Goal: Task Accomplishment & Management: Manage account settings

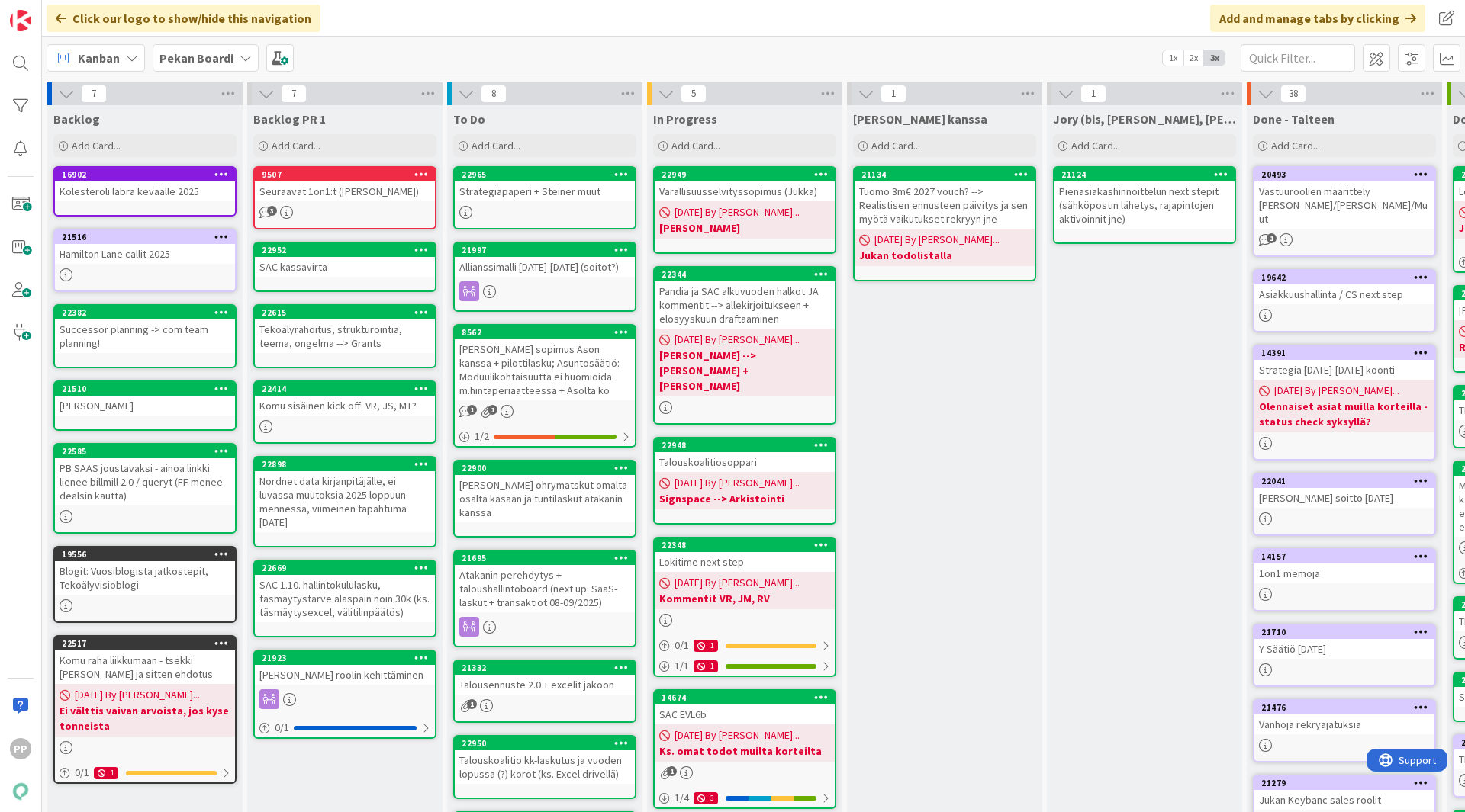
click at [941, 649] on div "[PERSON_NAME] kanssa Add Card... 21134 Tuomo 3m€ 2027 vouch? --> Realistisen en…" at bounding box center [944, 571] width 195 height 933
click at [951, 644] on div "[PERSON_NAME] kanssa Add Card... 21134 Tuomo 3m€ 2027 vouch? --> Realistisen en…" at bounding box center [944, 571] width 195 height 933
click at [941, 763] on div "[PERSON_NAME] kanssa Add Card... 21134 Tuomo 3m€ 2027 vouch? --> Realistisen en…" at bounding box center [944, 571] width 195 height 933
click at [922, 689] on div "[PERSON_NAME] kanssa Add Card... 21134 Tuomo 3m€ 2027 vouch? --> Realistisen en…" at bounding box center [944, 571] width 195 height 933
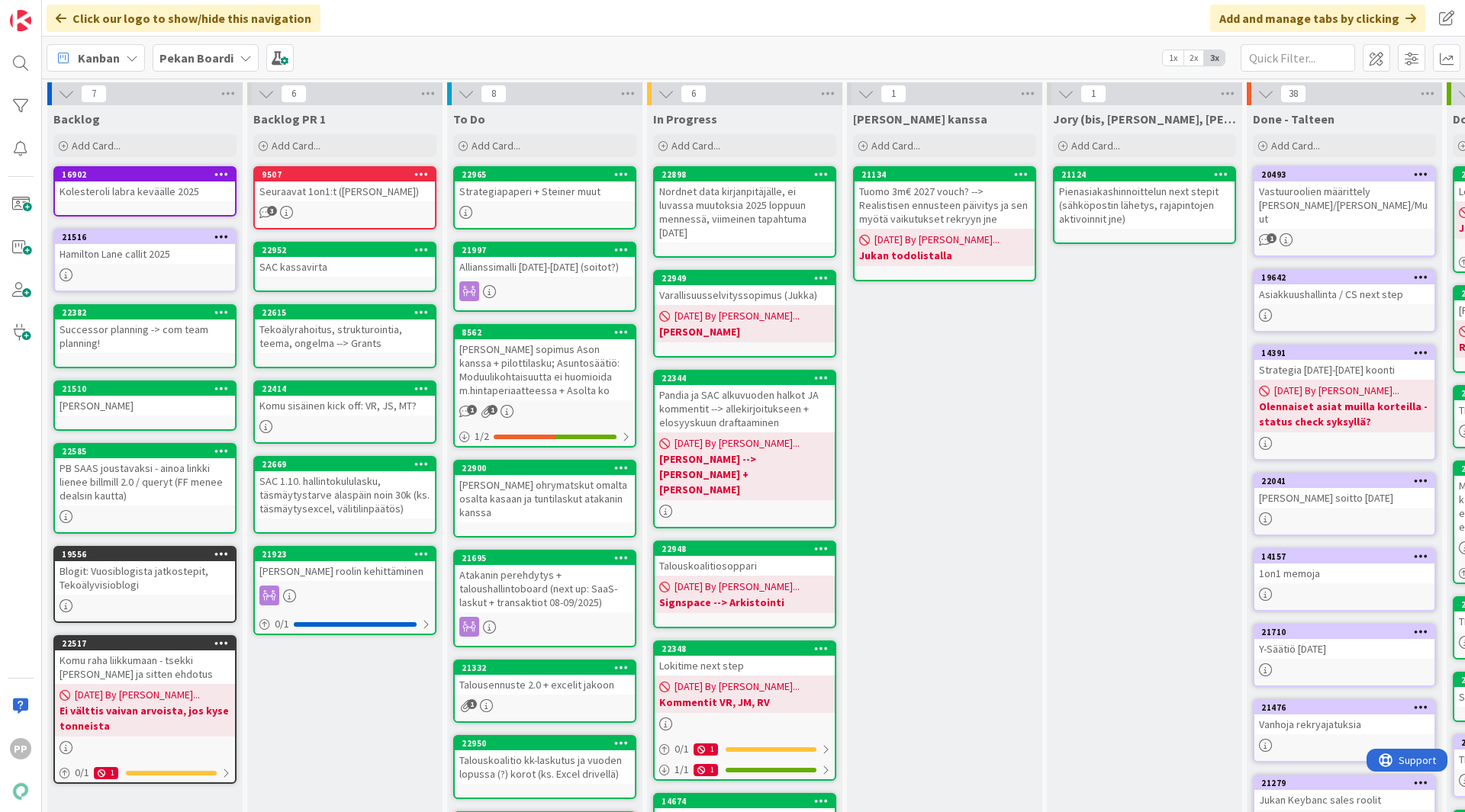
click at [742, 210] on div "Nordnet data kirjanpitäjälle, ei luvassa muutoksia 2025 loppuun mennessä, viime…" at bounding box center [745, 212] width 181 height 61
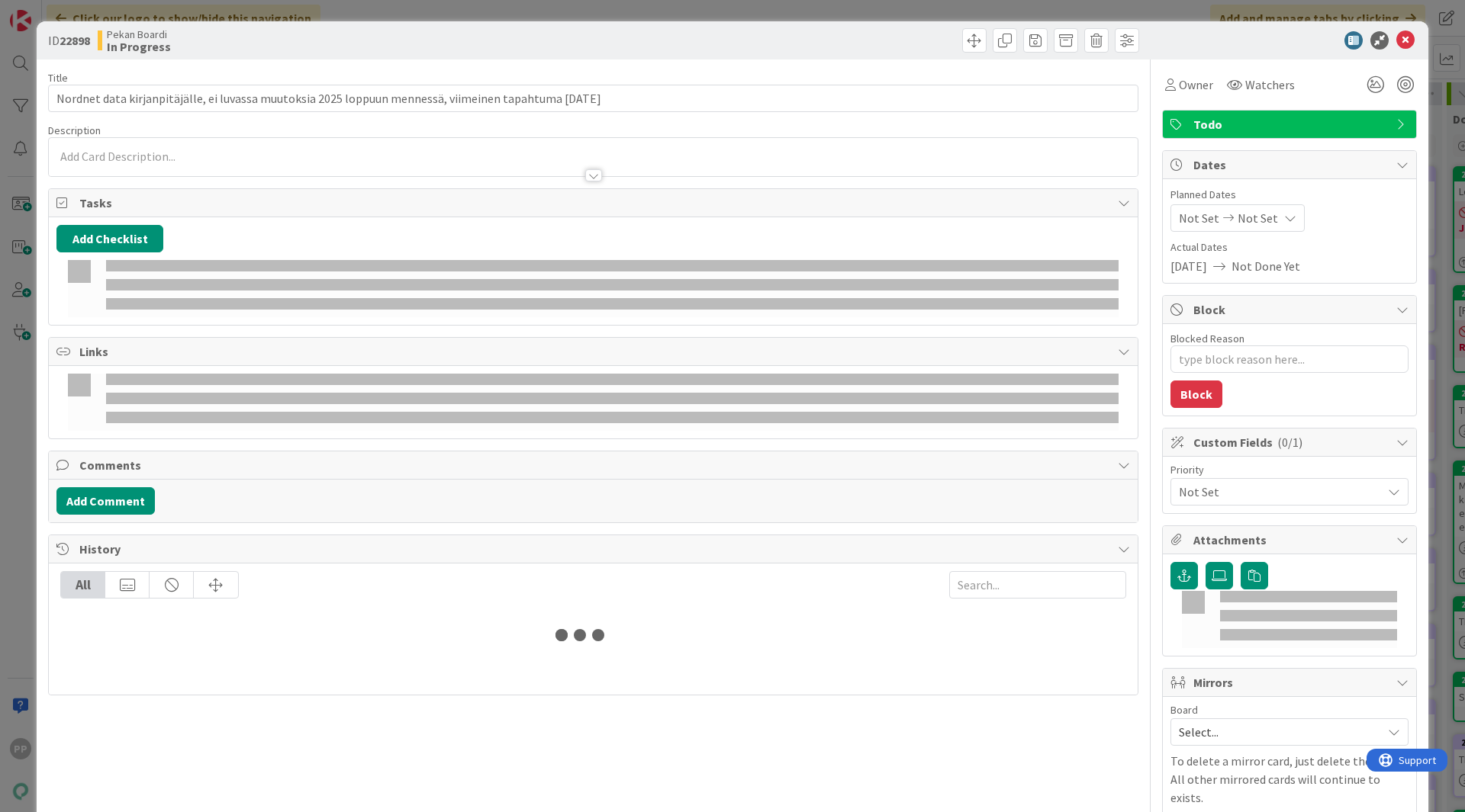
type textarea "x"
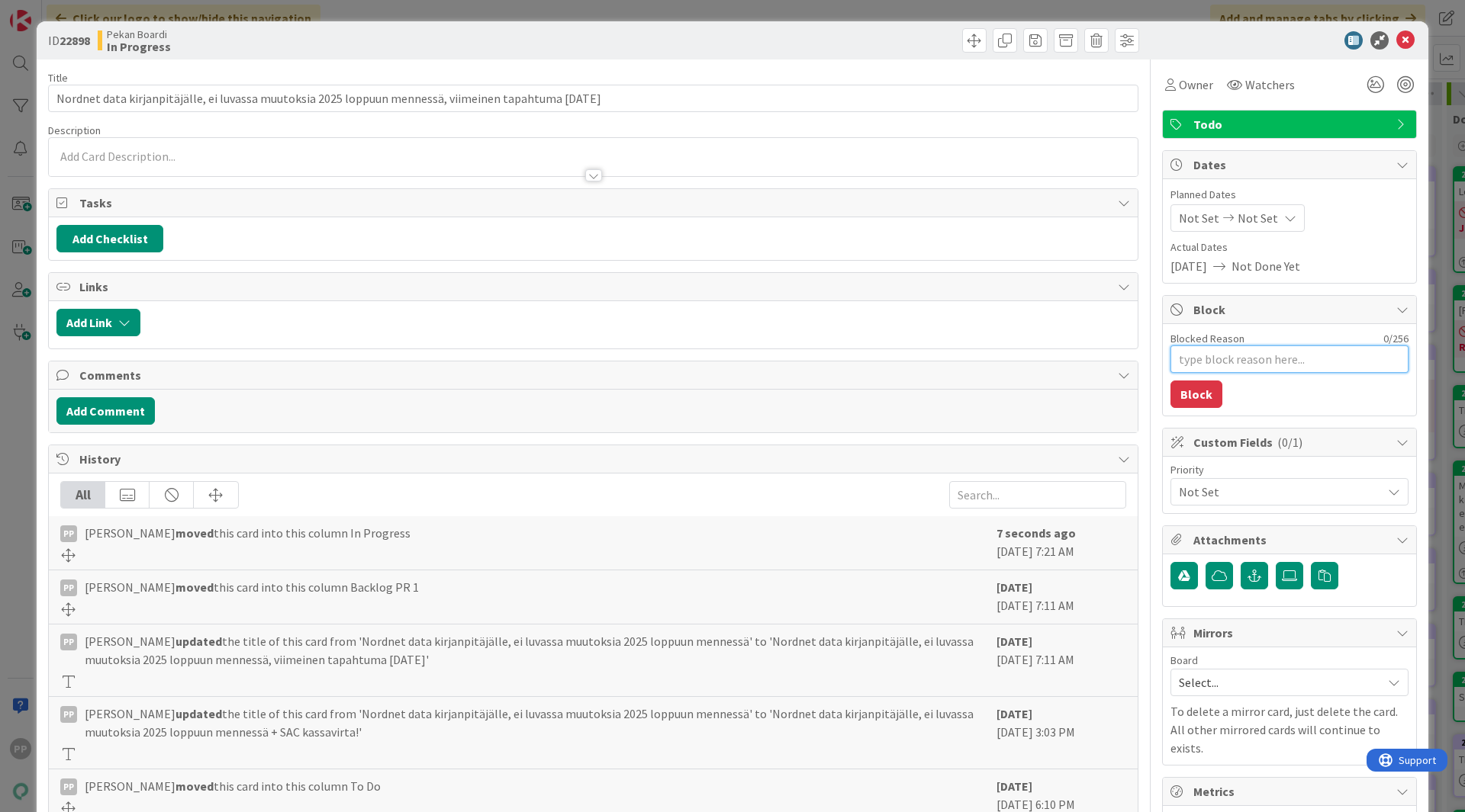
click at [1253, 369] on textarea "Blocked Reason" at bounding box center [1289, 359] width 238 height 28
type textarea "1"
type textarea "x"
type textarea "1."
type textarea "x"
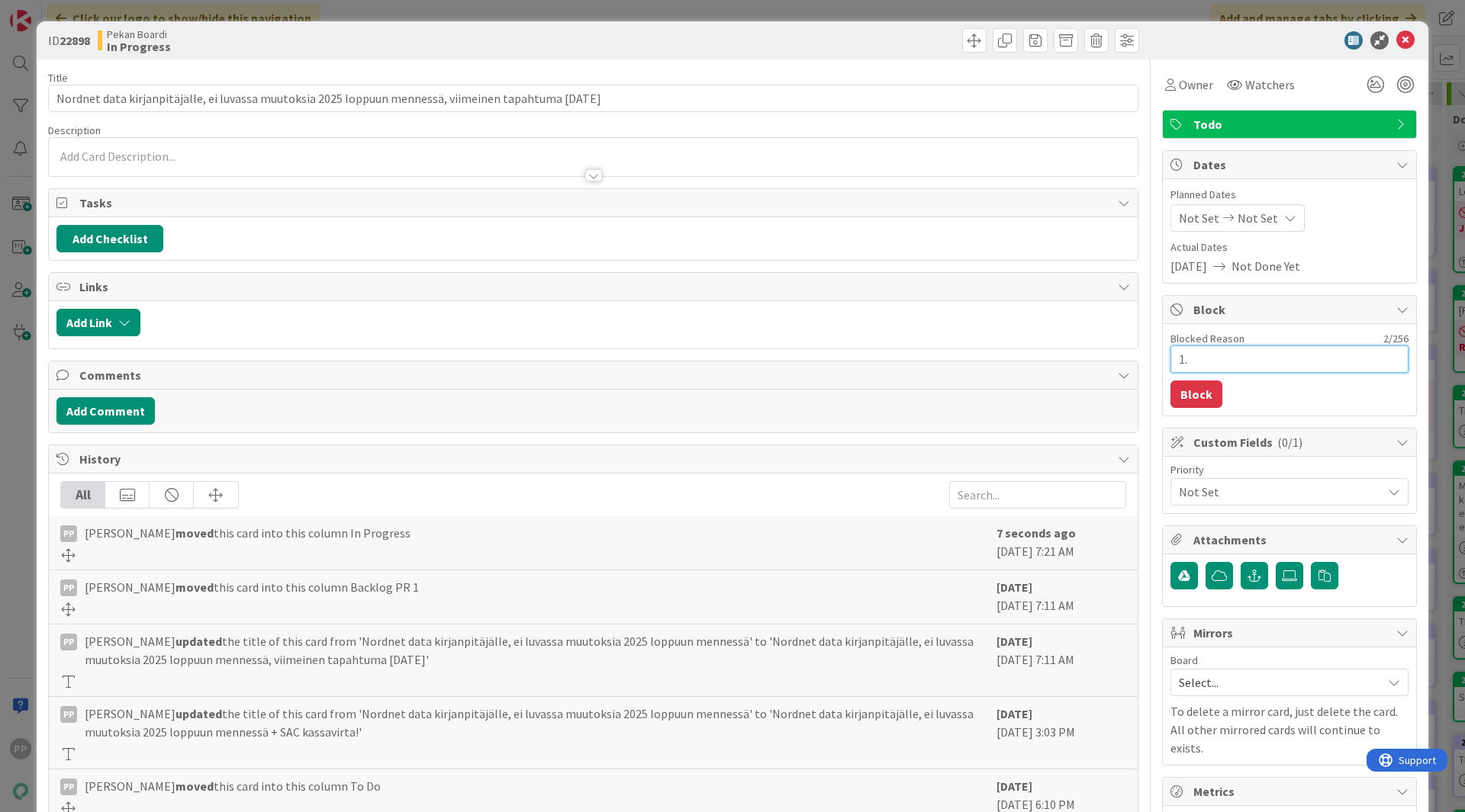
type textarea "1.9"
type textarea "x"
type textarea "1.9."
type textarea "x"
type textarea "1.9."
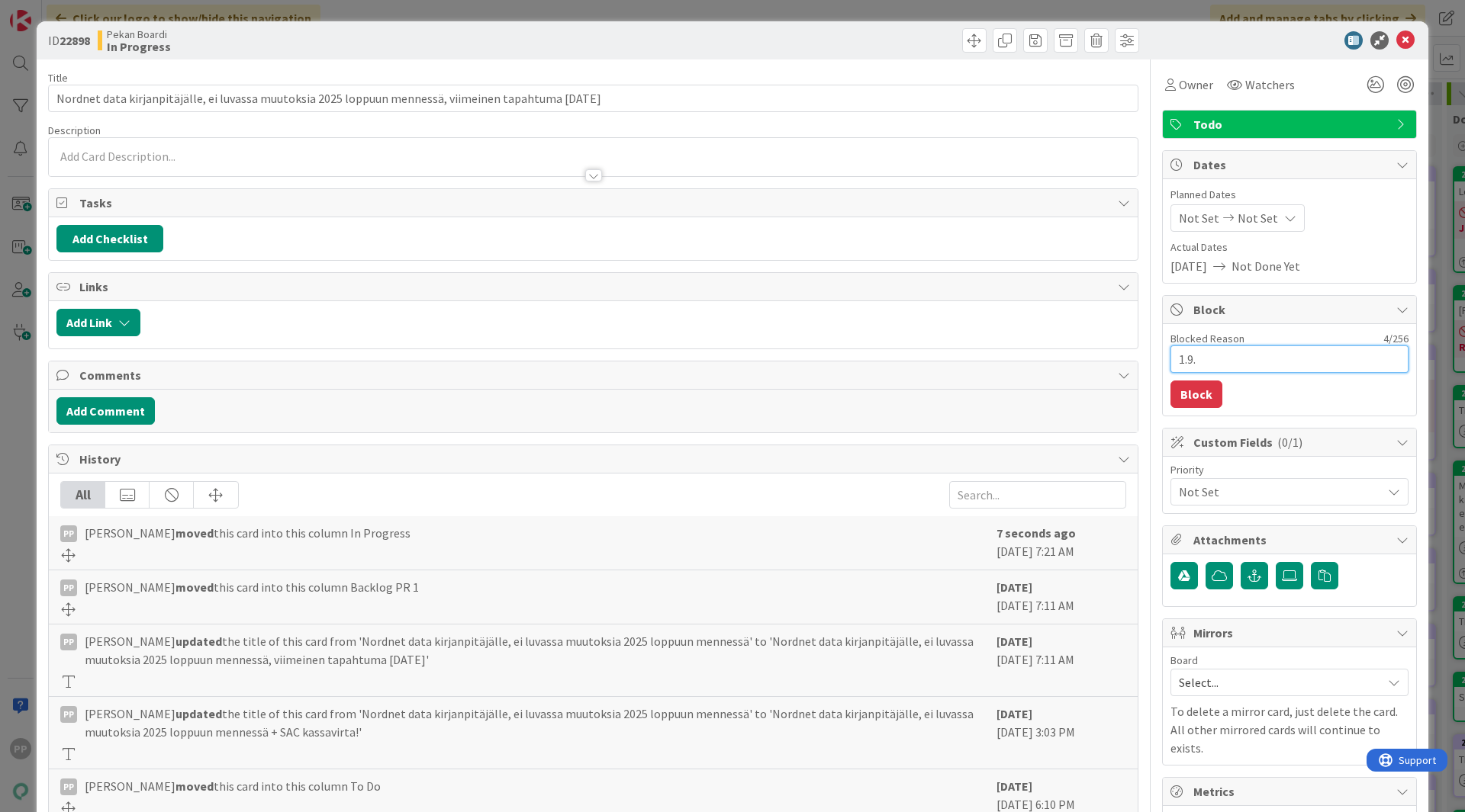
type textarea "x"
type textarea "1.9. v"
type textarea "x"
type textarea "1.9. vi"
type textarea "x"
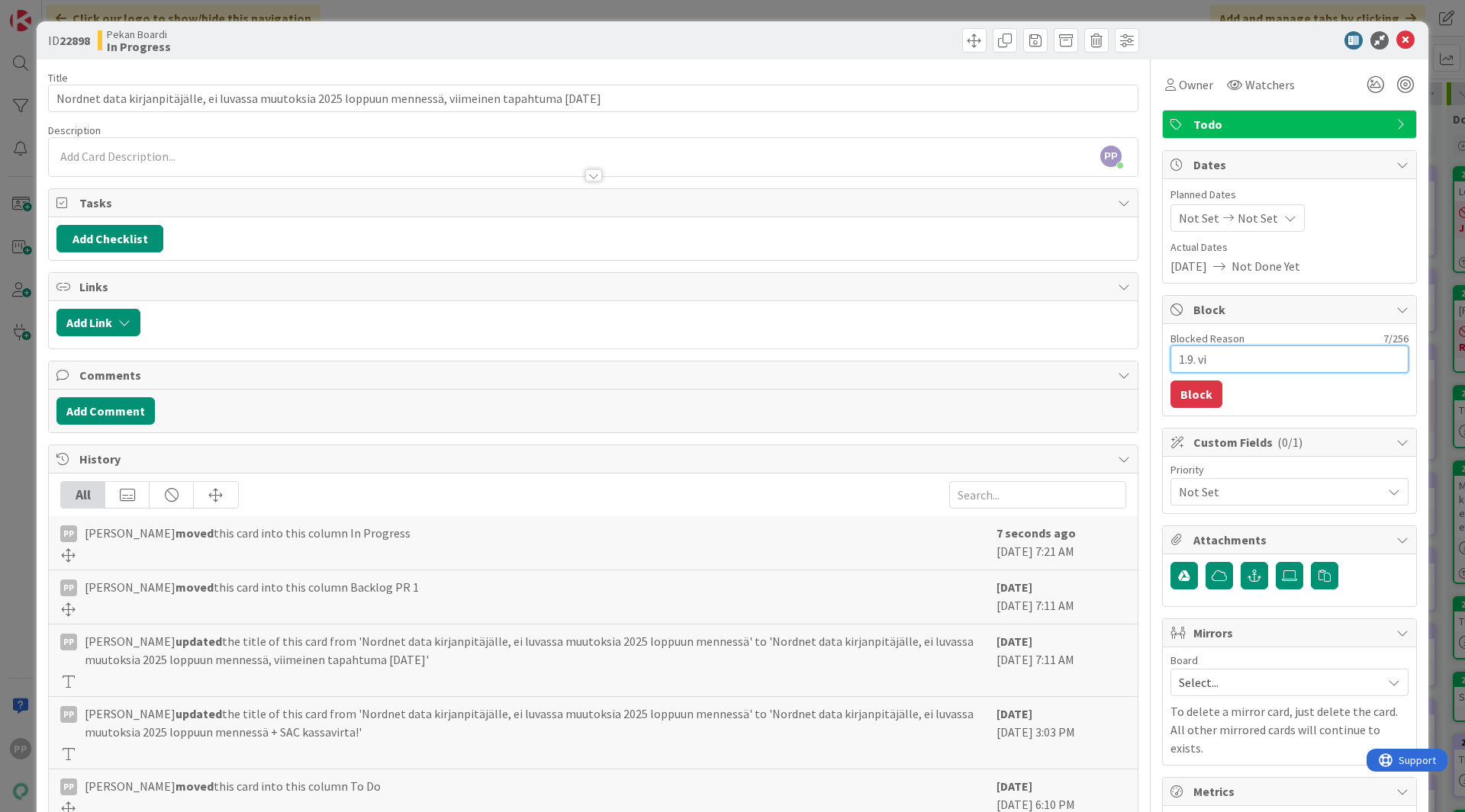
type textarea "1.9. vii"
type textarea "x"
type textarea "1.9. viik"
type textarea "x"
type textarea "1.9. viiko"
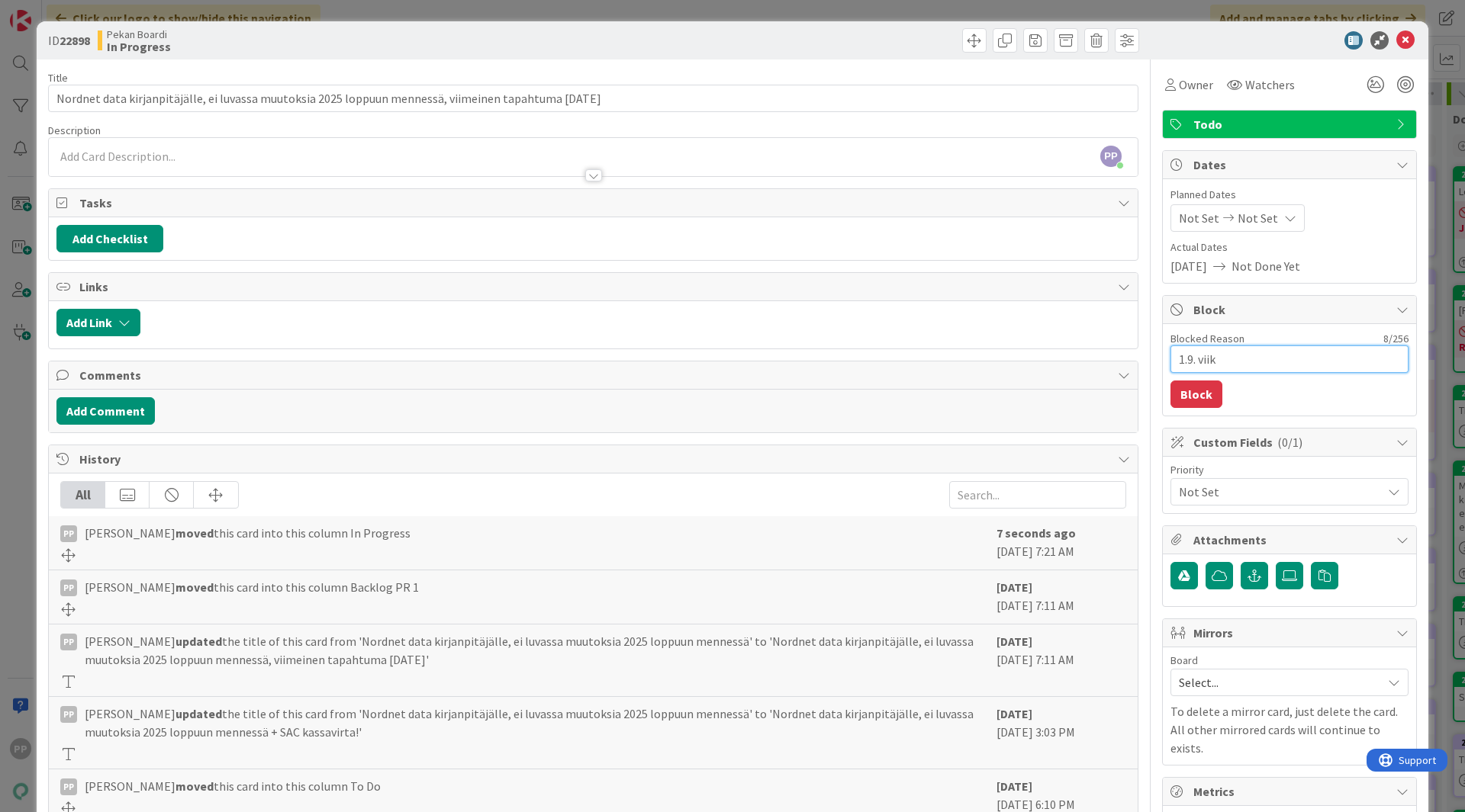
type textarea "x"
type textarea "1.9. viikol"
type textarea "x"
type textarea "1.9. viikoll"
type textarea "x"
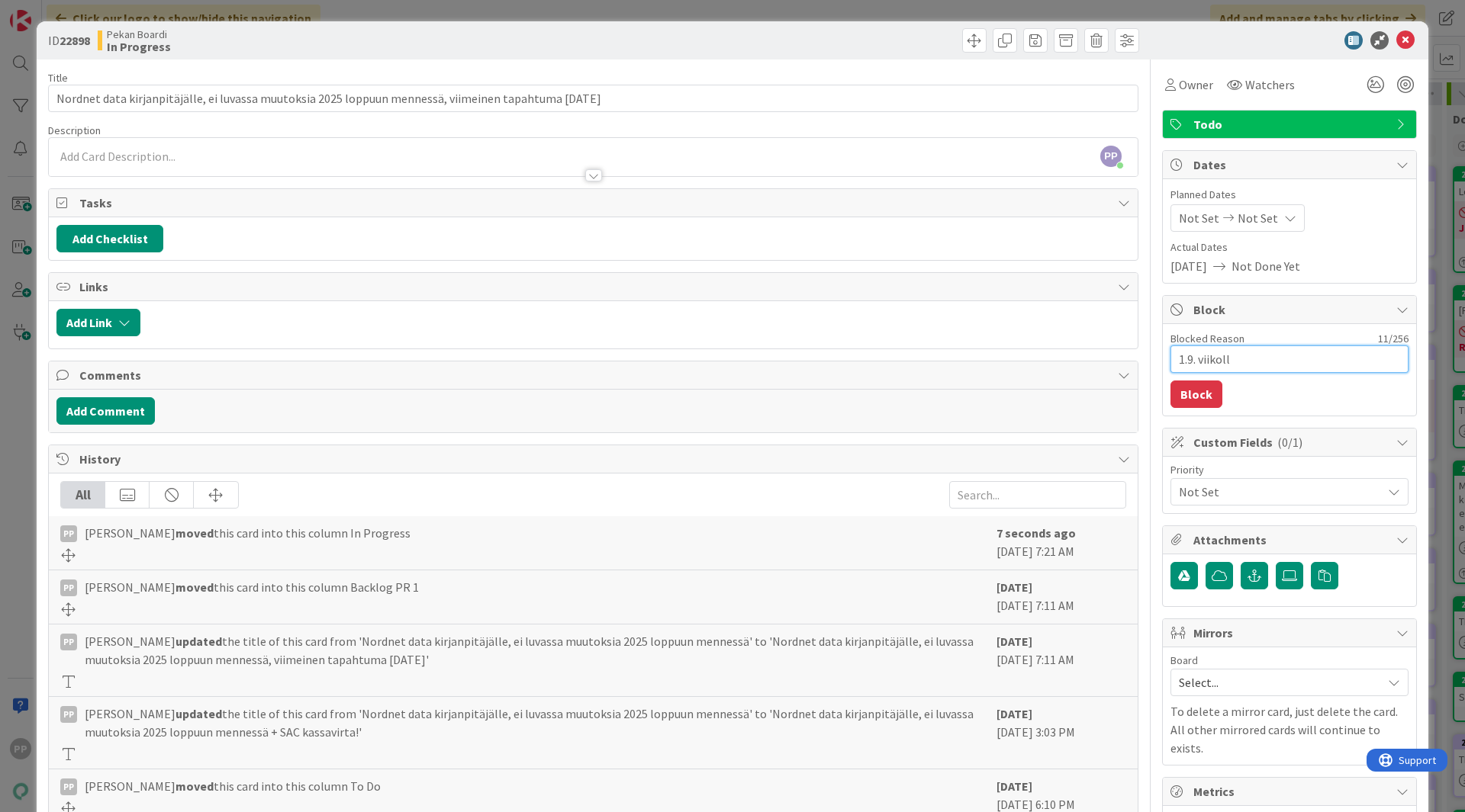
type textarea "1.9. viikolla"
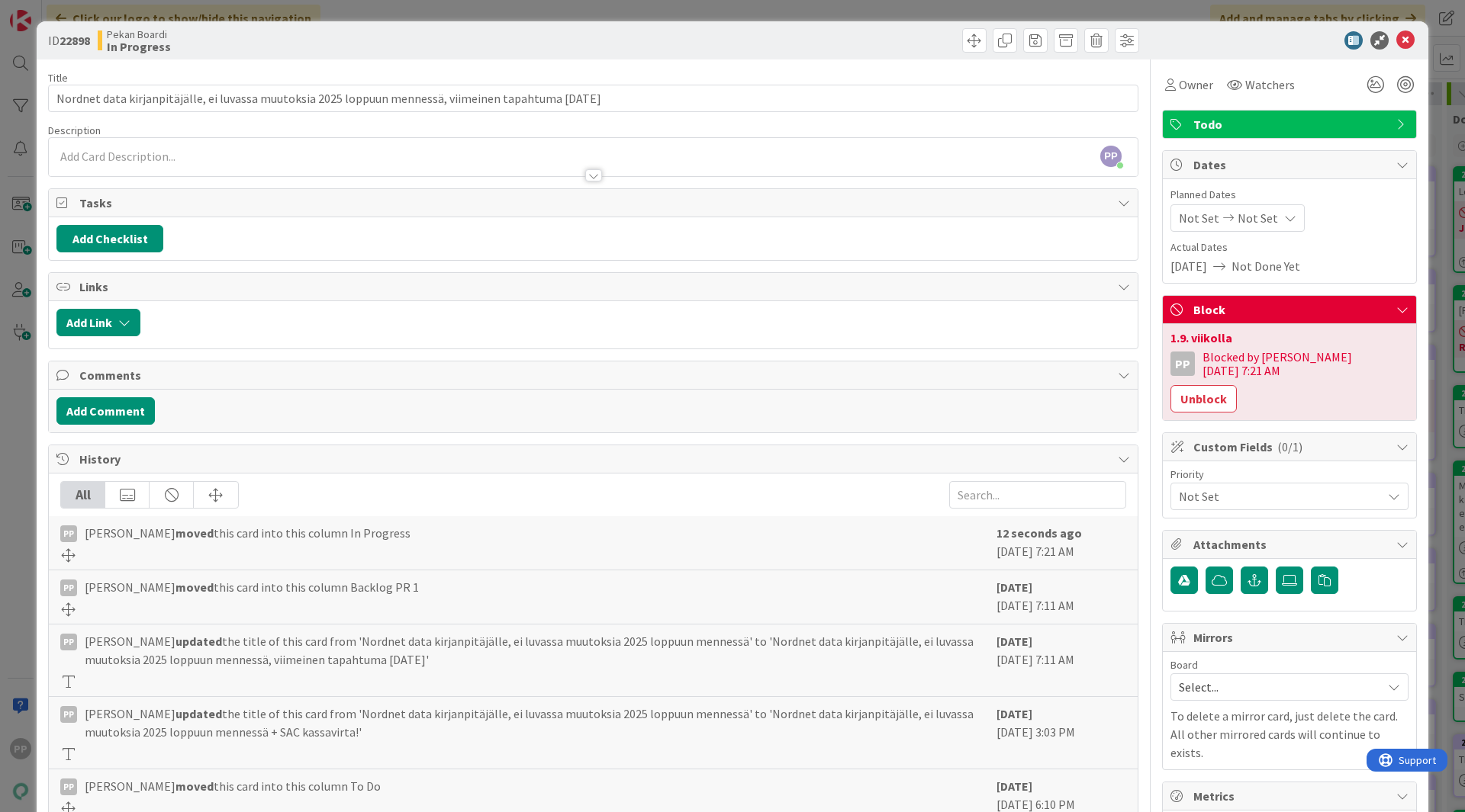
click at [1441, 395] on div "ID 22898 Pekan Boardi In Progress Title 103 / 128 Nordnet data kirjanpitäjälle,…" at bounding box center [732, 406] width 1465 height 812
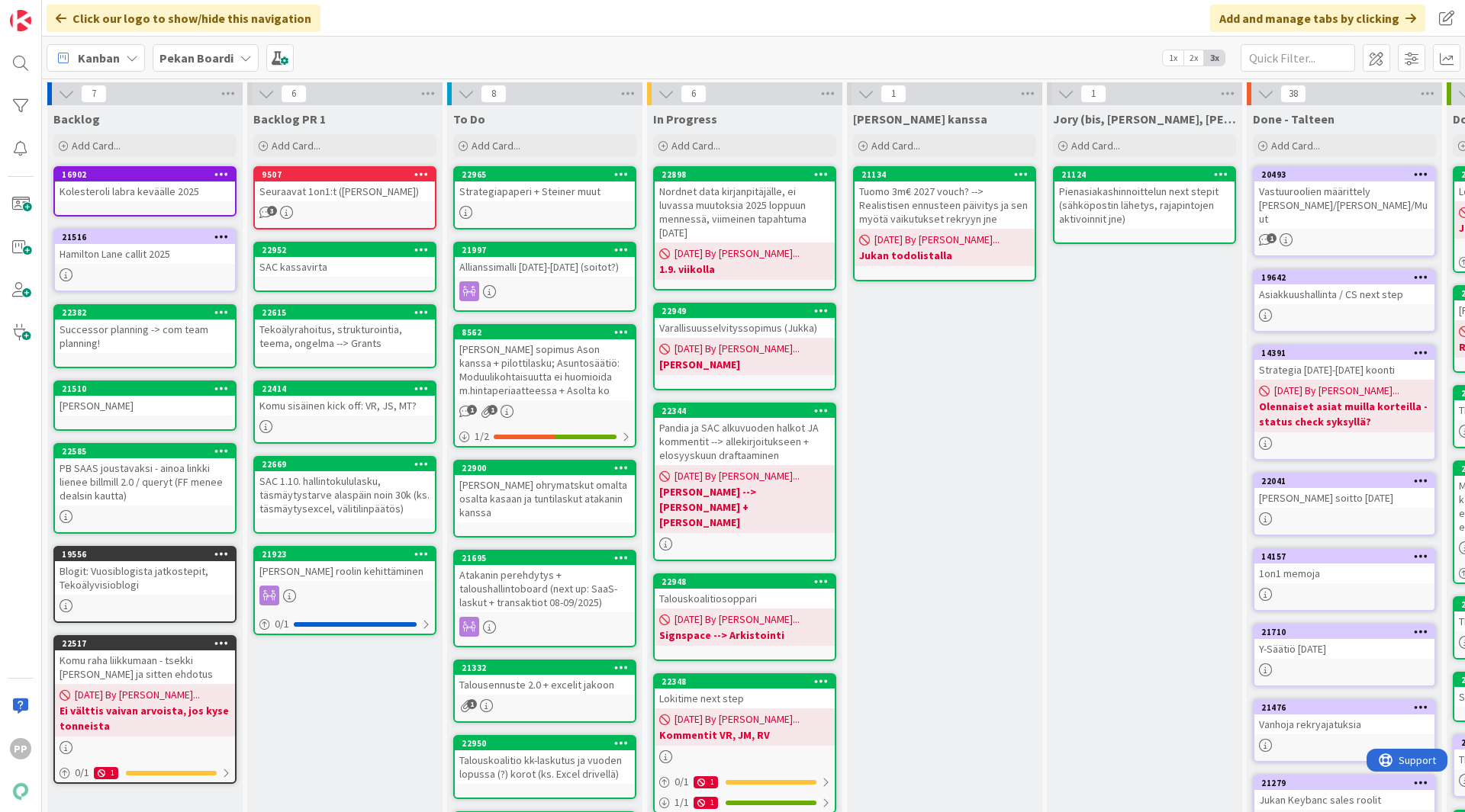
click at [365, 755] on div "Backlog PR 1 Add Card... 9507 Seuraavat 1on1:t ([PERSON_NAME], [PERSON_NAME]) 3…" at bounding box center [344, 571] width 195 height 933
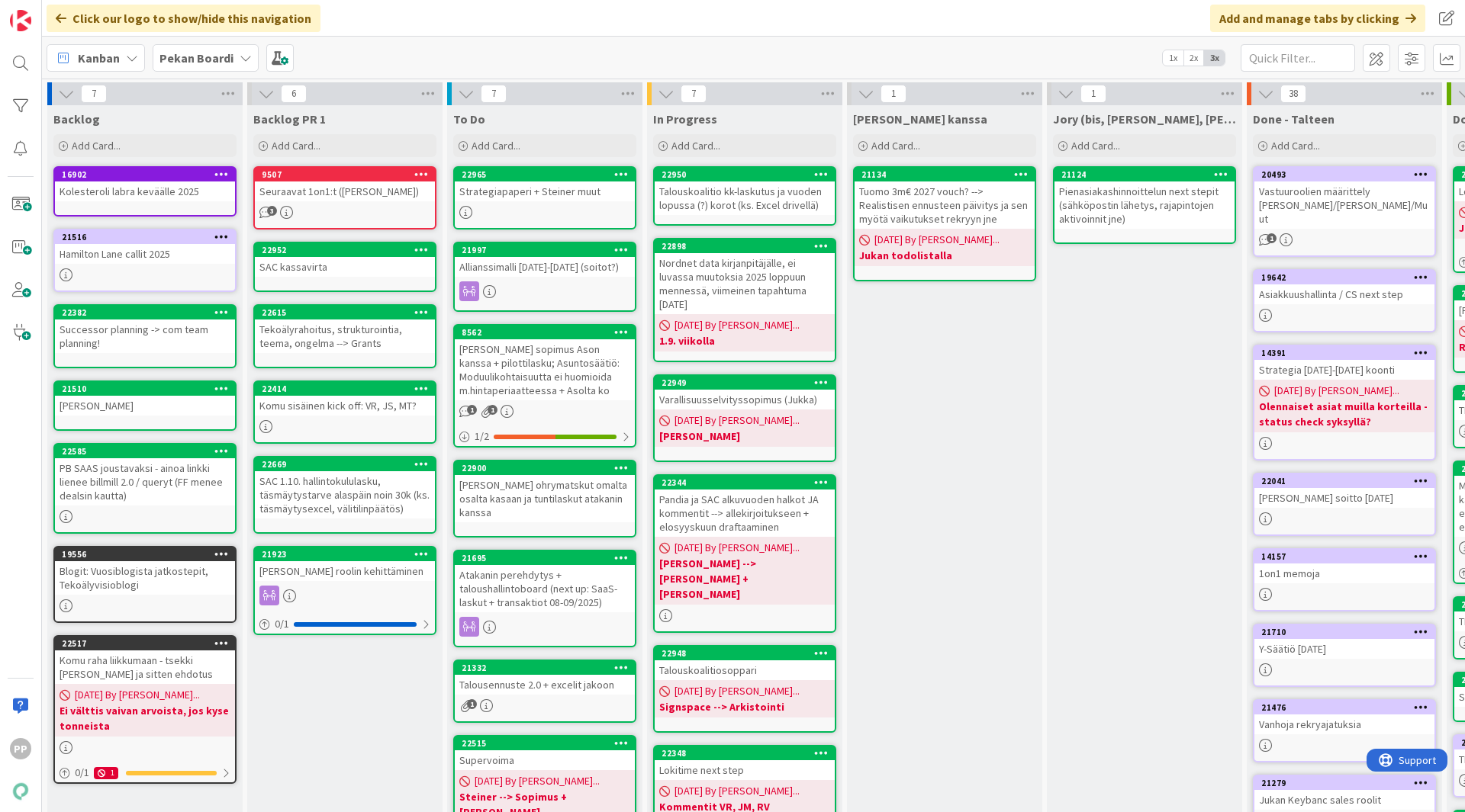
click at [749, 196] on div "Talouskoalitio kk-laskutus ja vuoden lopussa (?) korot (ks. Excel drivellä)" at bounding box center [745, 198] width 181 height 34
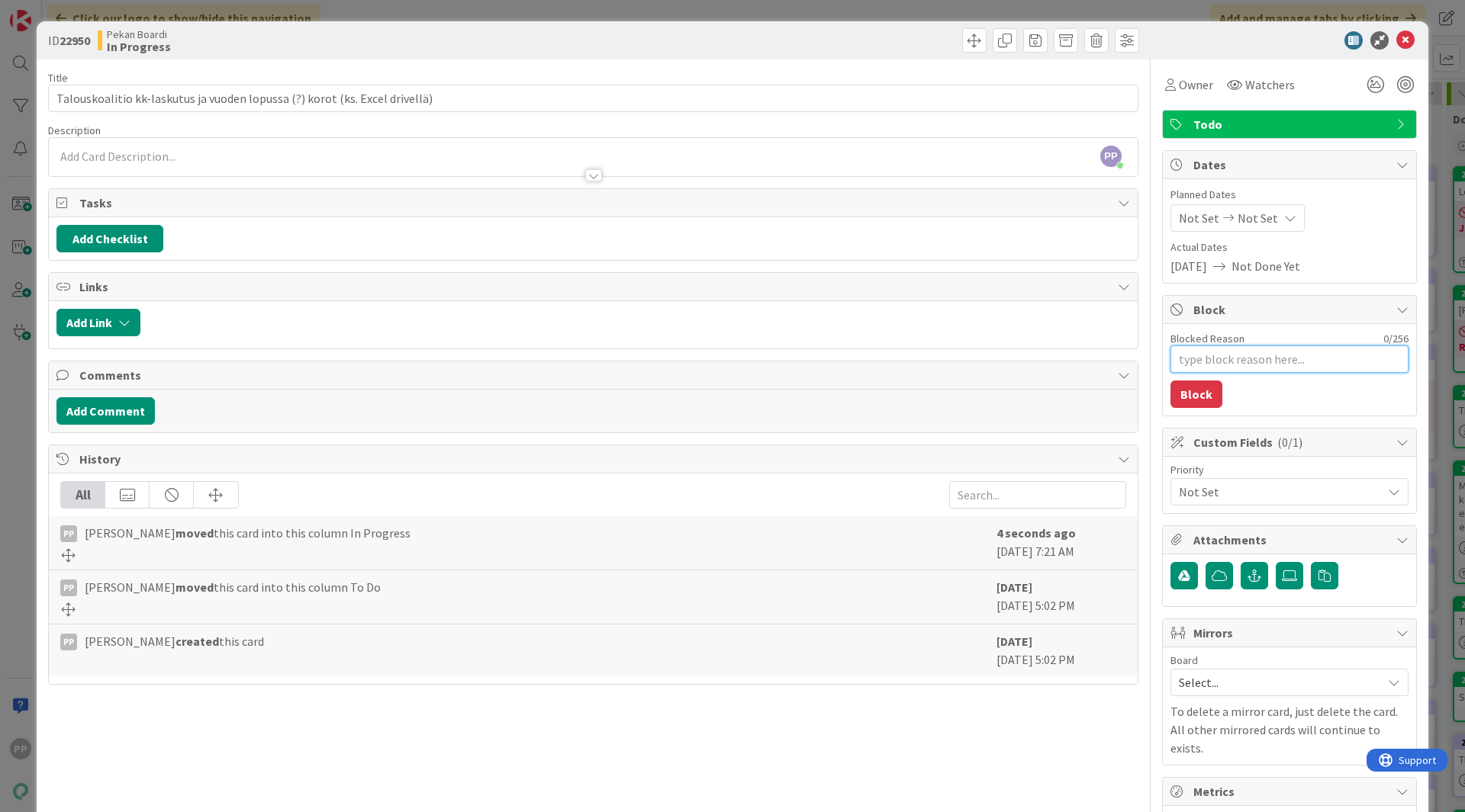
click at [1275, 362] on textarea "Blocked Reason" at bounding box center [1289, 359] width 238 height 28
type textarea "x"
type textarea "1"
type textarea "x"
type textarea "1."
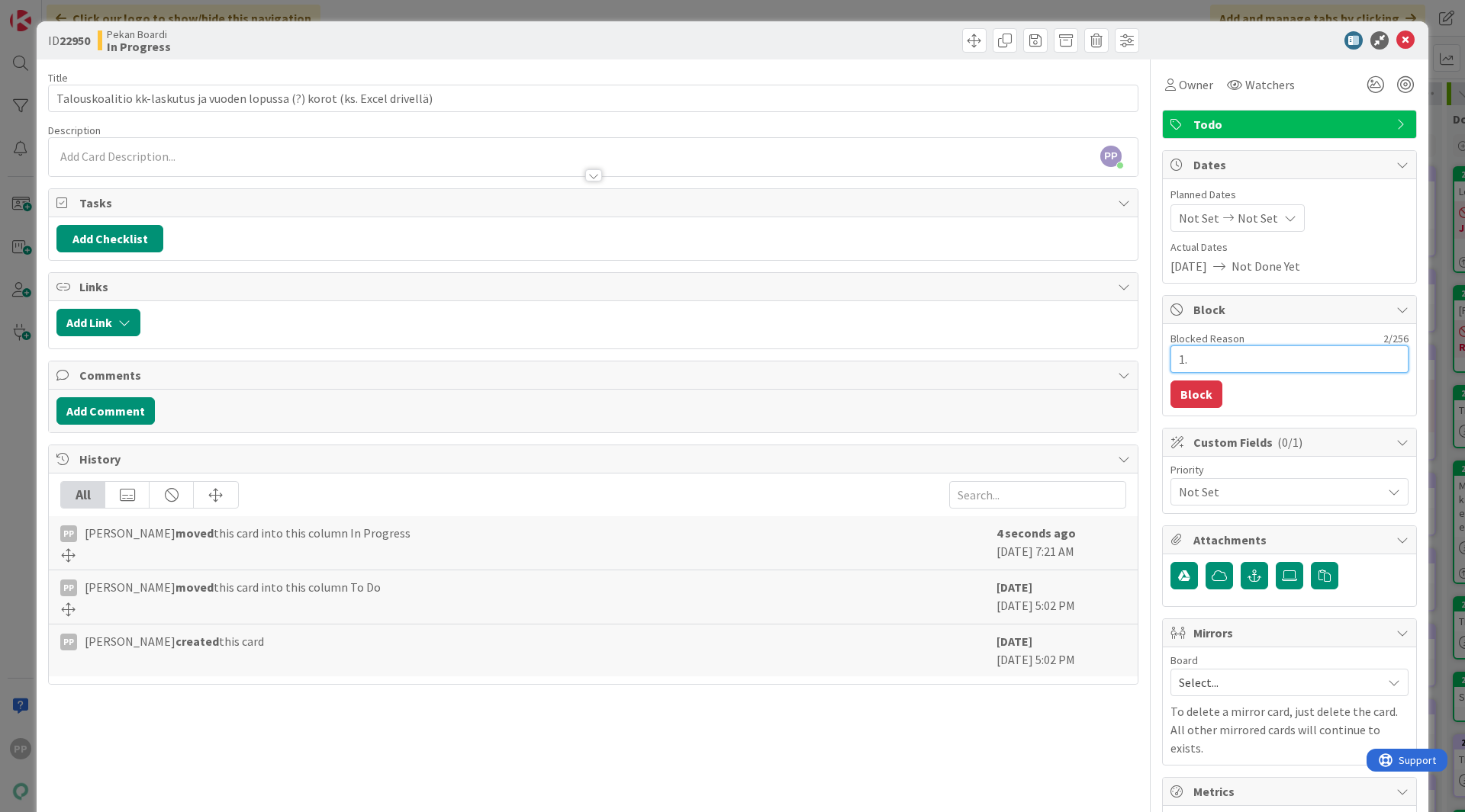
type textarea "x"
type textarea "1.9"
type textarea "x"
type textarea "1.9."
type textarea "x"
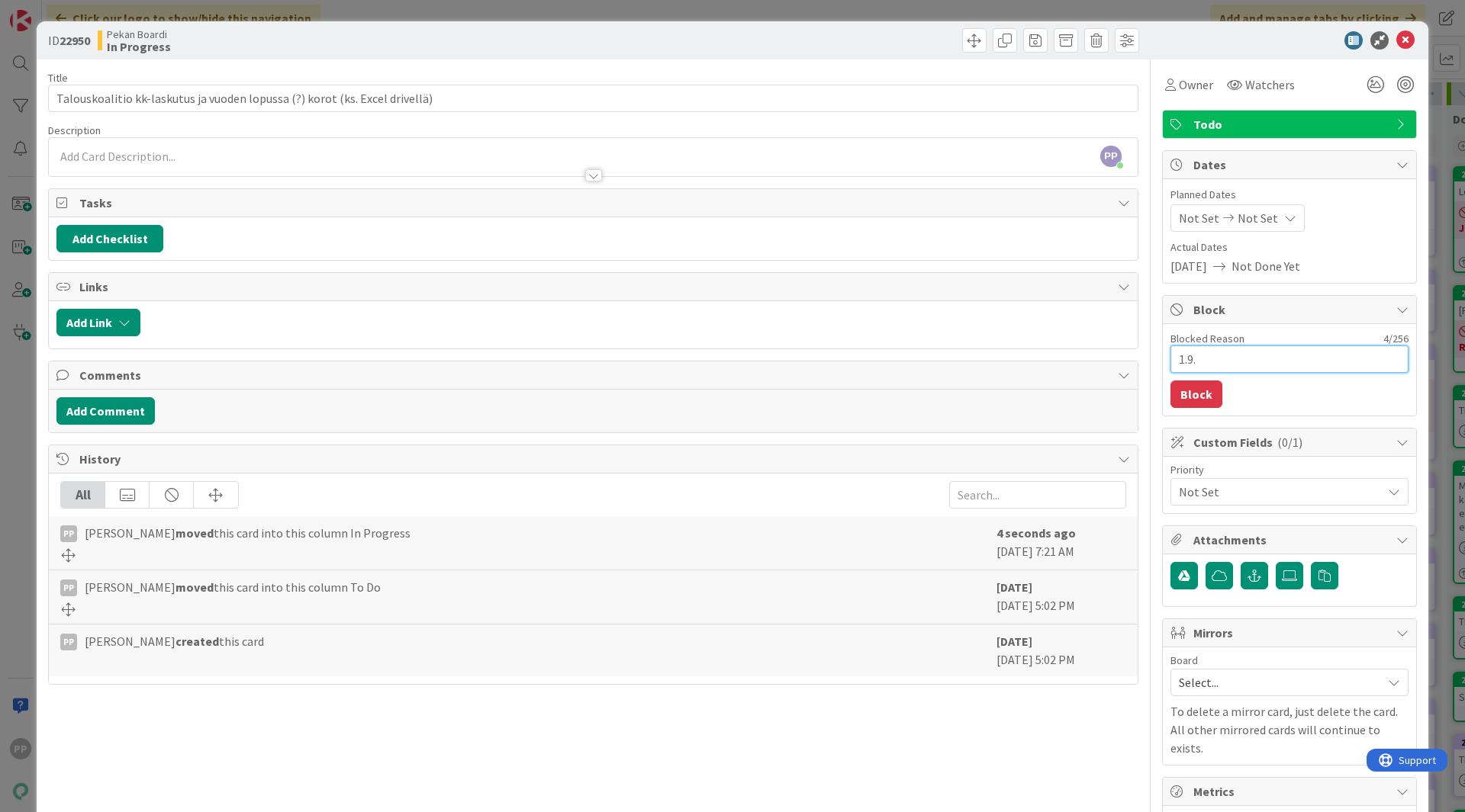
type textarea "1.9."
type textarea "x"
type textarea "1.9. v"
type textarea "x"
type textarea "1.9. vi"
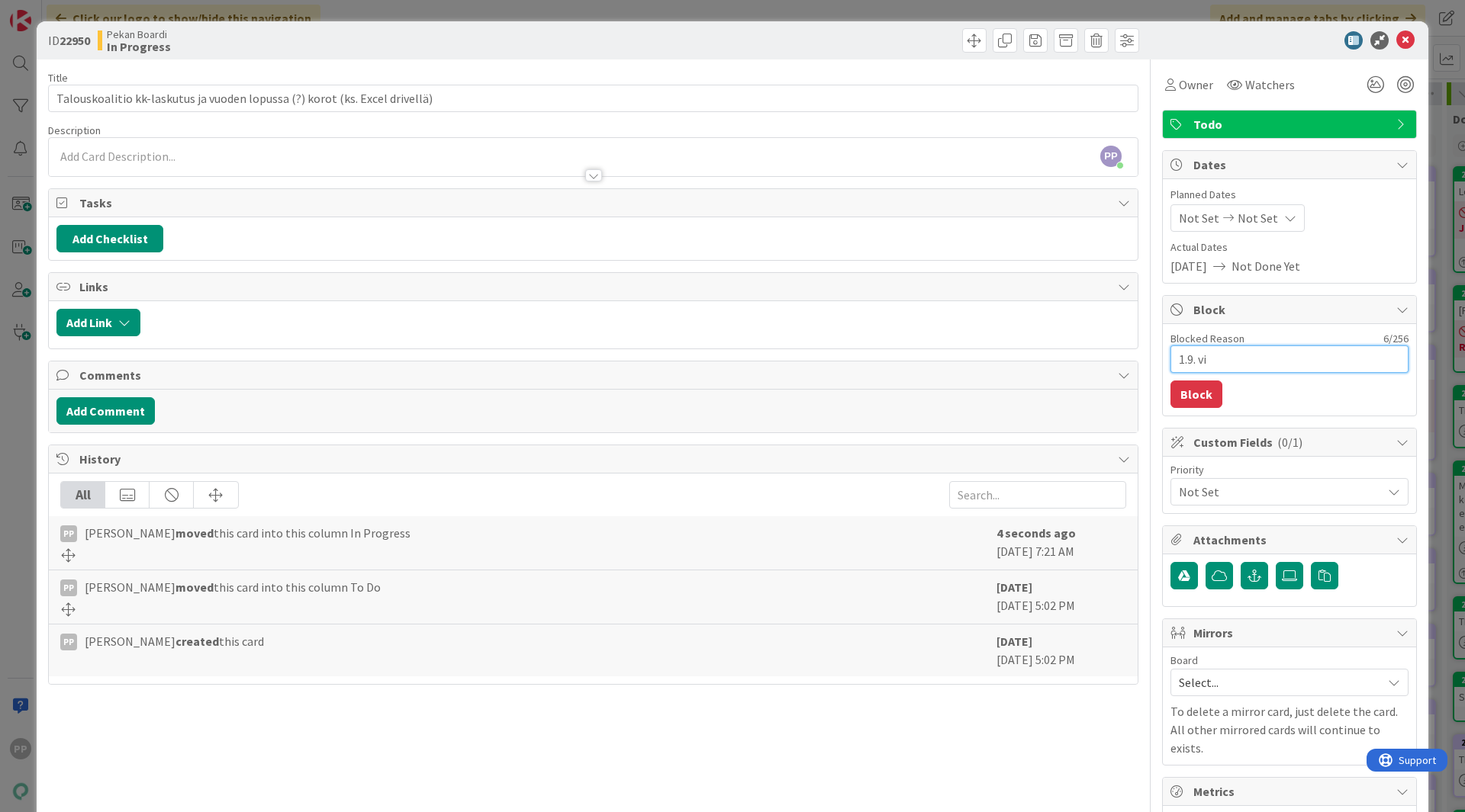
type textarea "x"
type textarea "1.9. vii"
type textarea "x"
type textarea "1.9. viik"
type textarea "x"
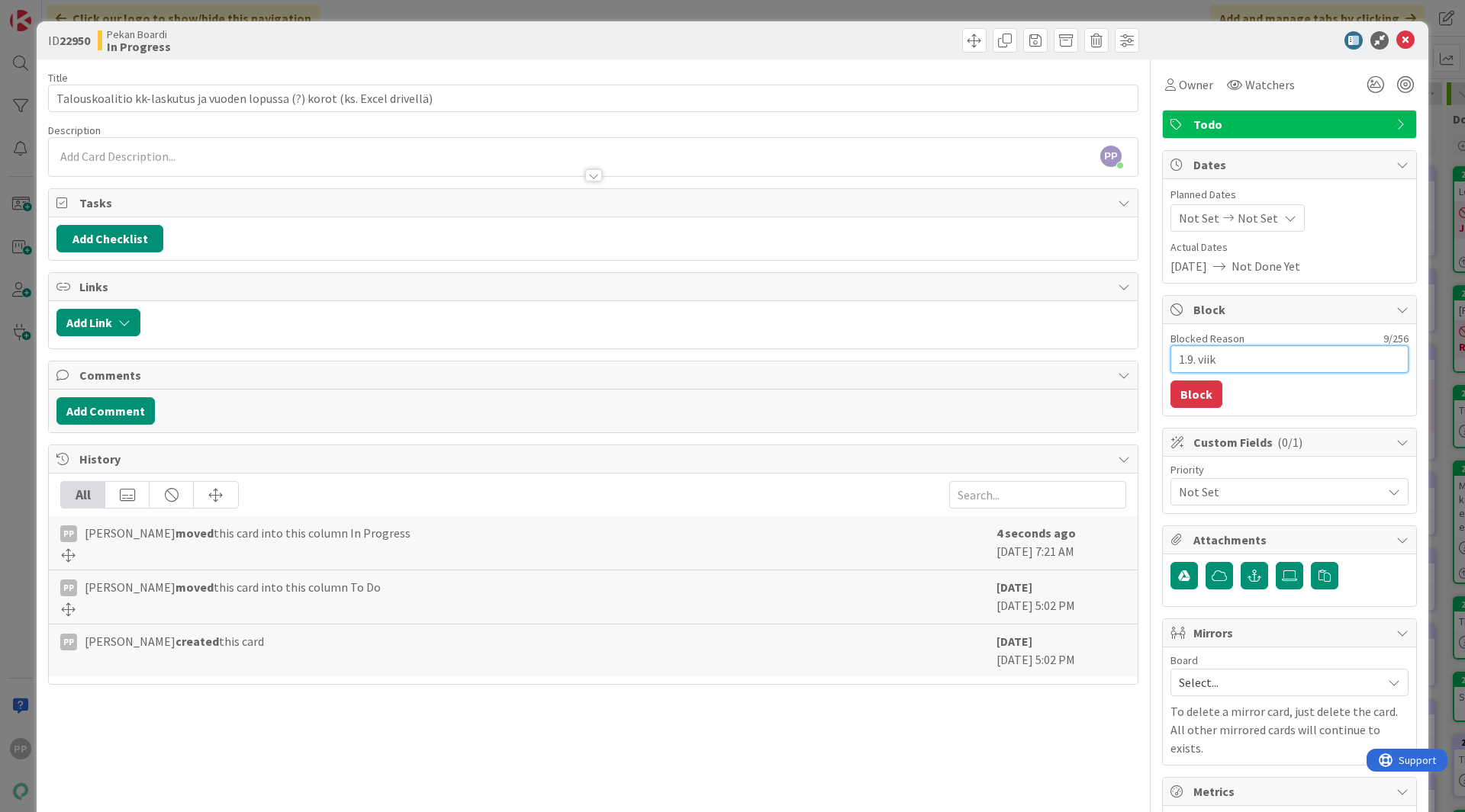
type textarea "1.9. viiko"
type textarea "x"
type textarea "1.9. viikol"
type textarea "x"
type textarea "1.9. viikoll"
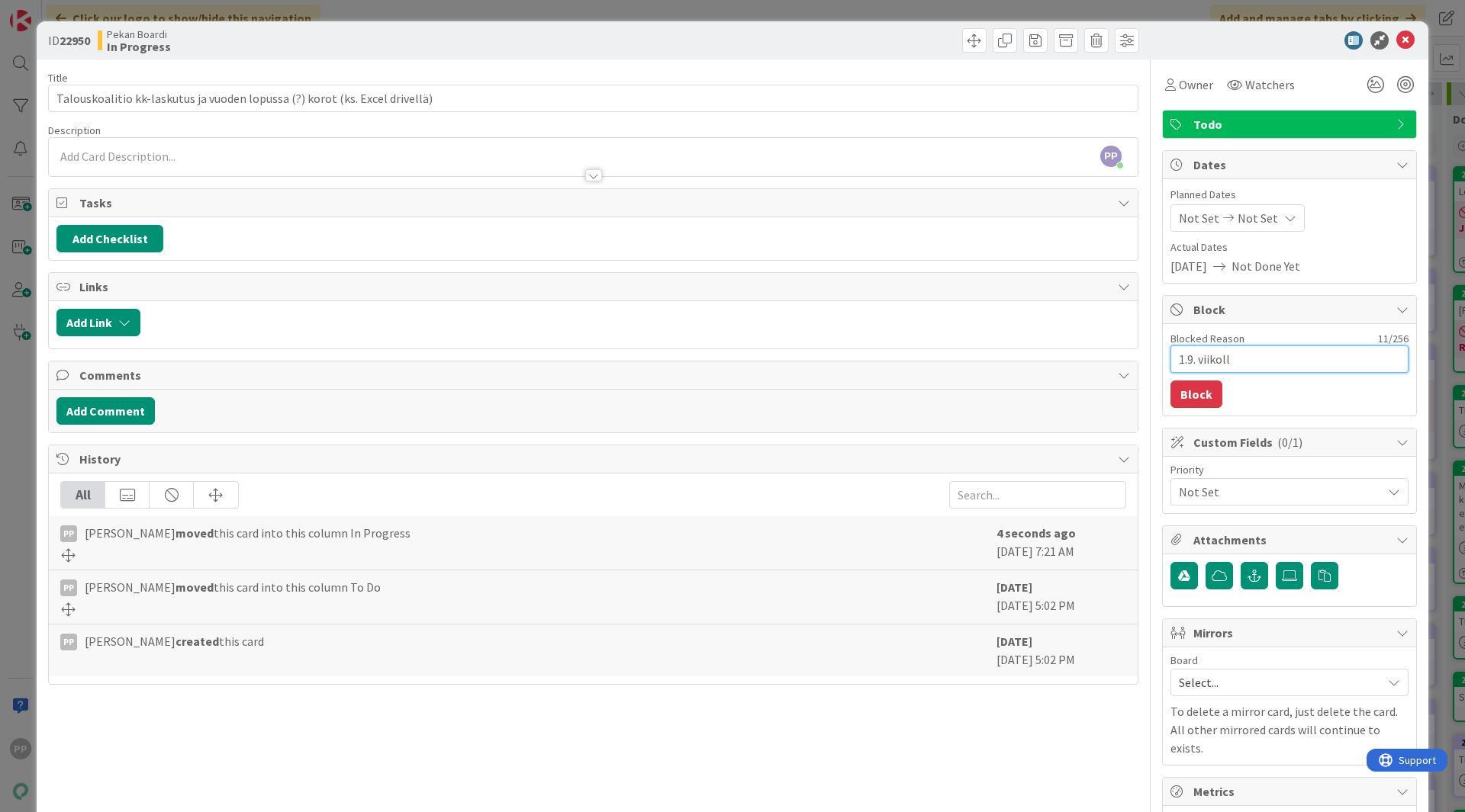
type textarea "x"
type textarea "1.9. viikolla"
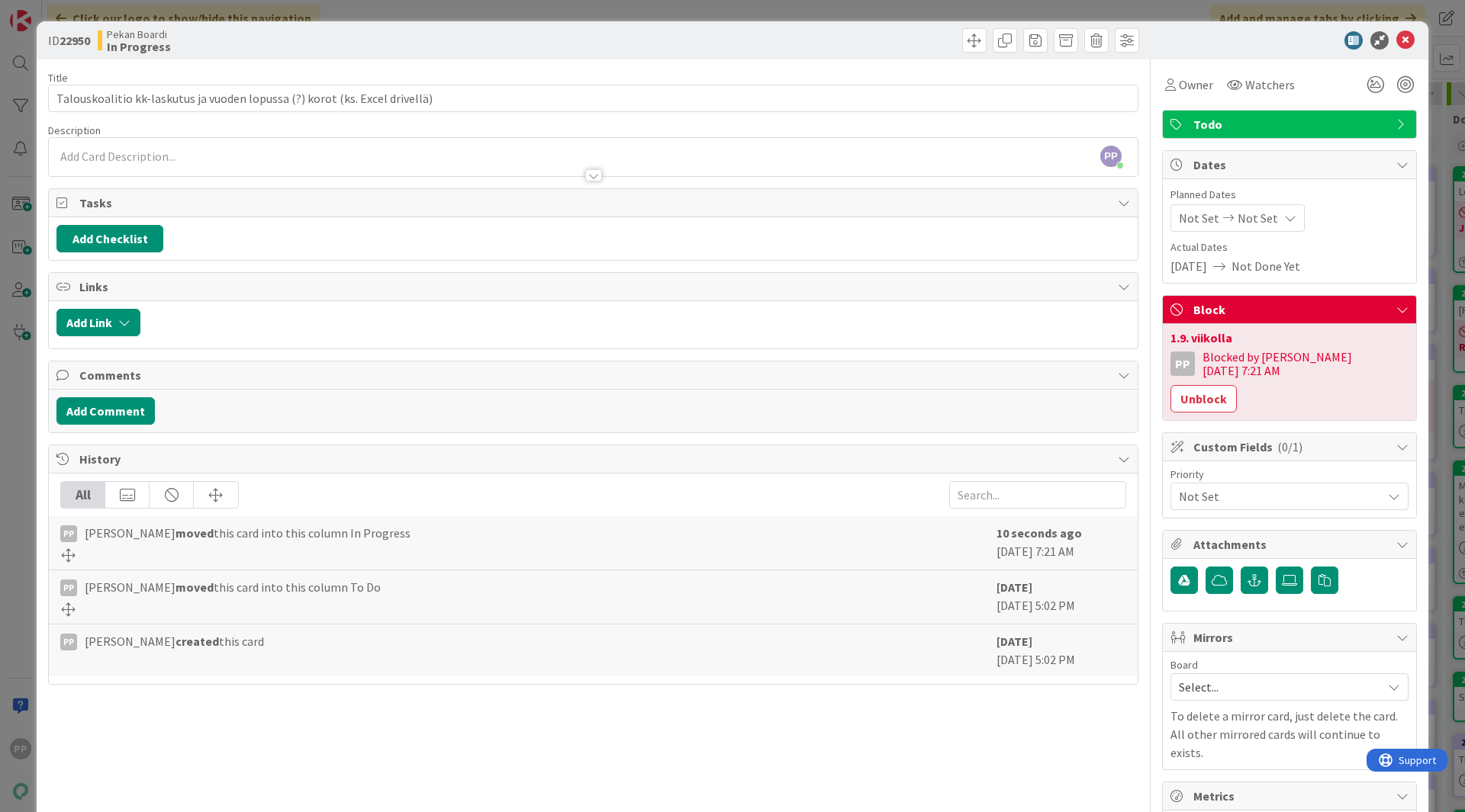
click at [1420, 329] on div "ID 22950 Pekan Boardi In Progress Title 75 / 128 Talouskoalitio kk-laskutus ja …" at bounding box center [732, 406] width 1465 height 812
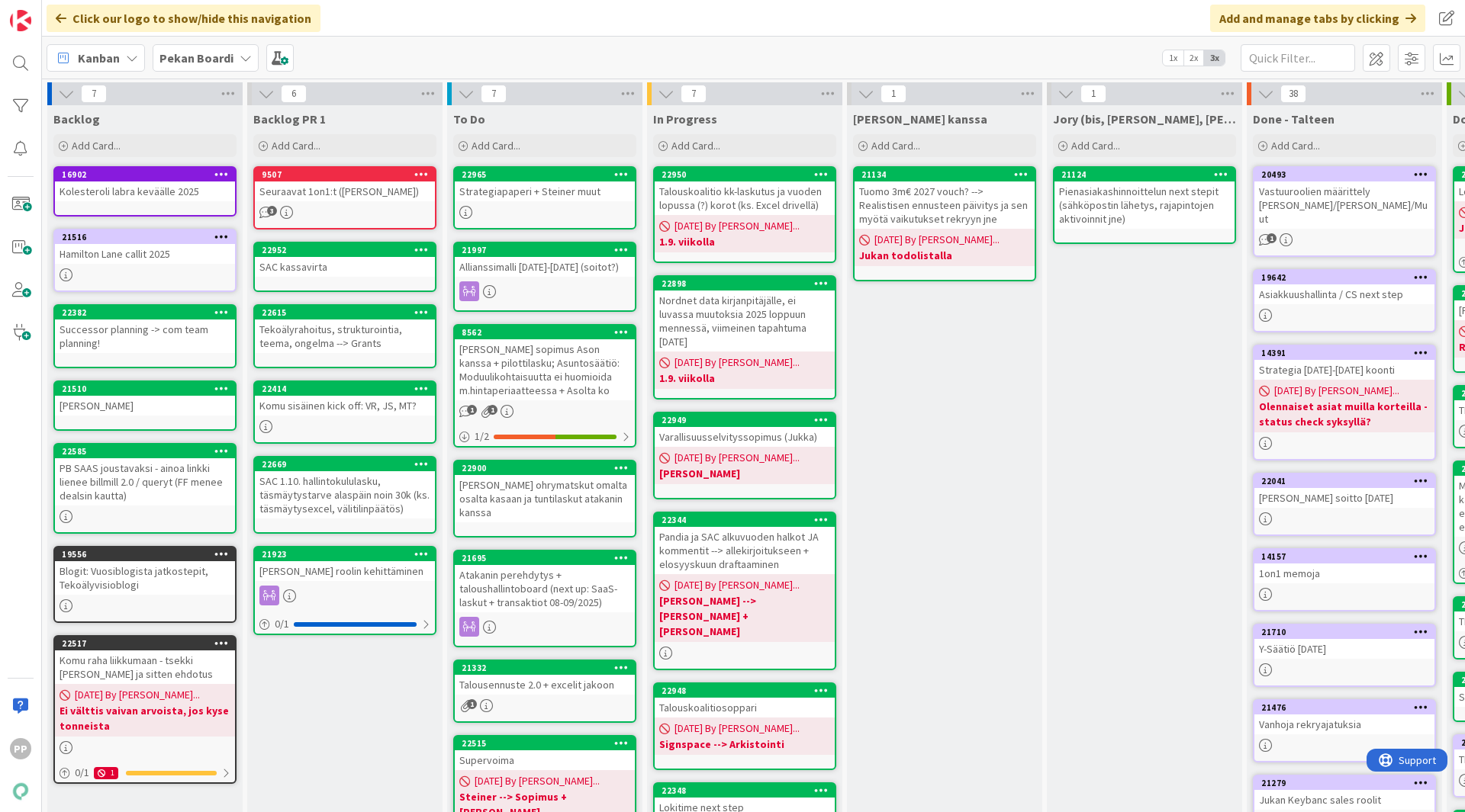
click at [946, 382] on div "[PERSON_NAME] kanssa Add Card... 21134 Tuomo 3m€ 2027 vouch? --> Realistisen en…" at bounding box center [944, 586] width 195 height 962
click at [947, 317] on div "[PERSON_NAME] kanssa Add Card... 21134 Tuomo 3m€ 2027 vouch? --> Realistisen en…" at bounding box center [944, 586] width 195 height 962
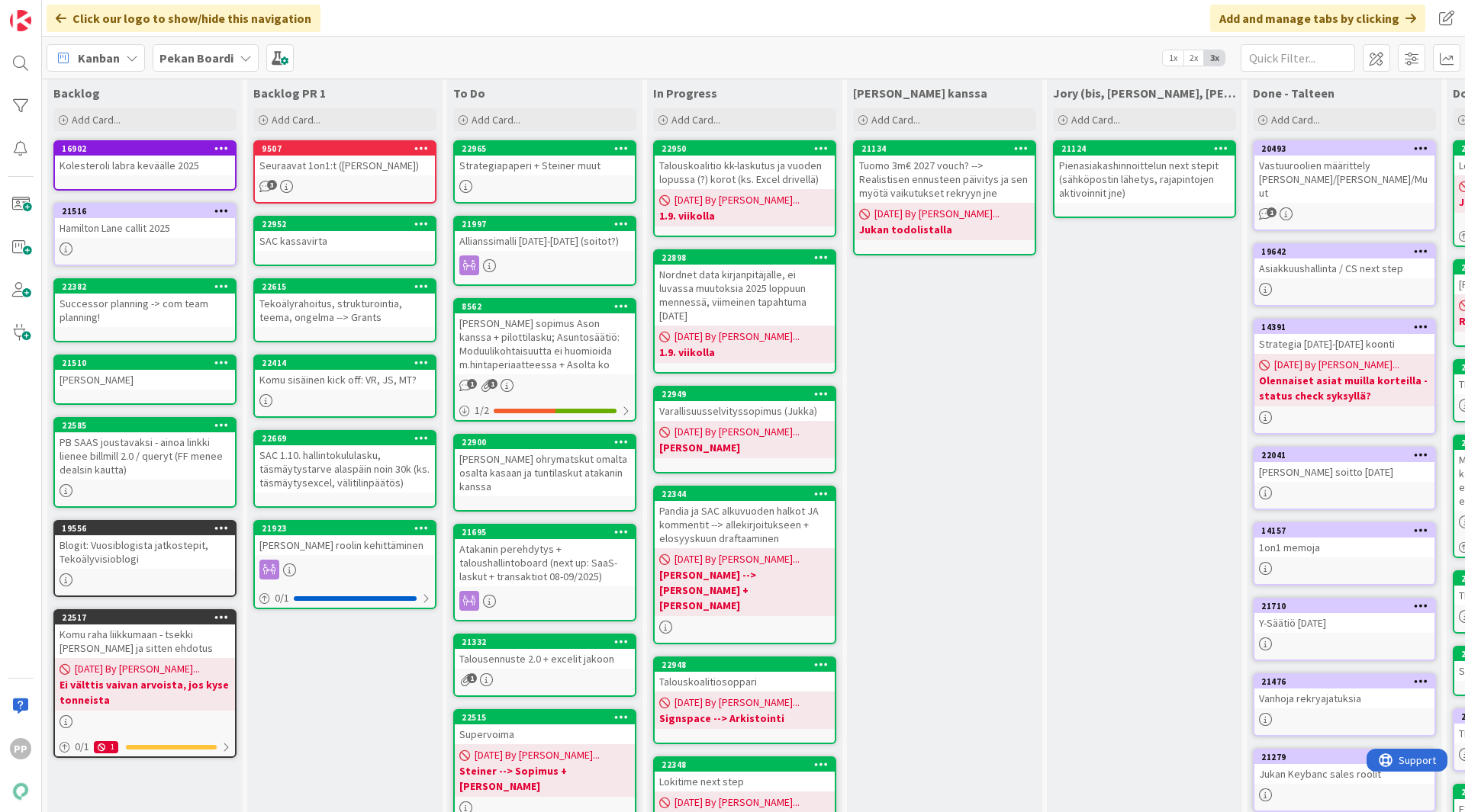
scroll to position [2, 0]
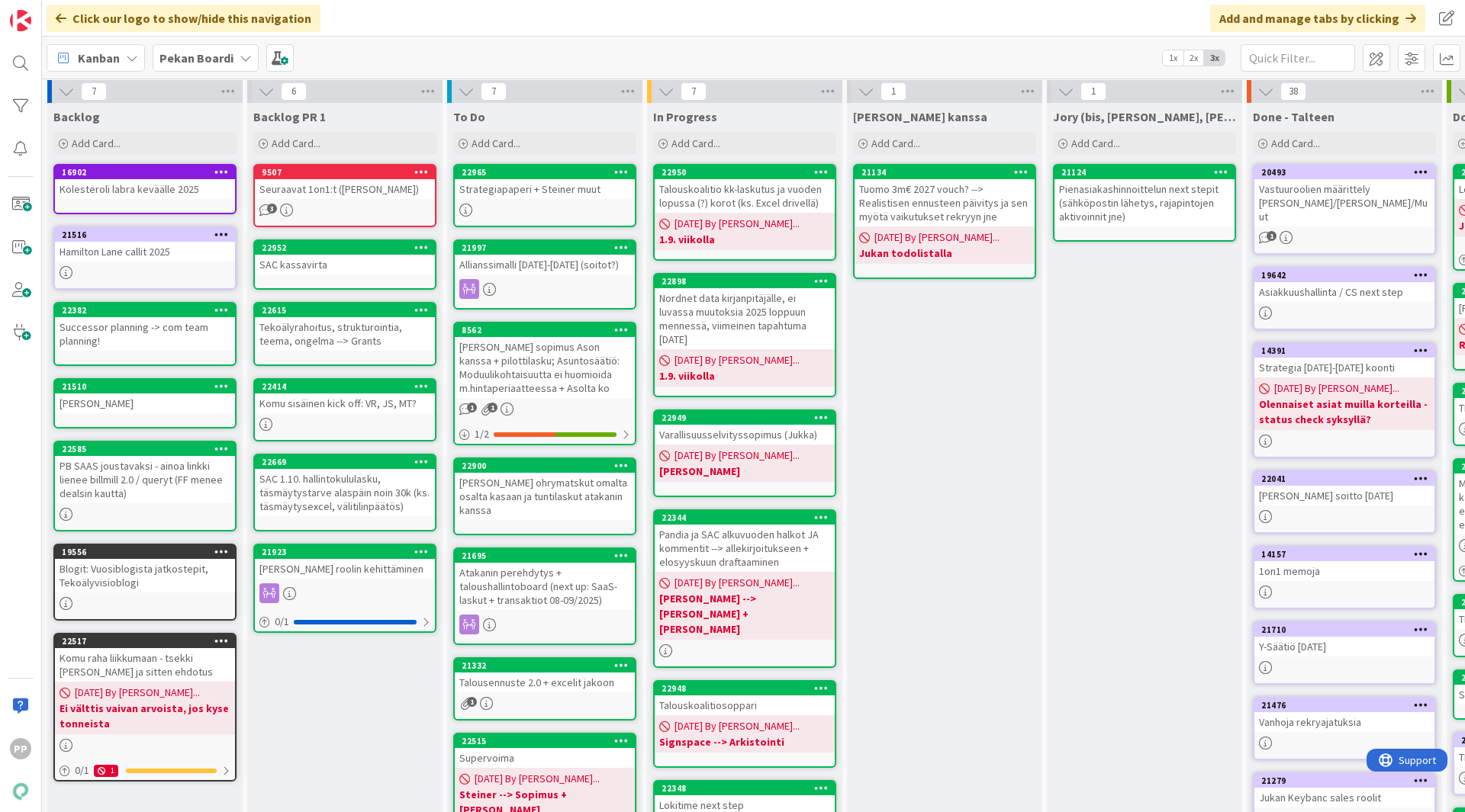
click at [370, 570] on div "[PERSON_NAME] roolin kehittäminen" at bounding box center [345, 569] width 181 height 20
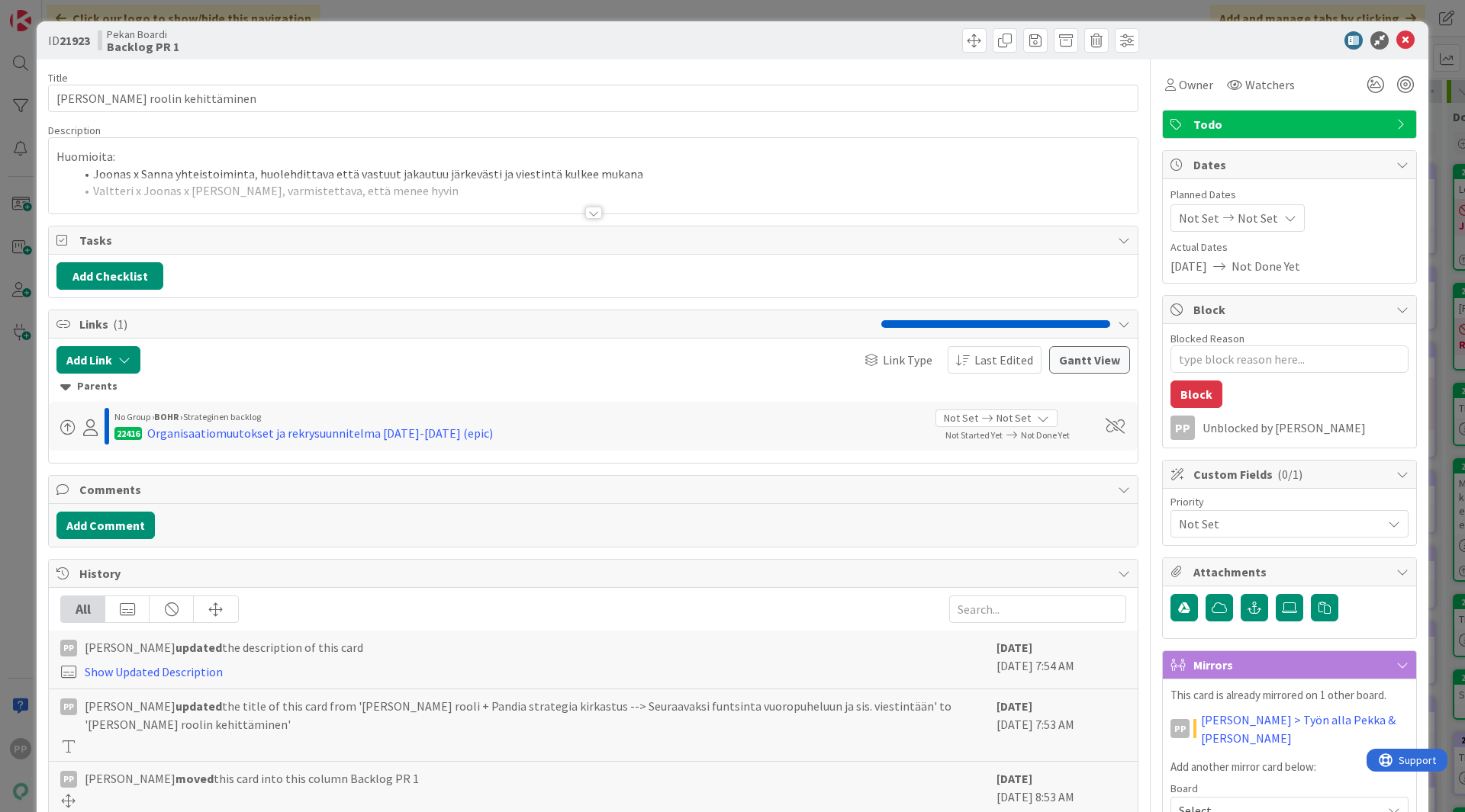
click at [480, 183] on div at bounding box center [593, 193] width 1089 height 39
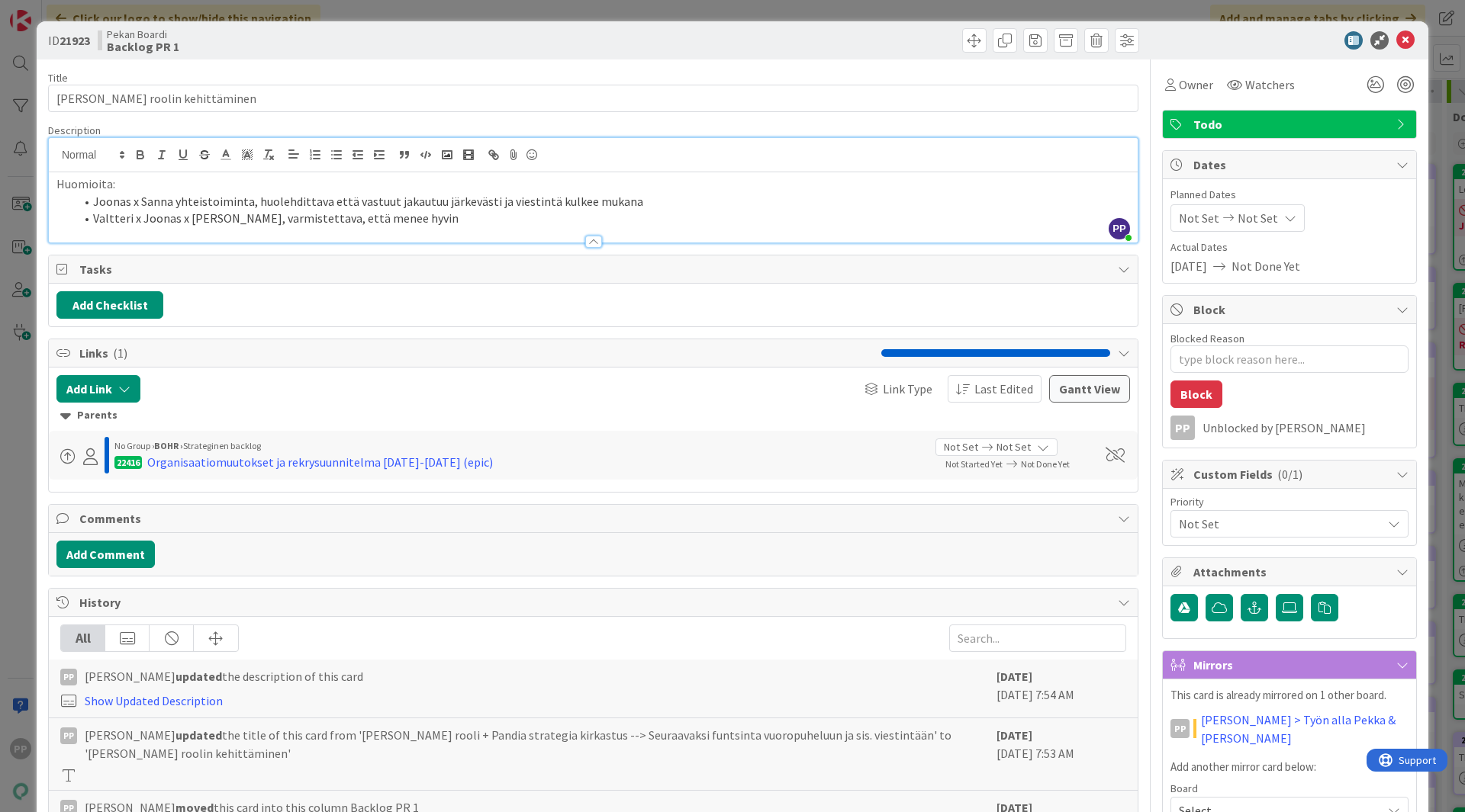
click at [507, 6] on div "ID 21923 Pekan Boardi Backlog PR 1 Title 29 / 128 [PERSON_NAME] roolin kehittäm…" at bounding box center [732, 406] width 1465 height 812
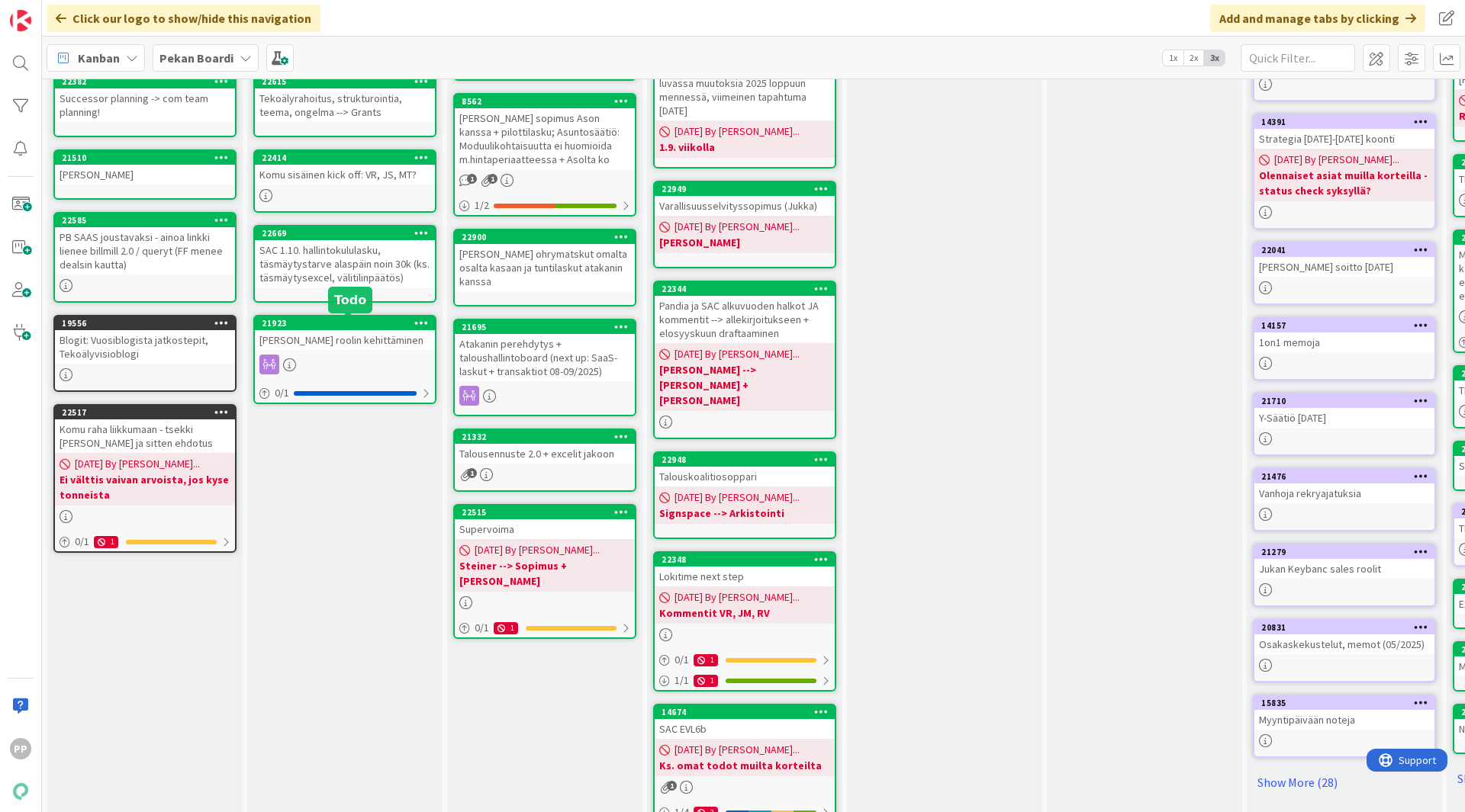
scroll to position [2, 0]
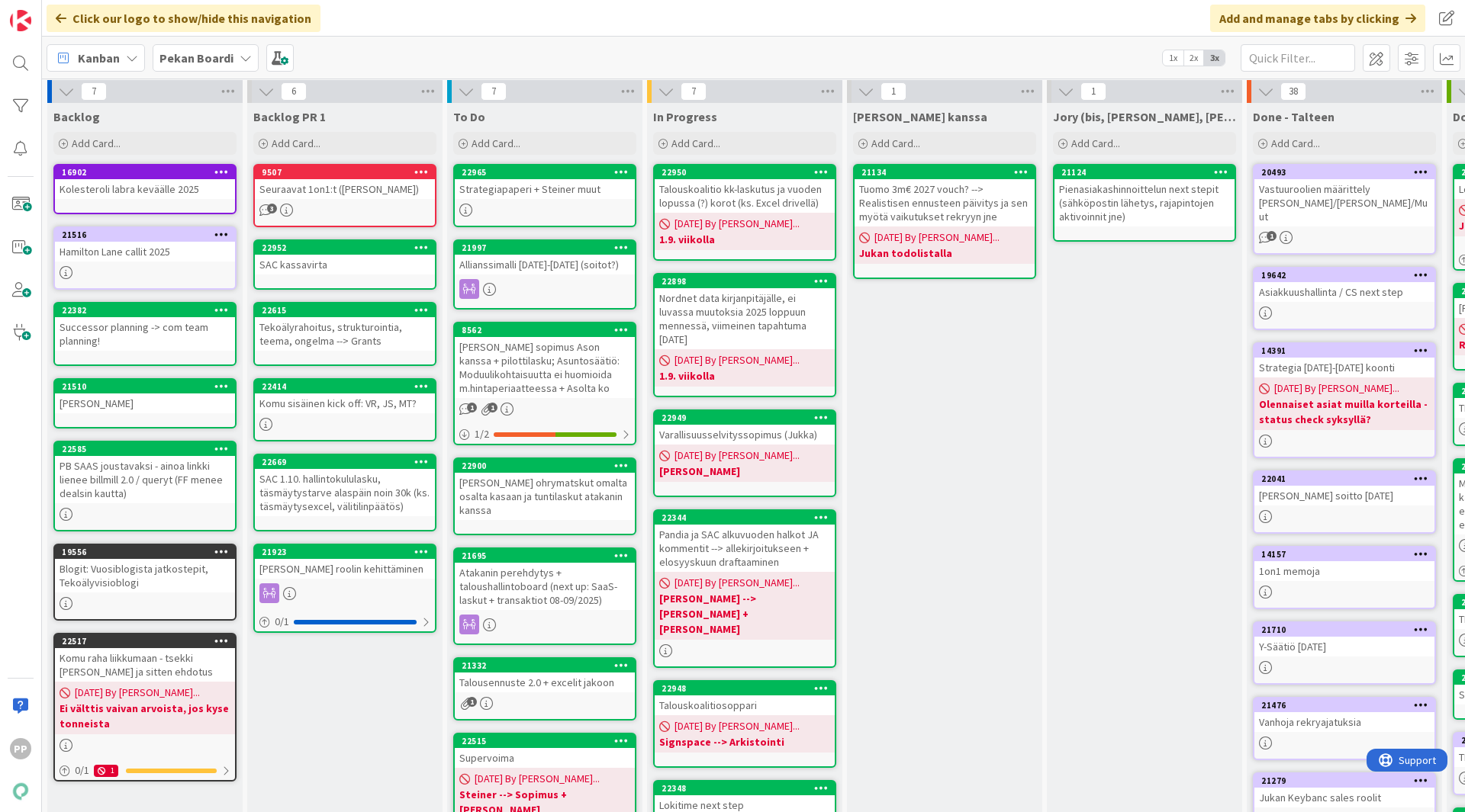
click at [348, 736] on div "Backlog PR 1 Add Card... 9507 Seuraavat 1on1:t ([PERSON_NAME], [PERSON_NAME]) 3…" at bounding box center [344, 584] width 195 height 962
click at [356, 716] on div "Backlog PR 1 Add Card... 9507 Seuraavat 1on1:t ([PERSON_NAME], [PERSON_NAME]) 3…" at bounding box center [344, 584] width 195 height 962
click at [328, 673] on div "Backlog PR 1 Add Card... 9507 Seuraavat 1on1:t ([PERSON_NAME], [PERSON_NAME]) 3…" at bounding box center [344, 584] width 195 height 962
click at [330, 683] on div "Backlog PR 1 Add Card... 9507 Seuraavat 1on1:t ([PERSON_NAME], [PERSON_NAME]) 3…" at bounding box center [344, 584] width 195 height 962
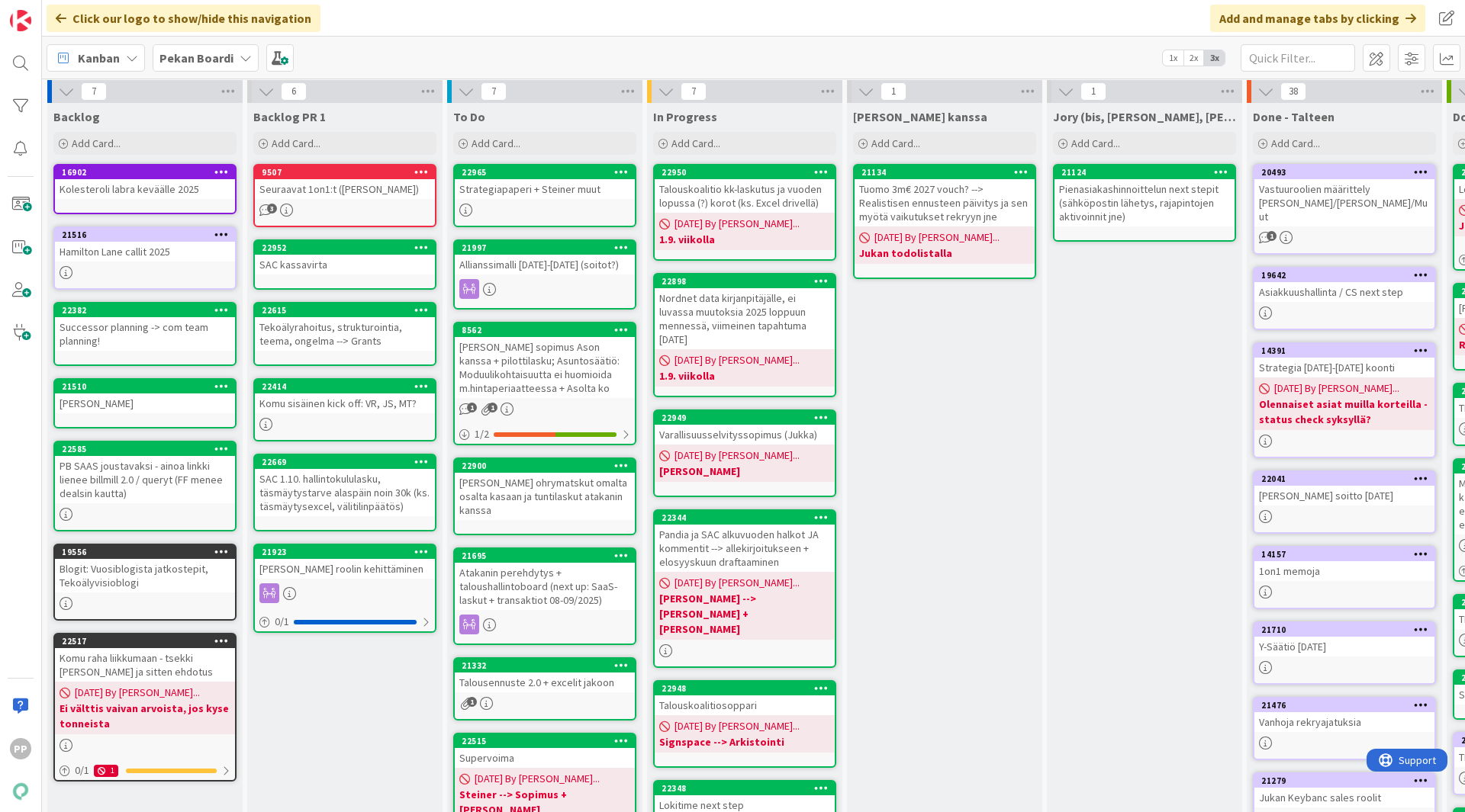
scroll to position [0, 0]
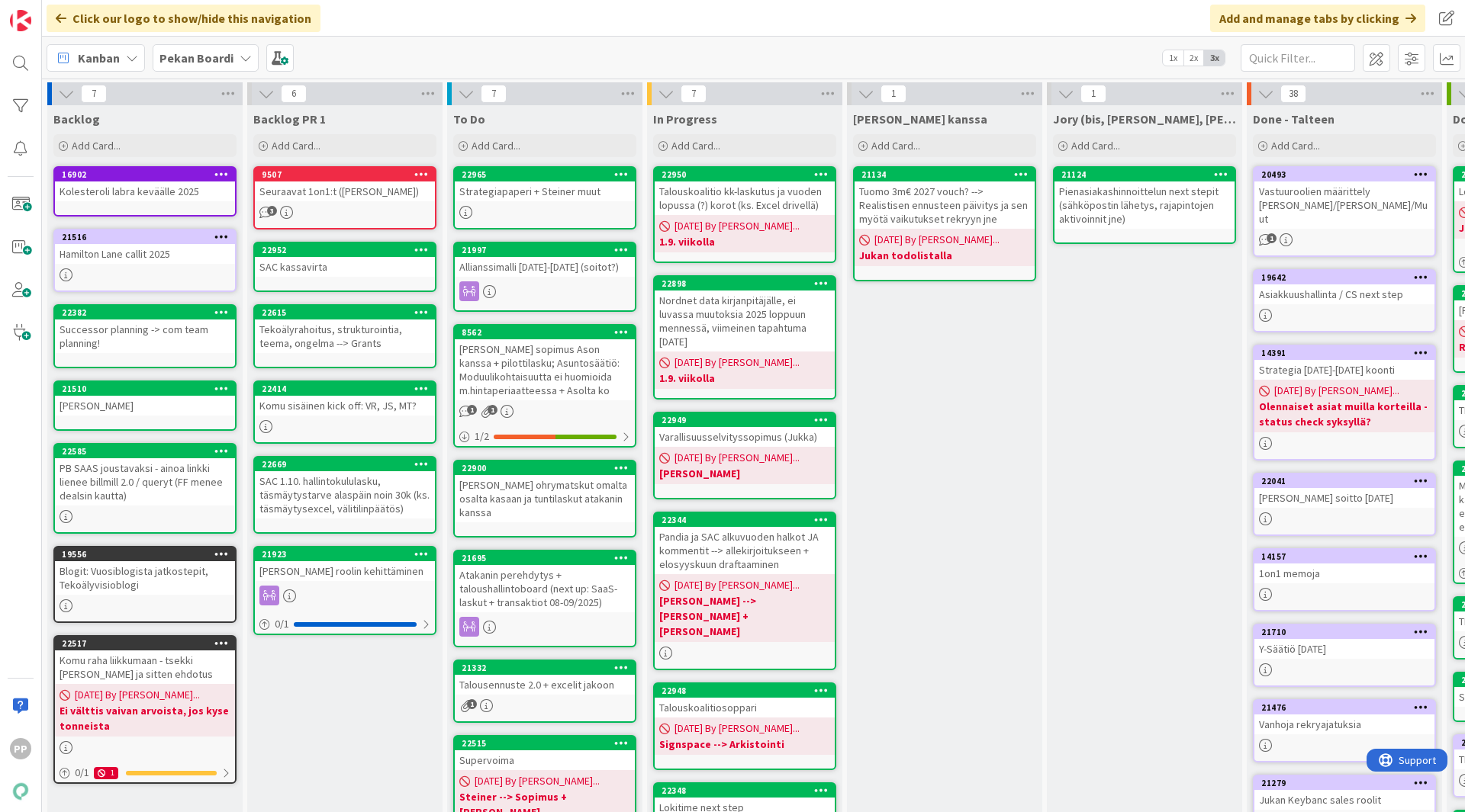
click at [325, 718] on div "Backlog PR 1 Add Card... 9507 Seuraavat 1on1:t ([PERSON_NAME], [PERSON_NAME]) 3…" at bounding box center [344, 586] width 195 height 962
click at [215, 448] on icon at bounding box center [221, 450] width 15 height 11
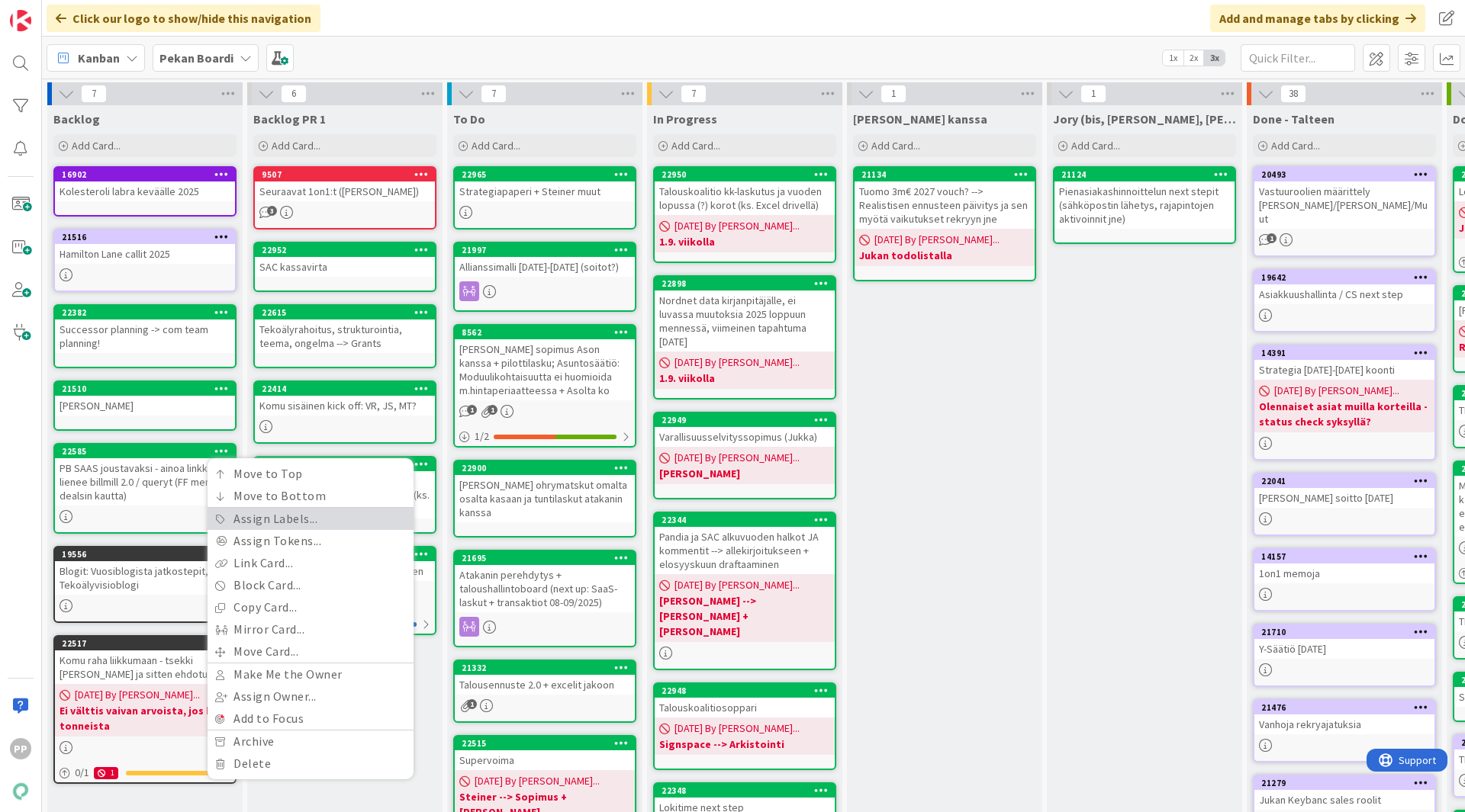
click at [323, 522] on link "Assign Labels..." at bounding box center [310, 519] width 206 height 22
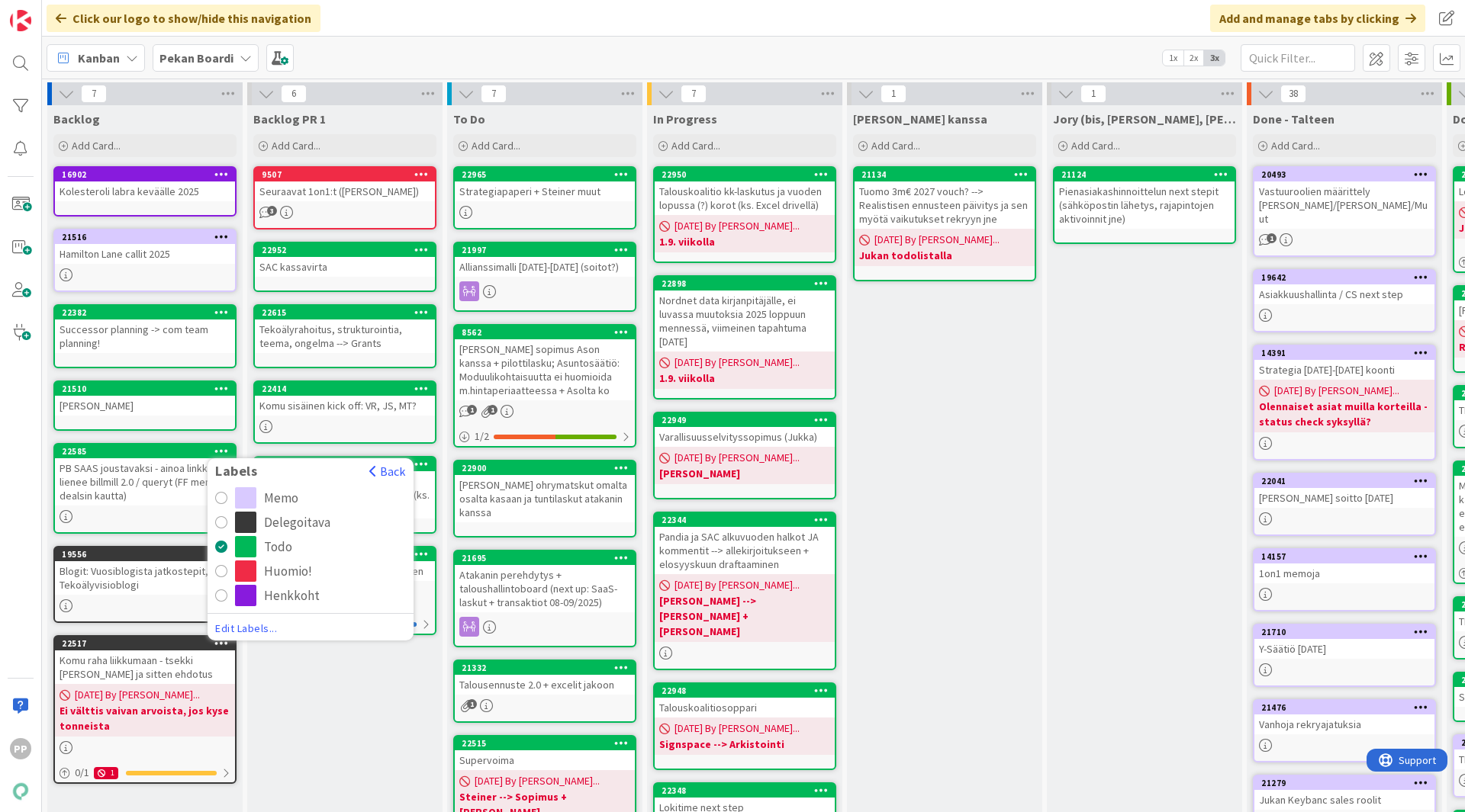
click at [306, 511] on div "Memo Delegoitava Todo Huomio! Henkkoht Edit Labels..." at bounding box center [310, 562] width 206 height 149
drag, startPoint x: 308, startPoint y: 518, endPoint x: 312, endPoint y: 529, distance: 11.7
click at [308, 518] on div "Delegoitava" at bounding box center [297, 522] width 66 height 22
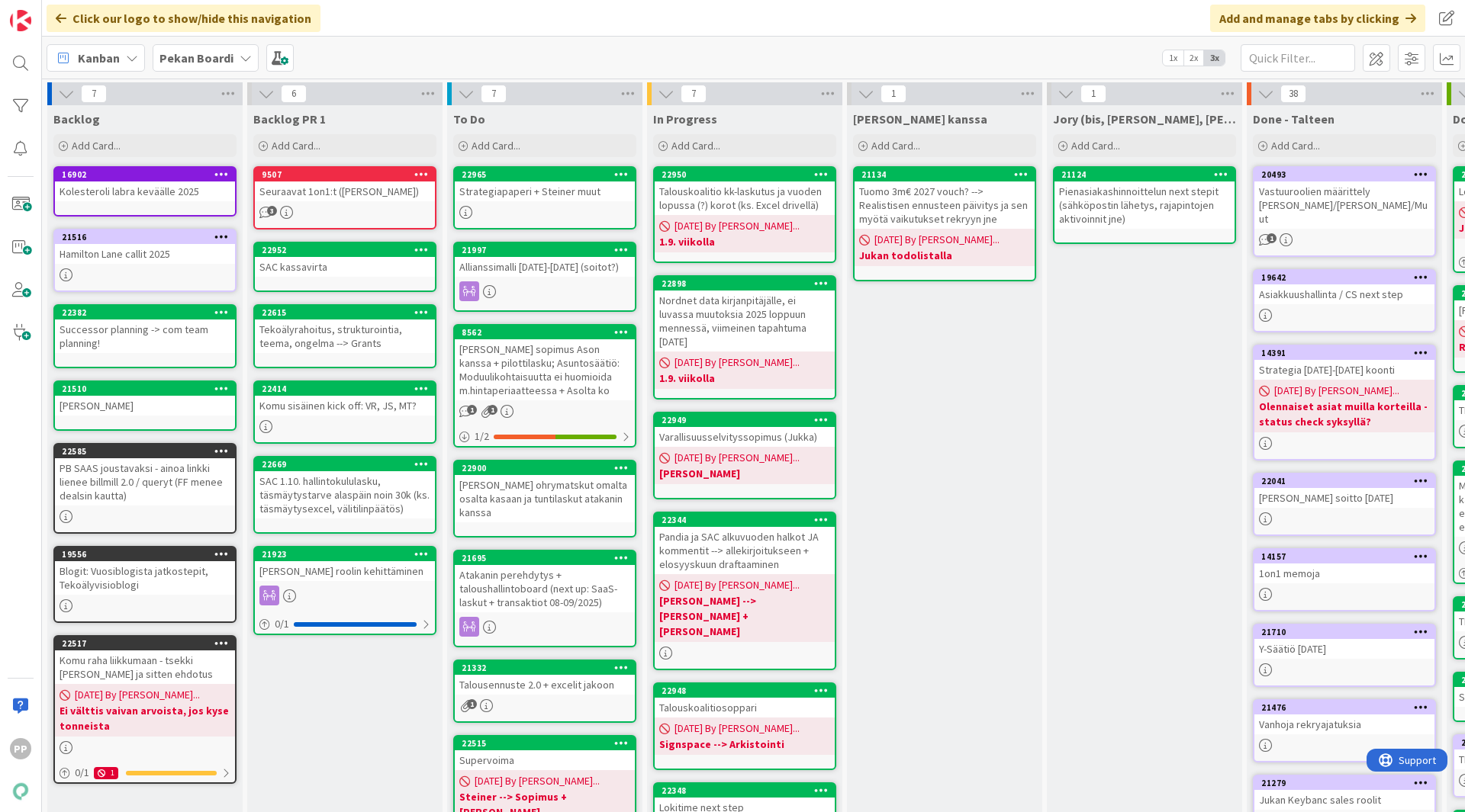
click at [348, 686] on div "Backlog PR 1 Add Card... 9507 Seuraavat 1on1:t ([PERSON_NAME], [PERSON_NAME]) 3…" at bounding box center [344, 586] width 195 height 962
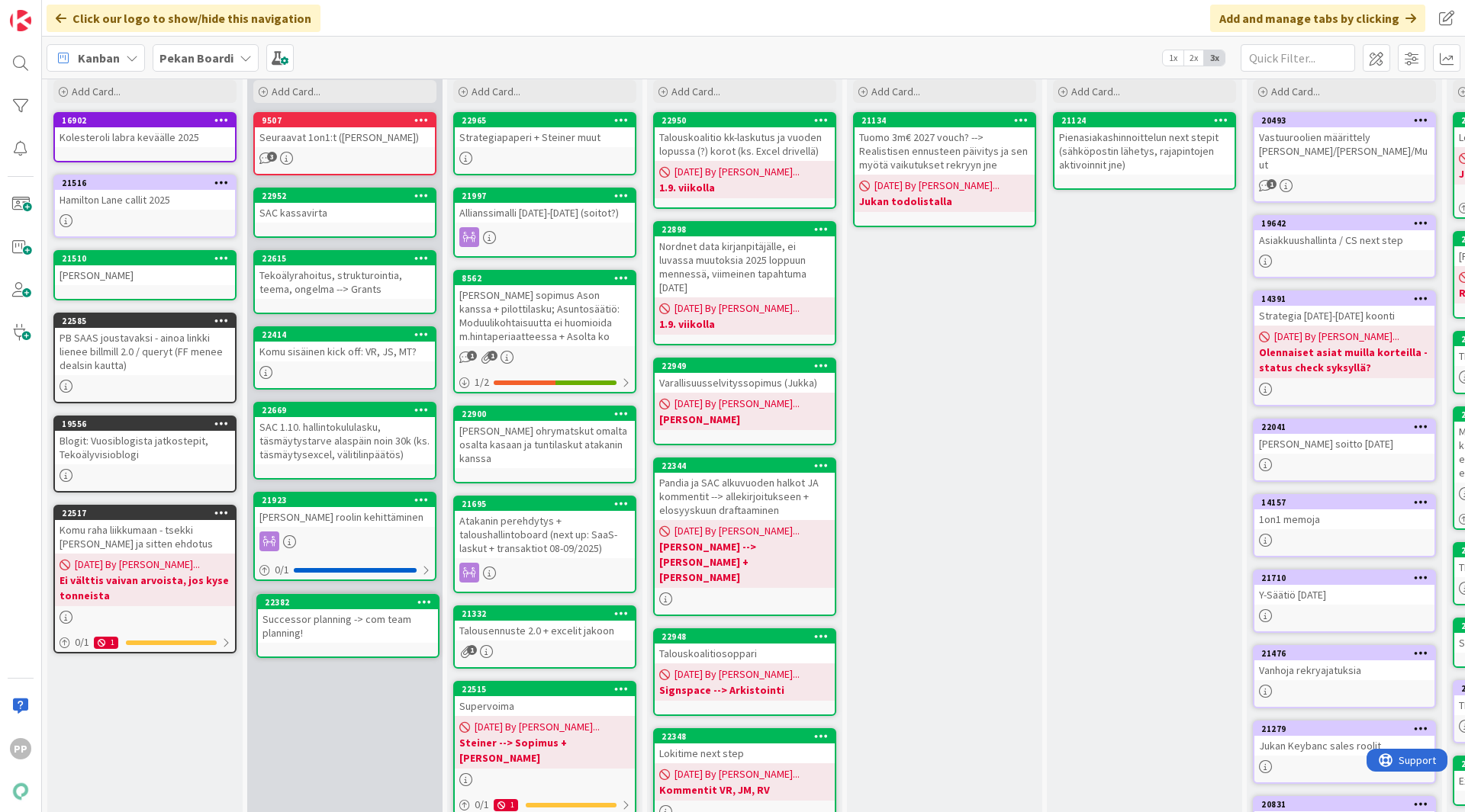
scroll to position [61, 0]
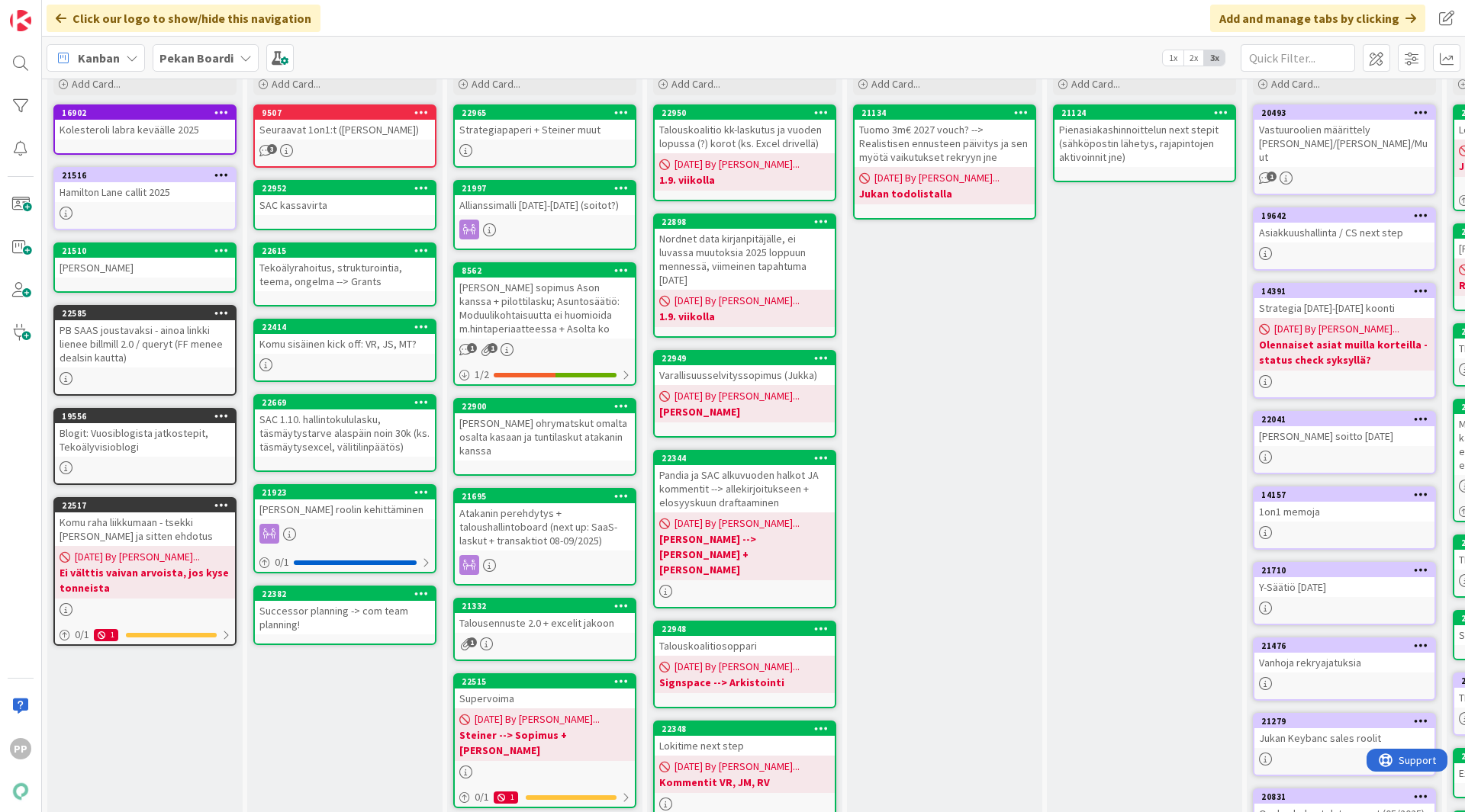
click at [362, 690] on div "Backlog PR 1 Add Card... 9507 Seuraavat 1on1:t ([PERSON_NAME], [PERSON_NAME]) 3…" at bounding box center [344, 524] width 195 height 962
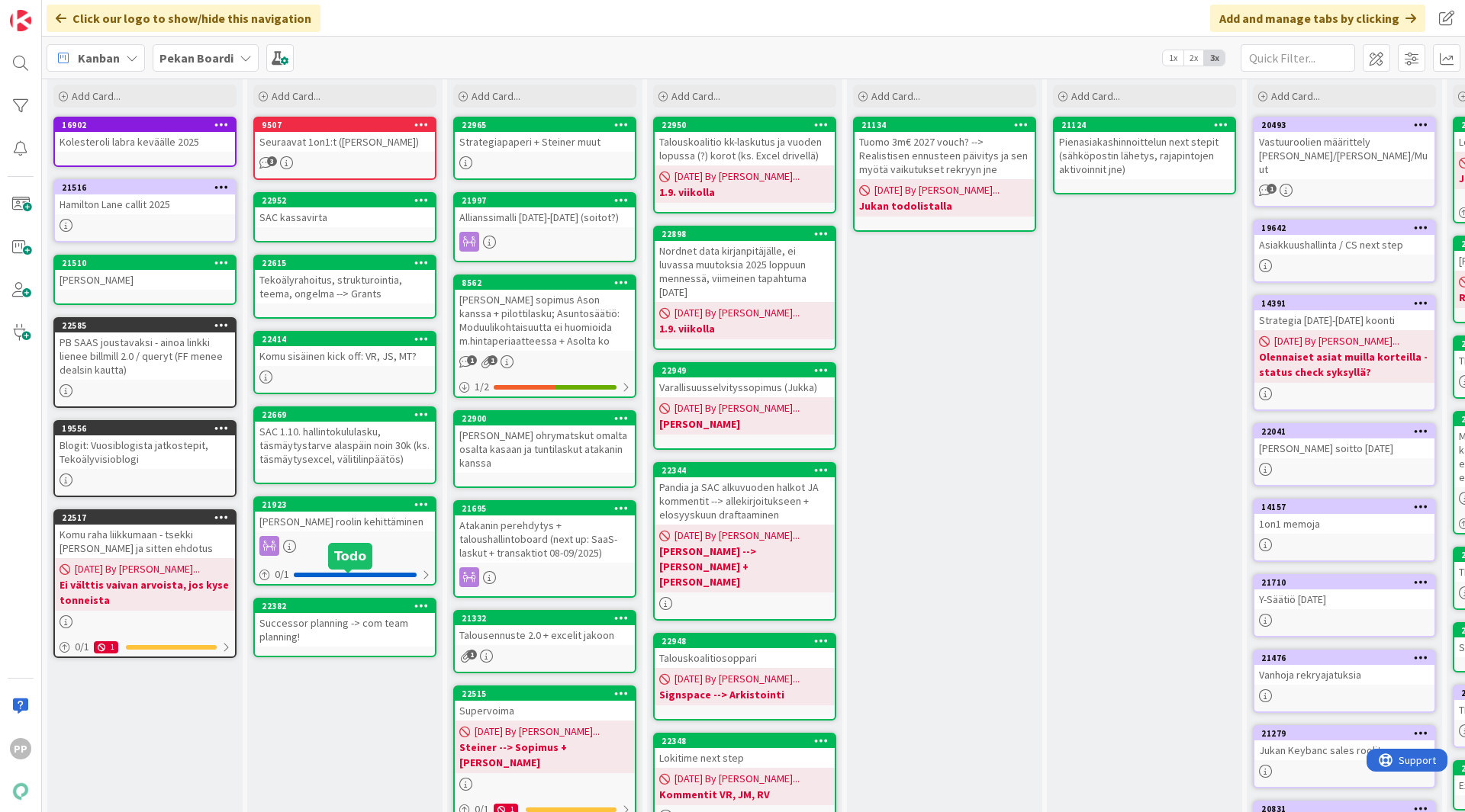
scroll to position [76, 0]
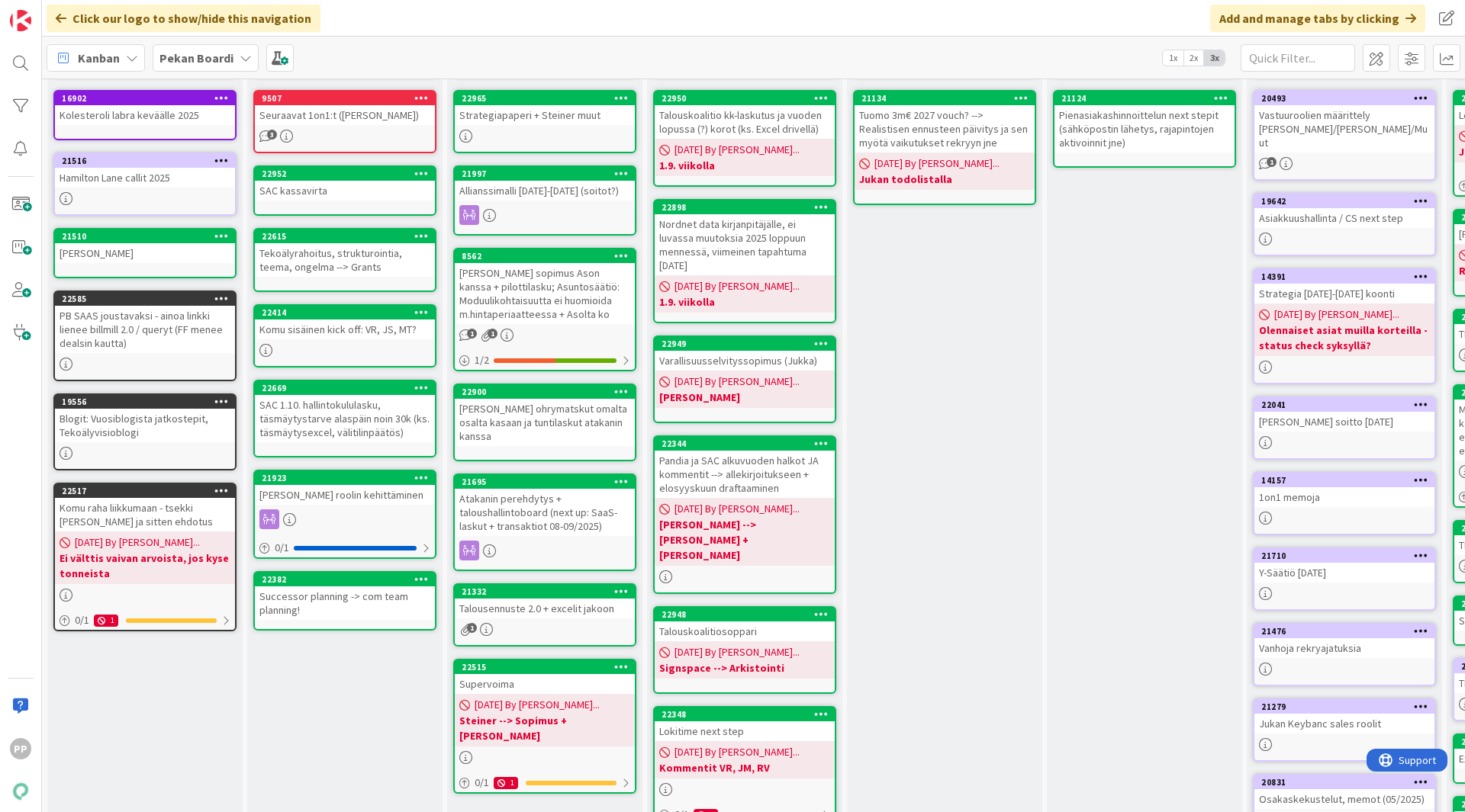
click at [392, 276] on div "Tekoälyrahoitus, strukturointia, teema, ongelma --> Grants" at bounding box center [345, 260] width 181 height 34
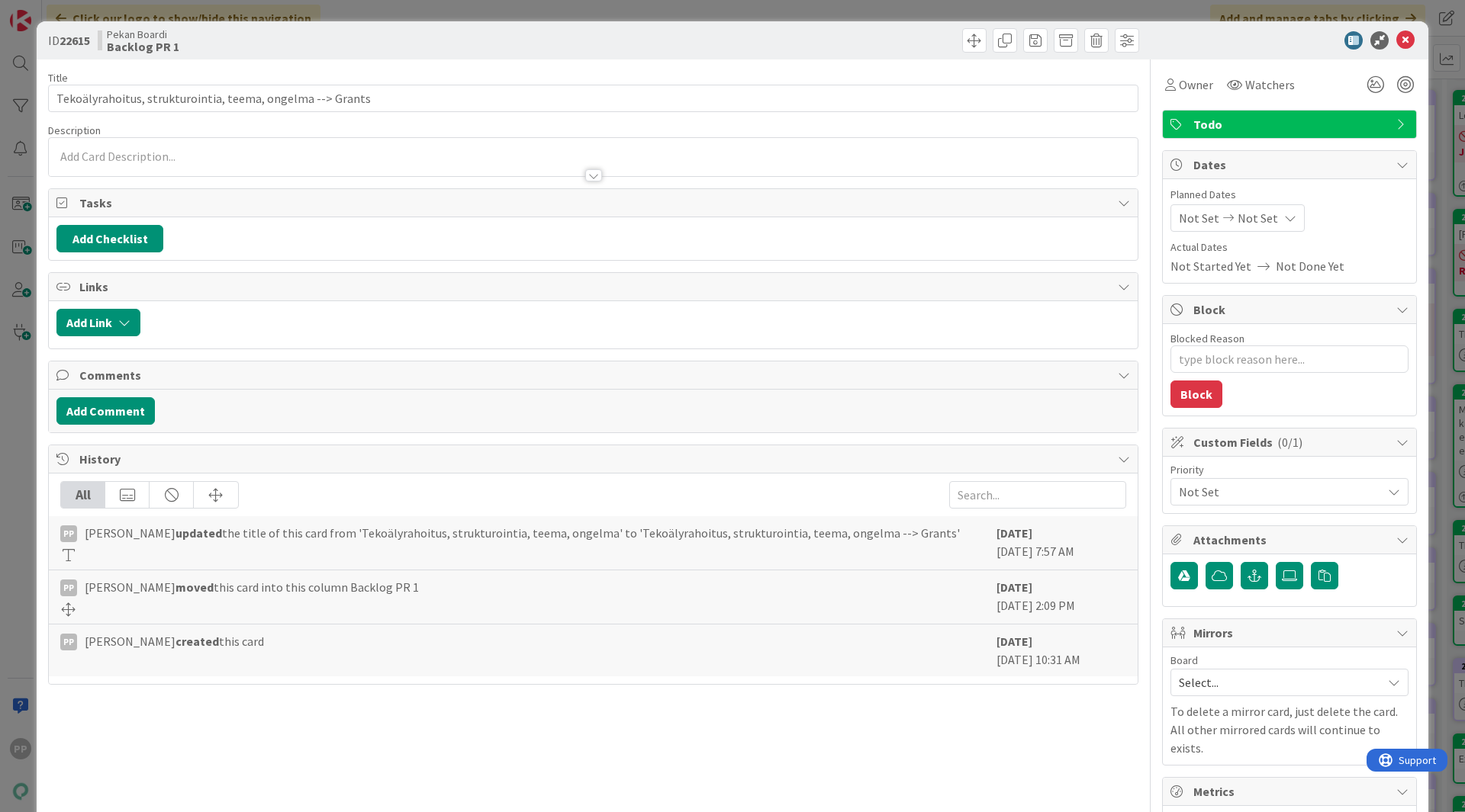
type textarea "x"
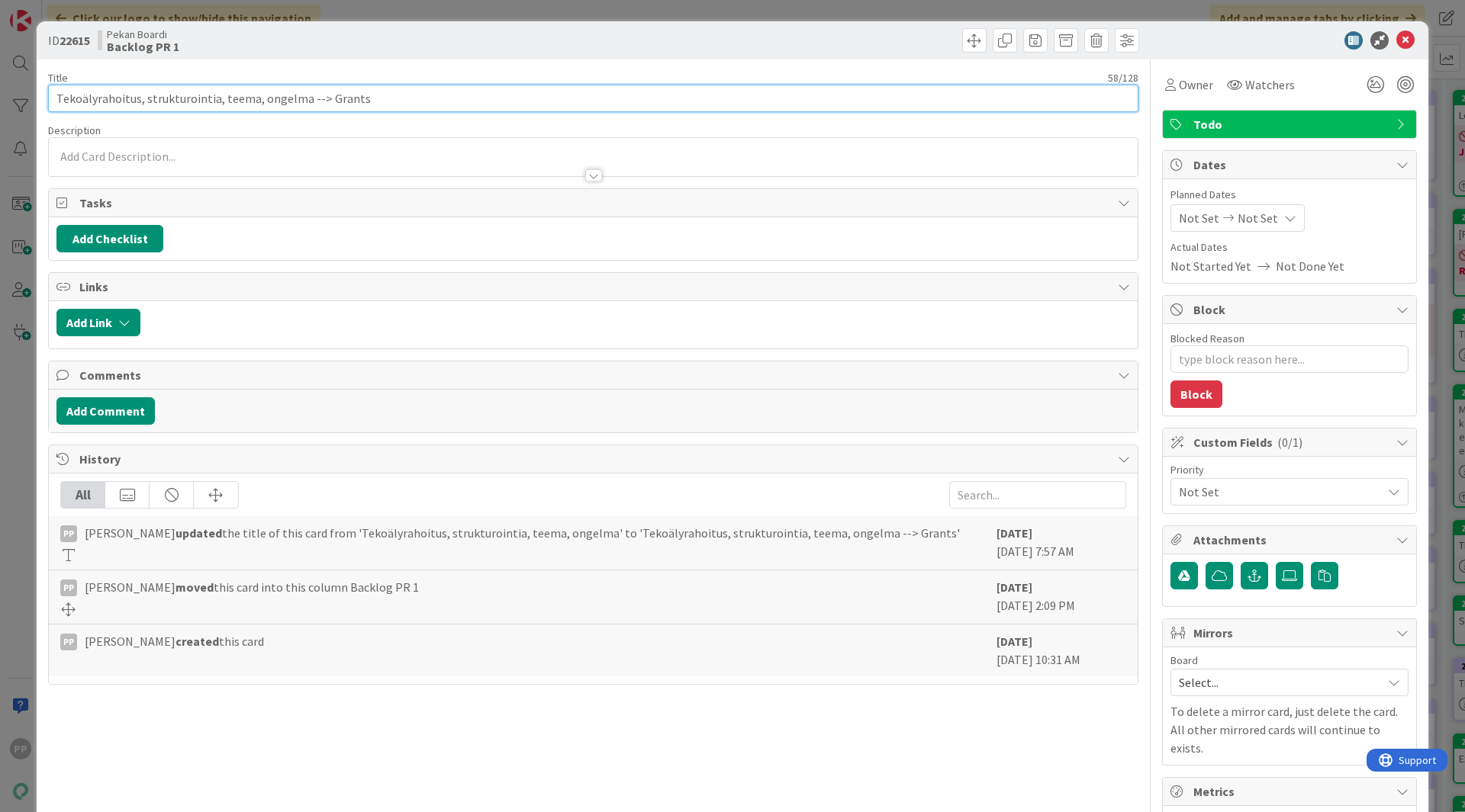
click at [422, 101] on input "Tekoälyrahoitus, strukturointia, teema, ongelma --> Grants" at bounding box center [592, 98] width 1090 height 28
type input "Tekoälyrahoitus, strukturointia, [PERSON_NAME], ongelma --> [PERSON_NAME]; [PER…"
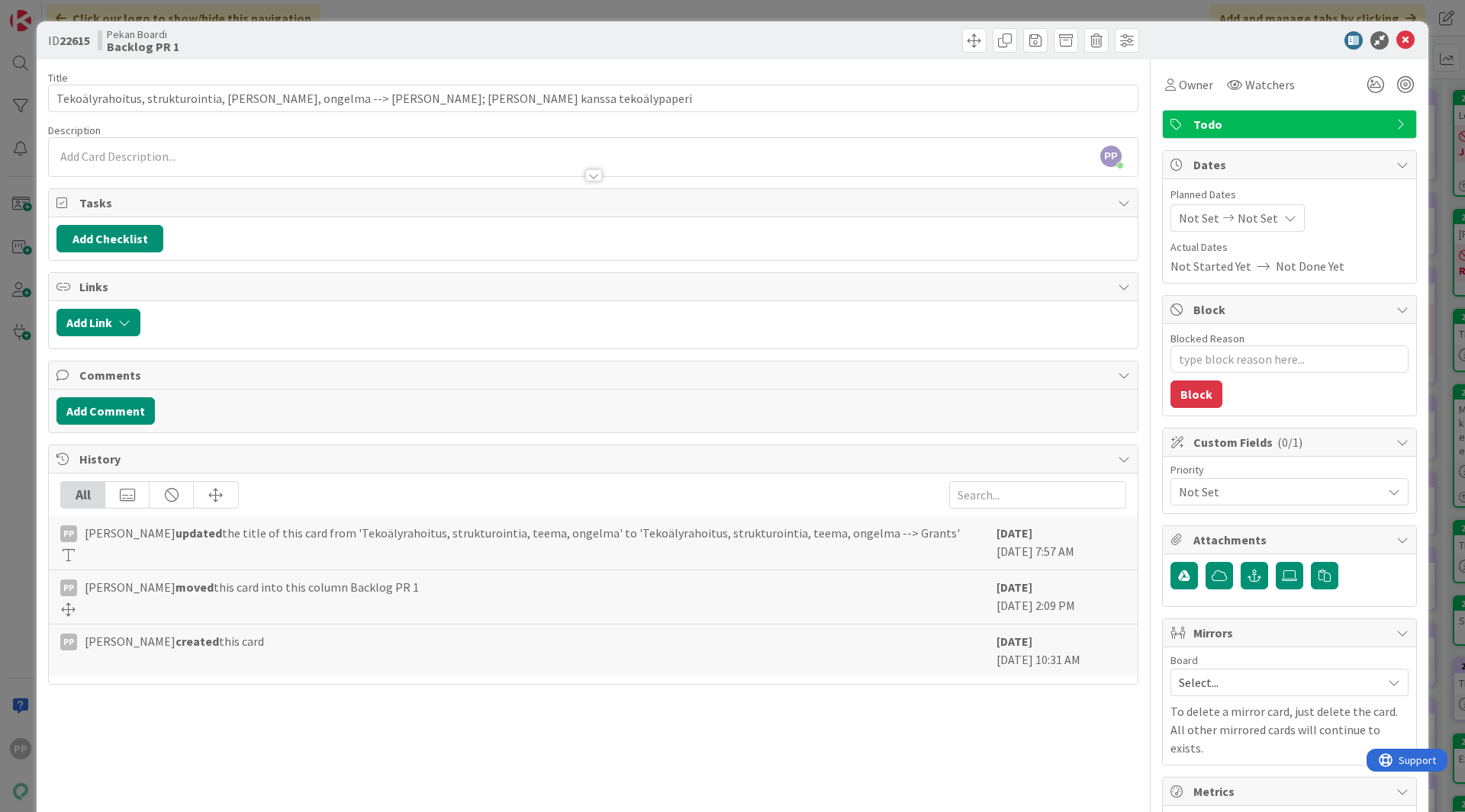
click at [425, 75] on div "Title 88 / 128" at bounding box center [592, 78] width 1090 height 14
click at [427, 18] on div "ID 22615 Pekan Boardi Backlog PR 1 Title 88 / 128 Tekoälyrahoitus, strukturoint…" at bounding box center [732, 406] width 1465 height 812
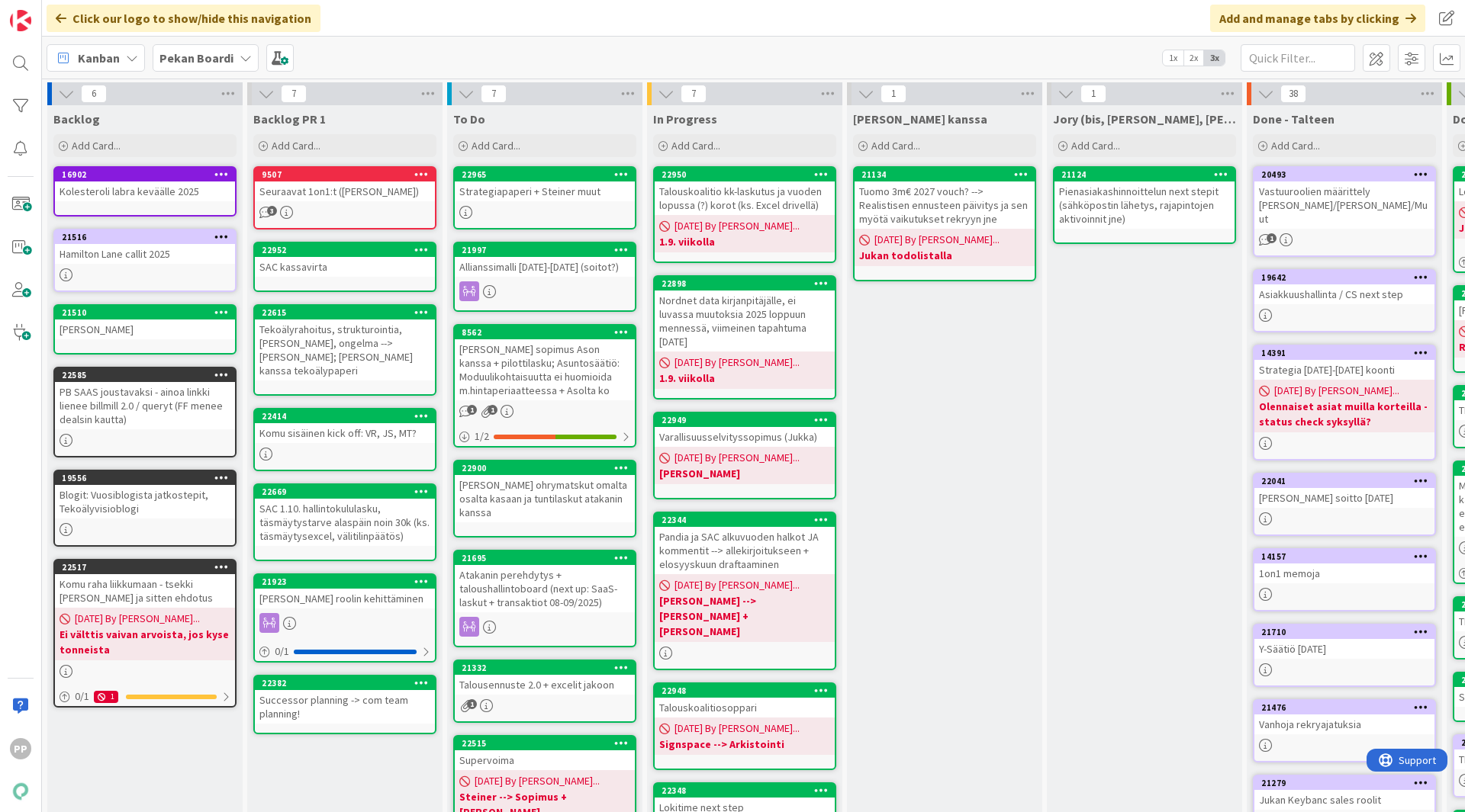
click at [402, 349] on div "Tekoälyrahoitus, strukturointia, [PERSON_NAME], ongelma --> [PERSON_NAME]; [PER…" at bounding box center [345, 350] width 181 height 61
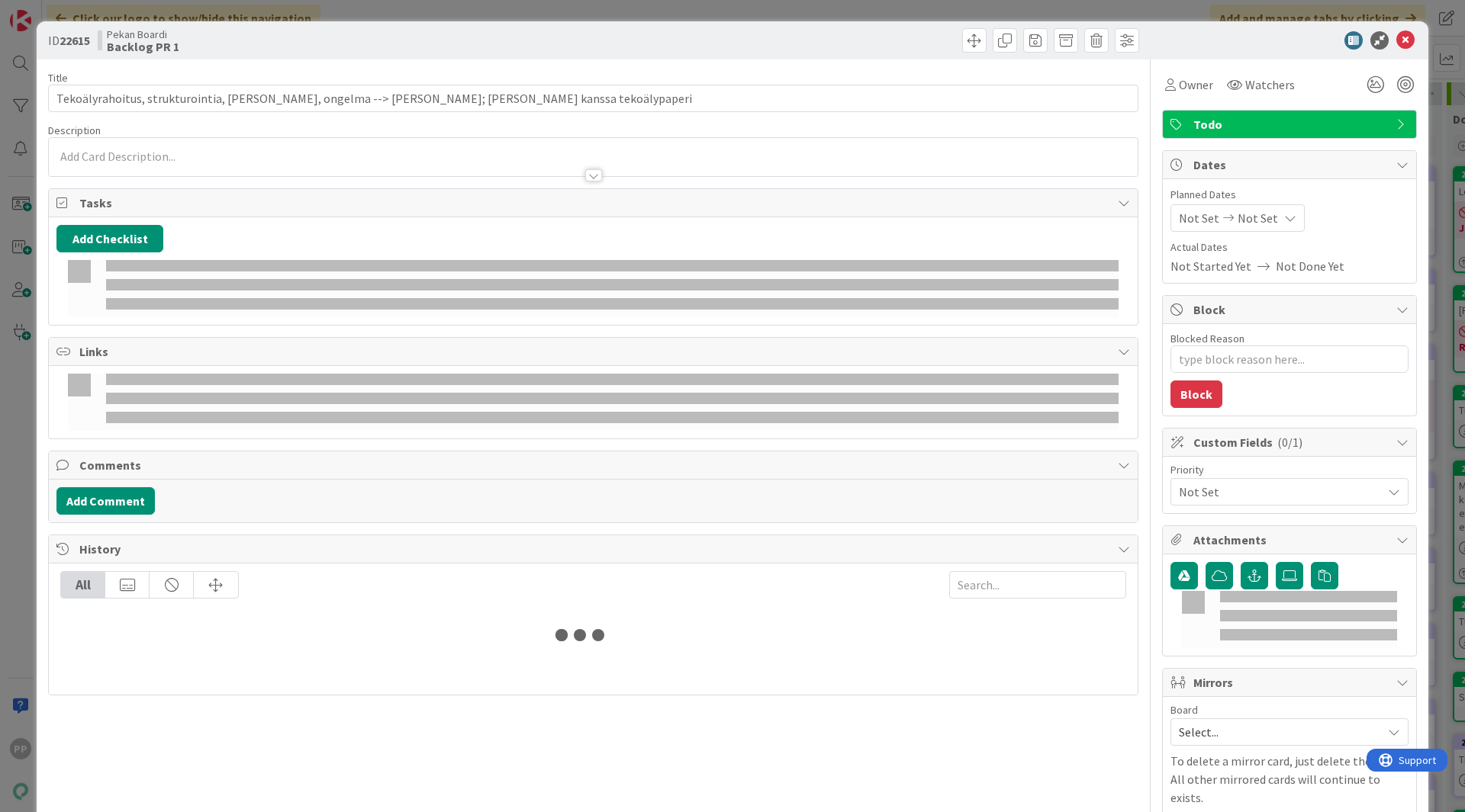
type textarea "x"
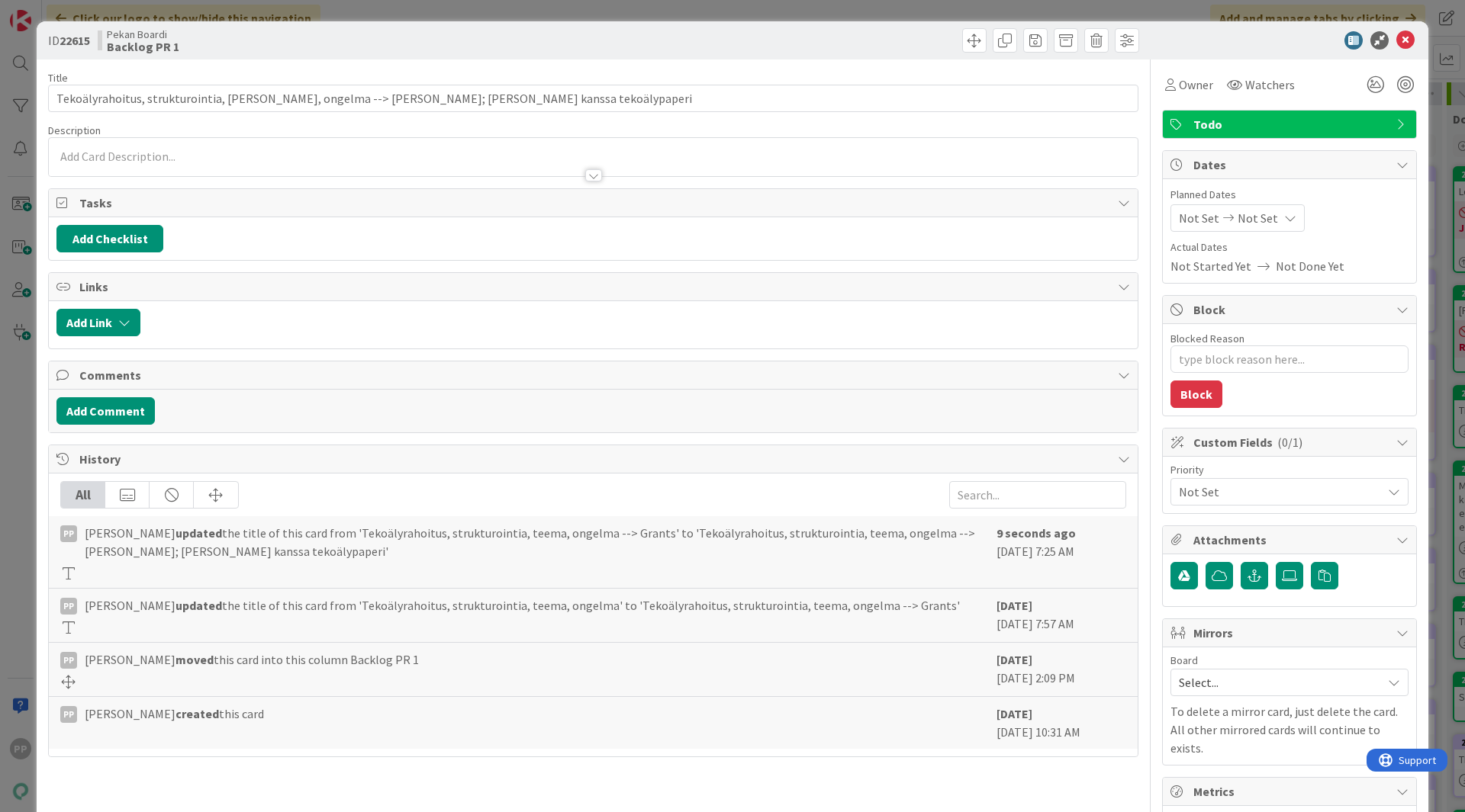
click at [560, 118] on div "Title 88 / 128 Tekoälyrahoitus, strukturointia, teema, ongelma --> Grants; [PER…" at bounding box center [592, 562] width 1090 height 1006
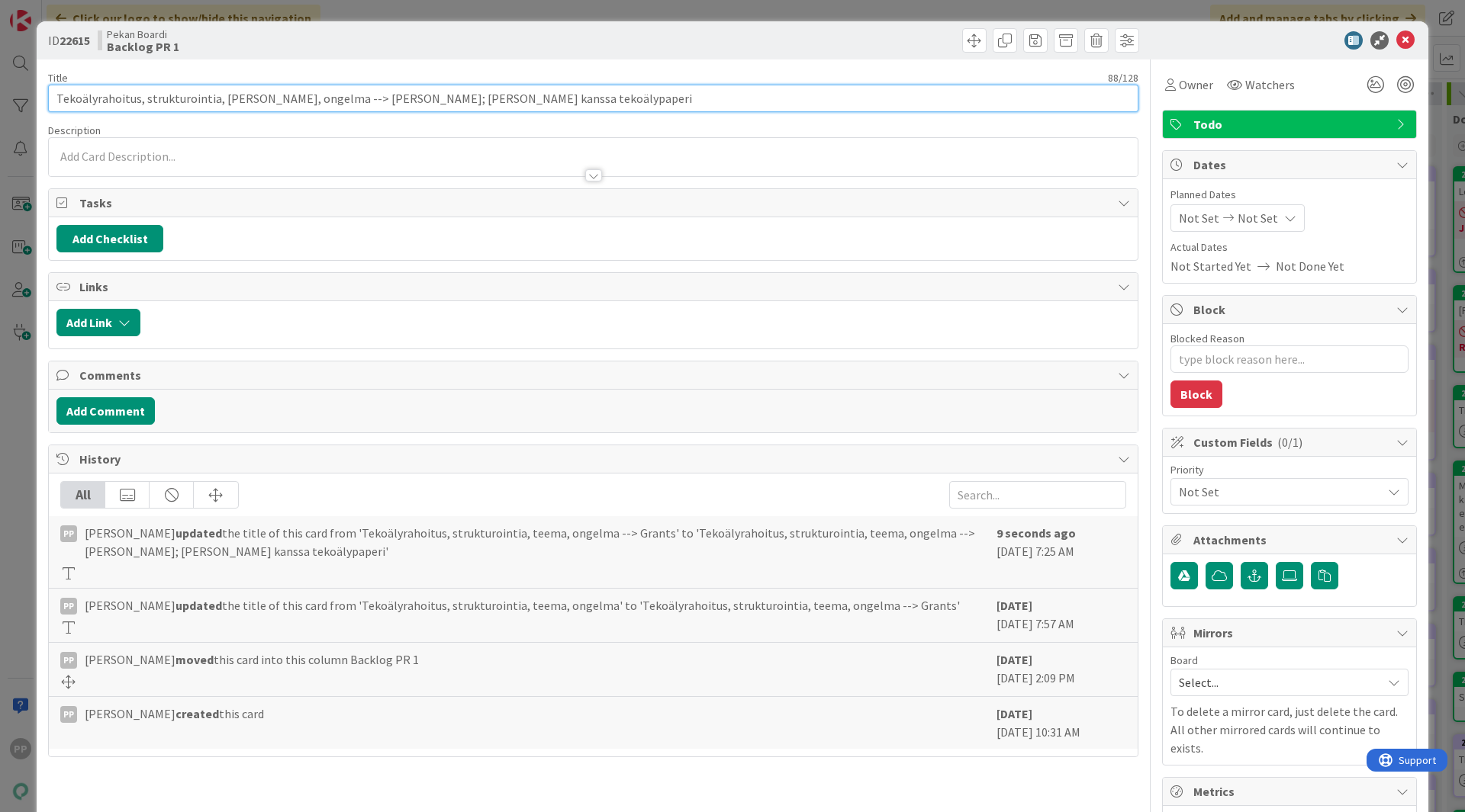
click at [572, 90] on input "Tekoälyrahoitus, strukturointia, [PERSON_NAME], ongelma --> [PERSON_NAME]; [PER…" at bounding box center [592, 98] width 1090 height 28
type input "Tekoälyrahoitus, strukturointia, [PERSON_NAME], ongelma --> [PERSON_NAME]; [PER…"
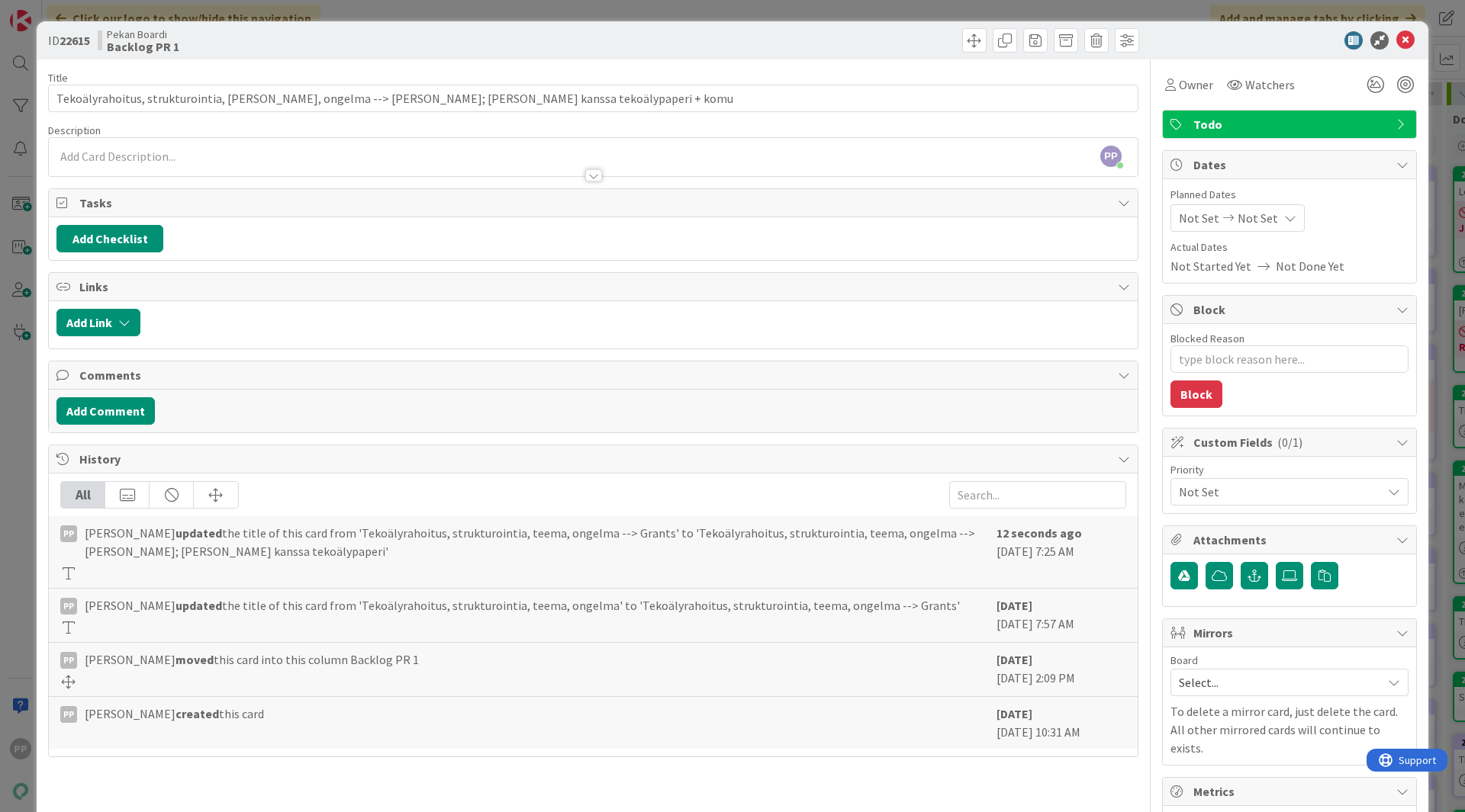
click at [559, 58] on div "ID 22615 Pekan Boardi Backlog PR 1" at bounding box center [732, 41] width 1392 height 38
click at [562, 21] on div "ID 22615 Pekan Boardi Backlog PR 1 Title 95 / 128 Tekoälyrahoitus, strukturoint…" at bounding box center [732, 406] width 1465 height 812
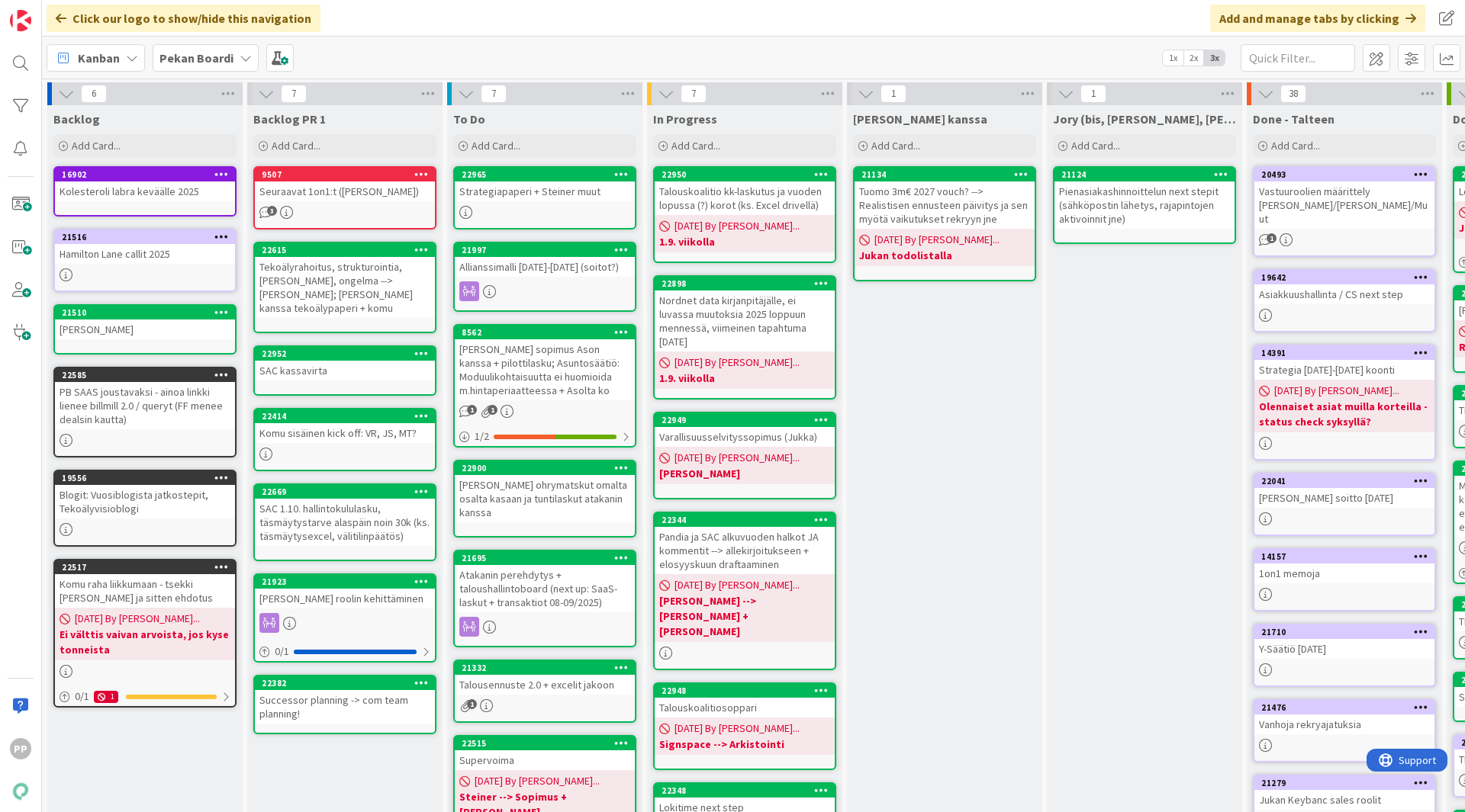
click at [412, 368] on link "22952 SAC kassavirta" at bounding box center [344, 370] width 183 height 51
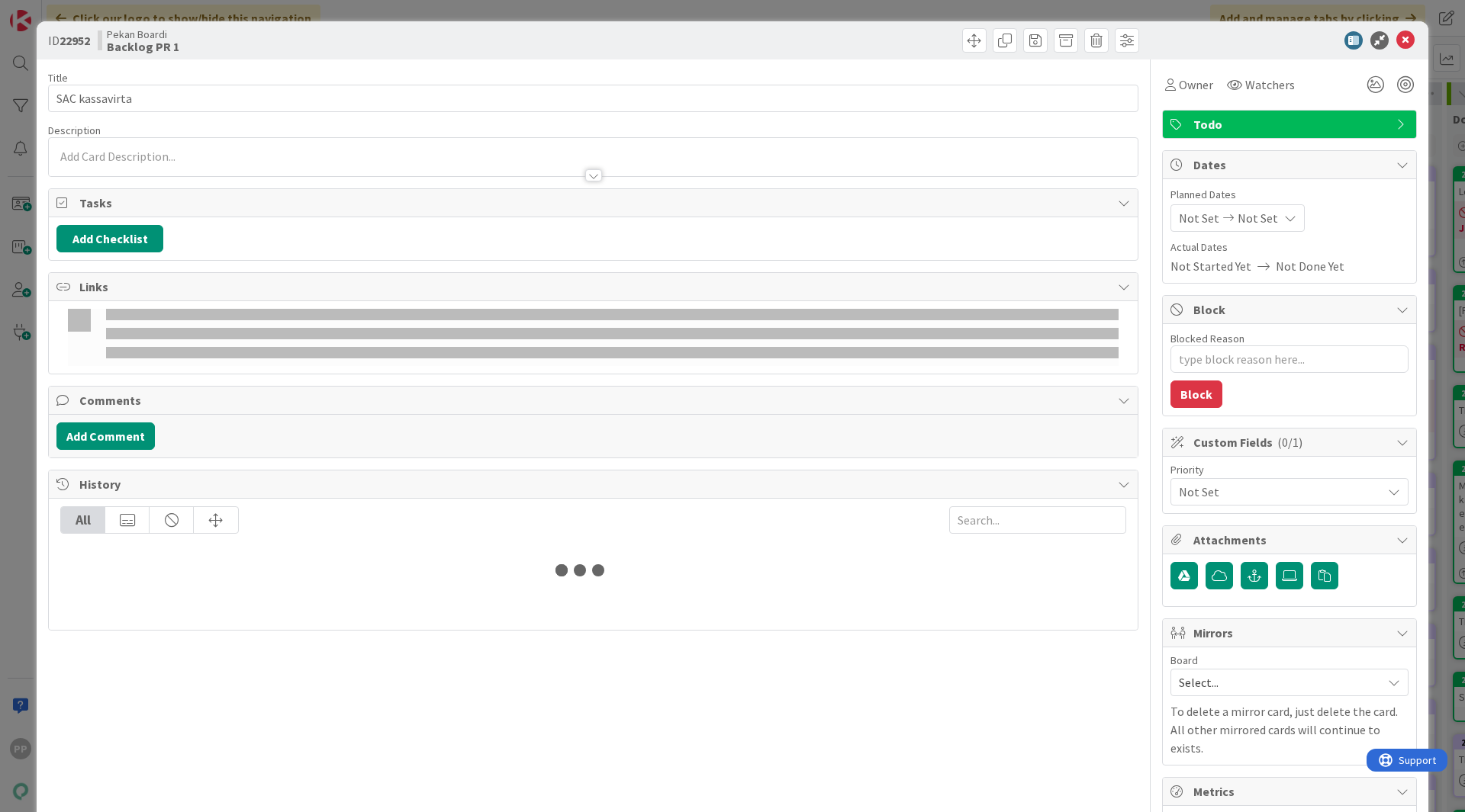
type textarea "x"
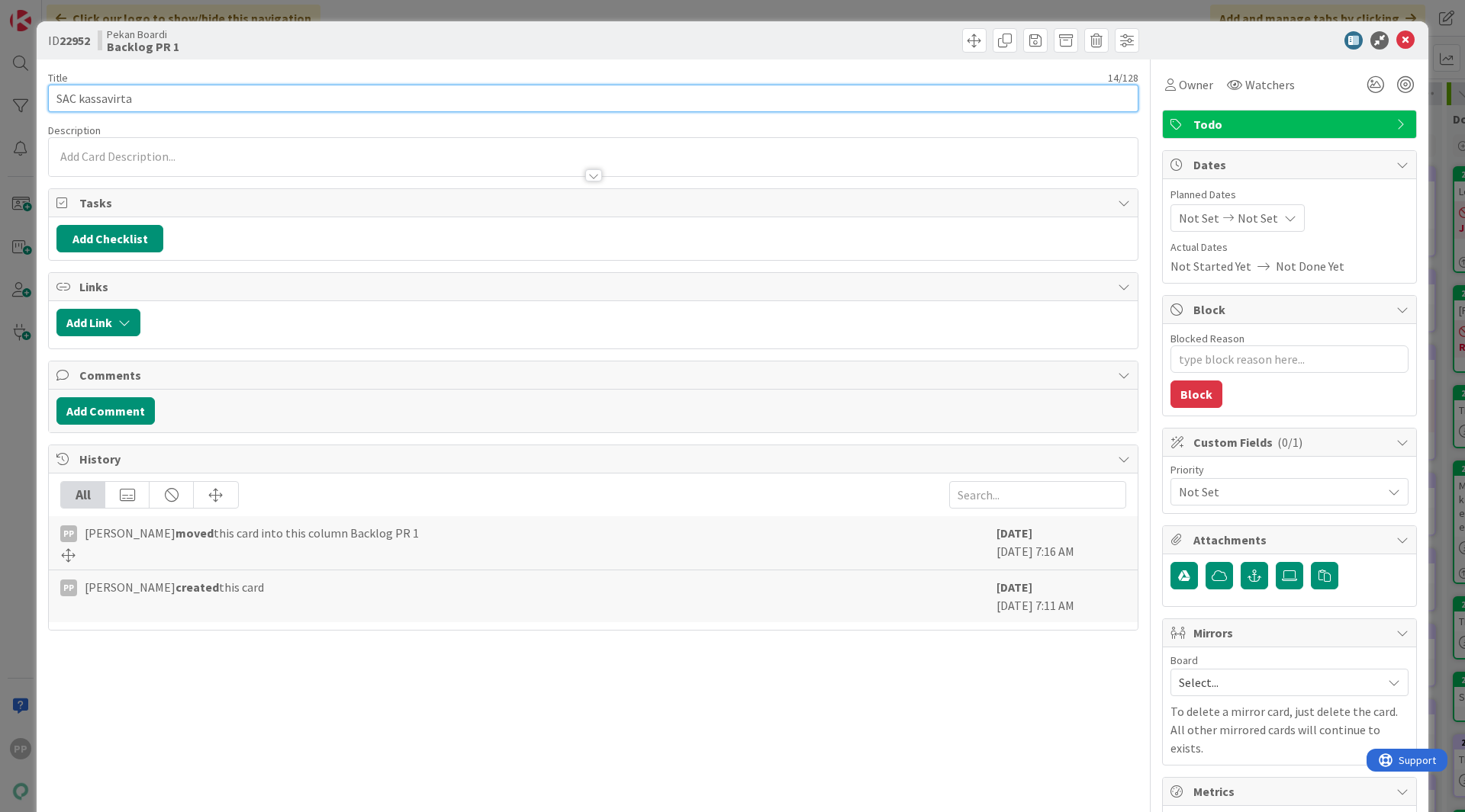
click at [329, 106] on input "SAC kassavirta" at bounding box center [592, 98] width 1090 height 28
type input "SAC kassavirta (koalitiolasku"
type textarea "x"
type input "SAC kassavirta (koalitiolasku, [PERSON_NAME][PERSON_NAME],"
type textarea "x"
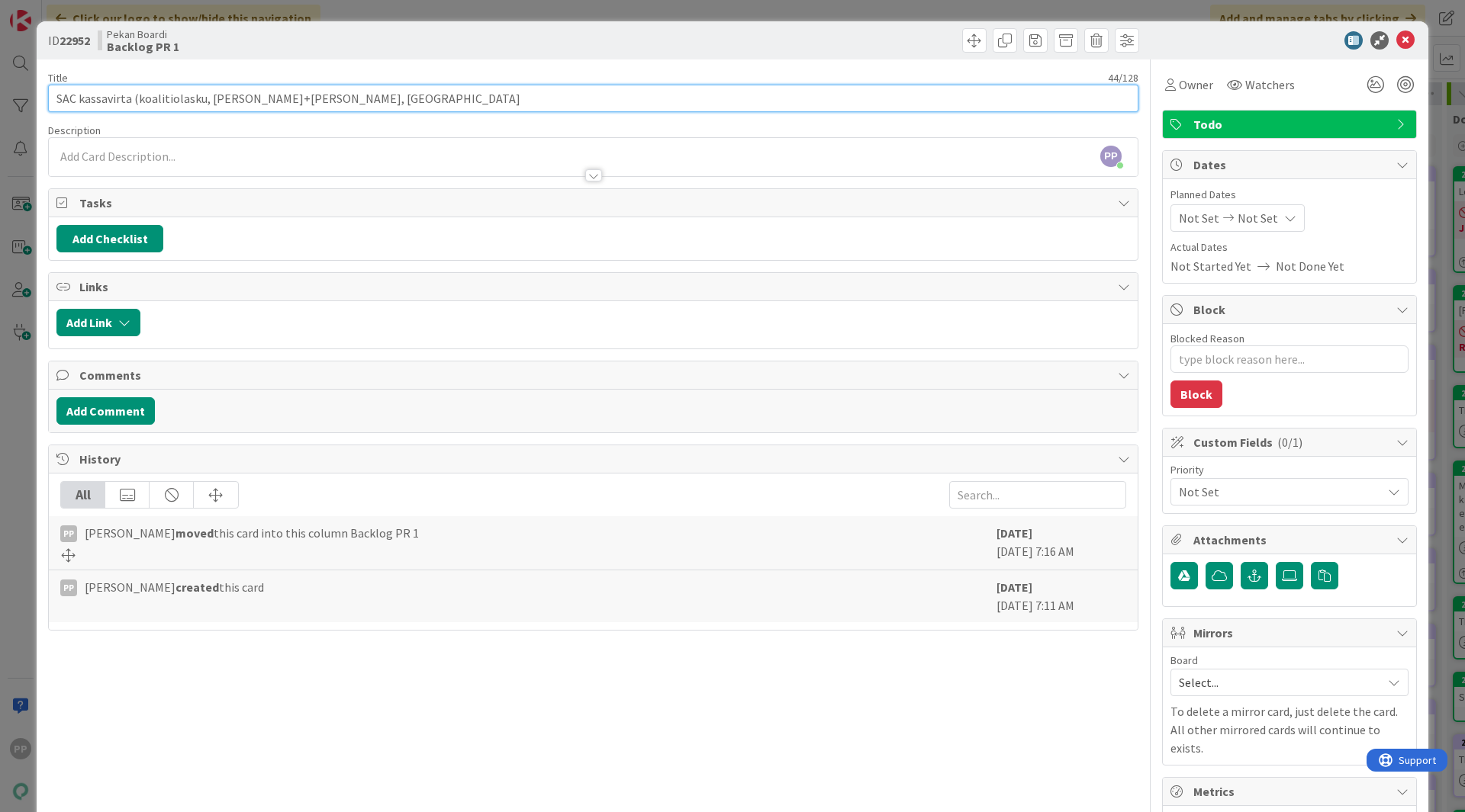
type input "SAC kassavirta (koalitiolasku, [PERSON_NAME], RSA"
type textarea "x"
type input "SAC kassavirta (koalitiolasku, [PERSON_NAME], RSA kotto"
type textarea "x"
type input "SAC kassavirta (koalitiolasku, [PERSON_NAME], RSA kotto)"
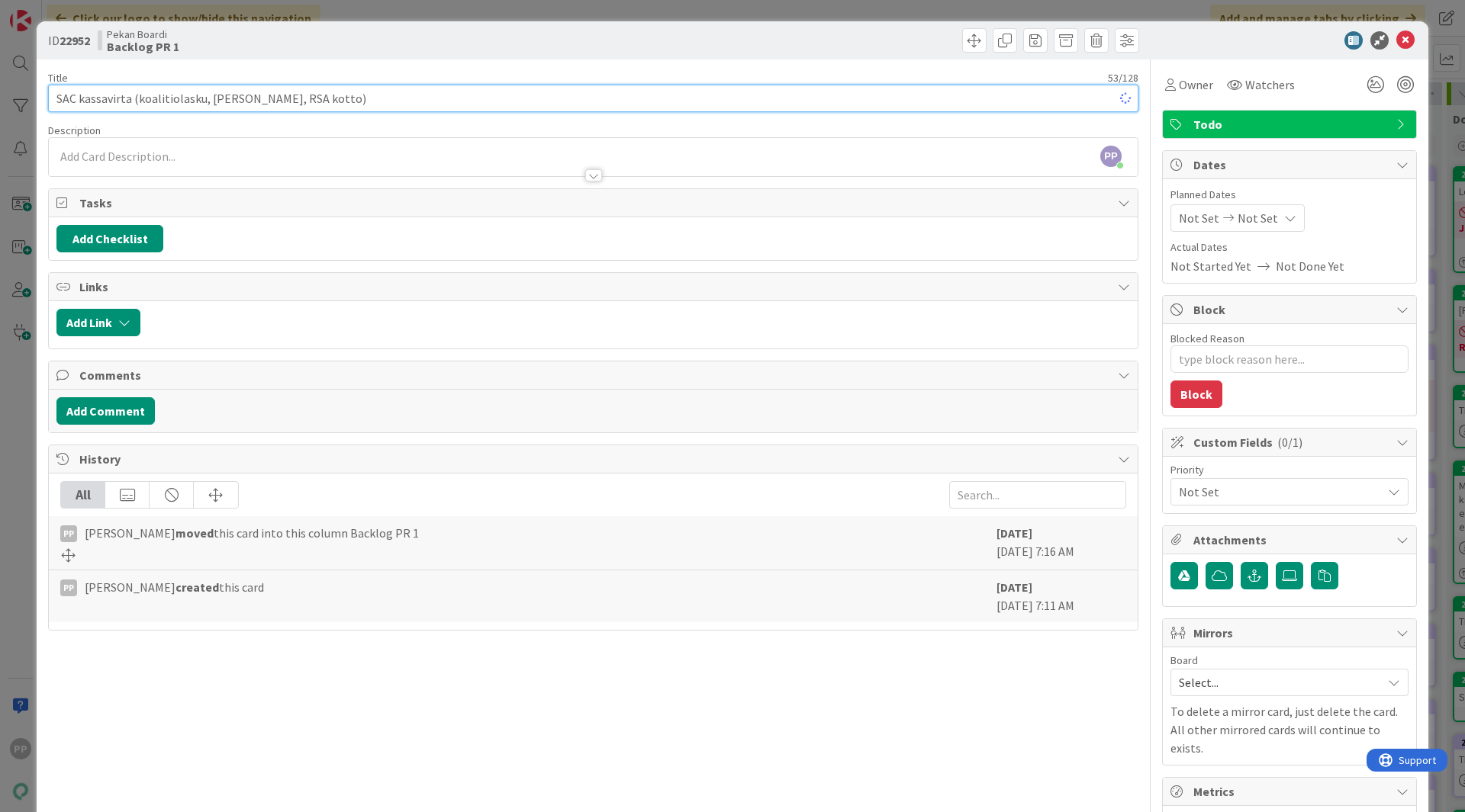
type textarea "x"
type input "SAC kassavirta (koalitiolasku, [PERSON_NAME], RSA kotto"
type textarea "x"
type input "SAC kassavirta (koalitiolasku, [PERSON_NAME], RSA kotto, capital callit Q4)"
type textarea "x"
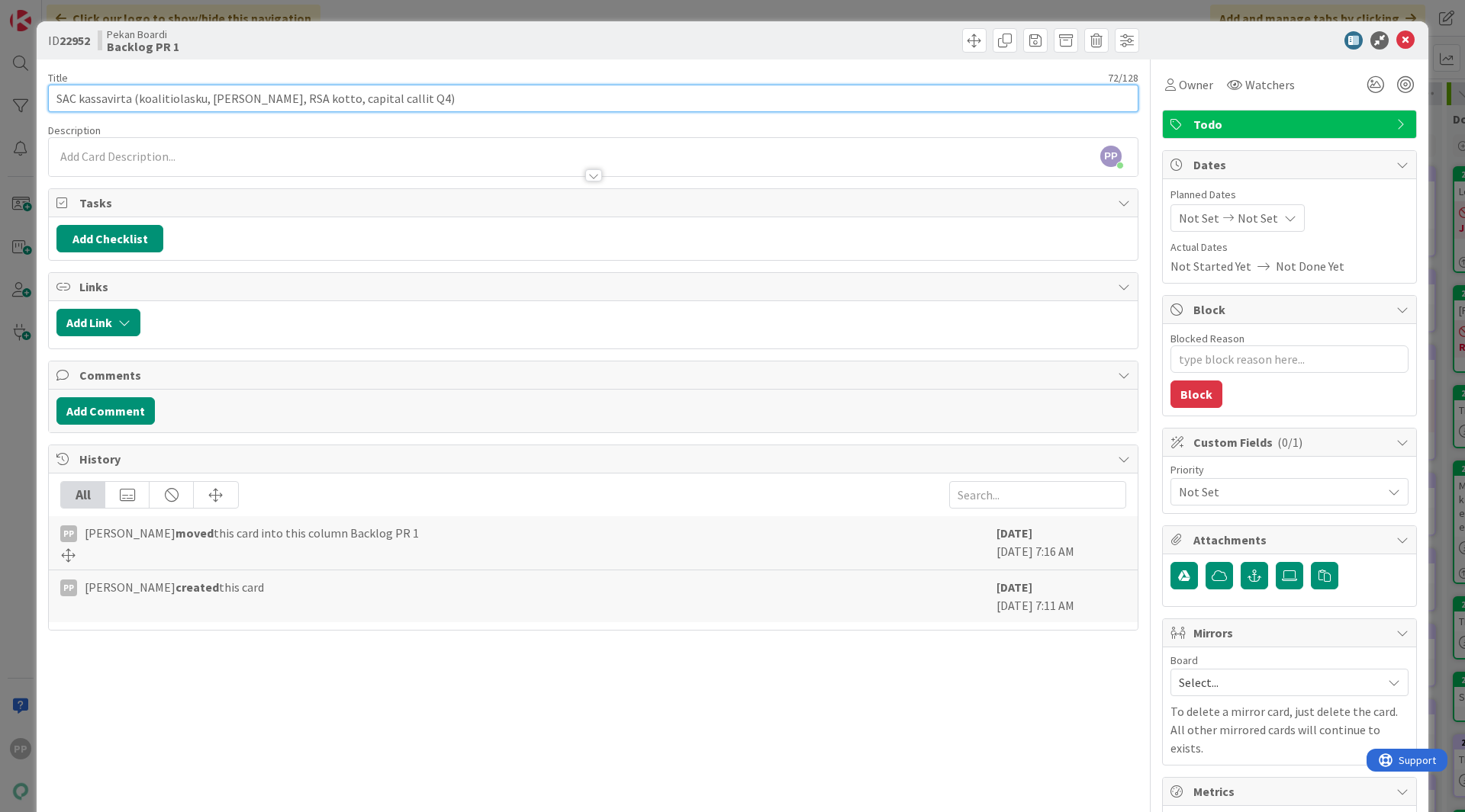
type input "SAC kassavirta (koalitiolasku, [PERSON_NAME], RSA kotto, capital callit Q4)"
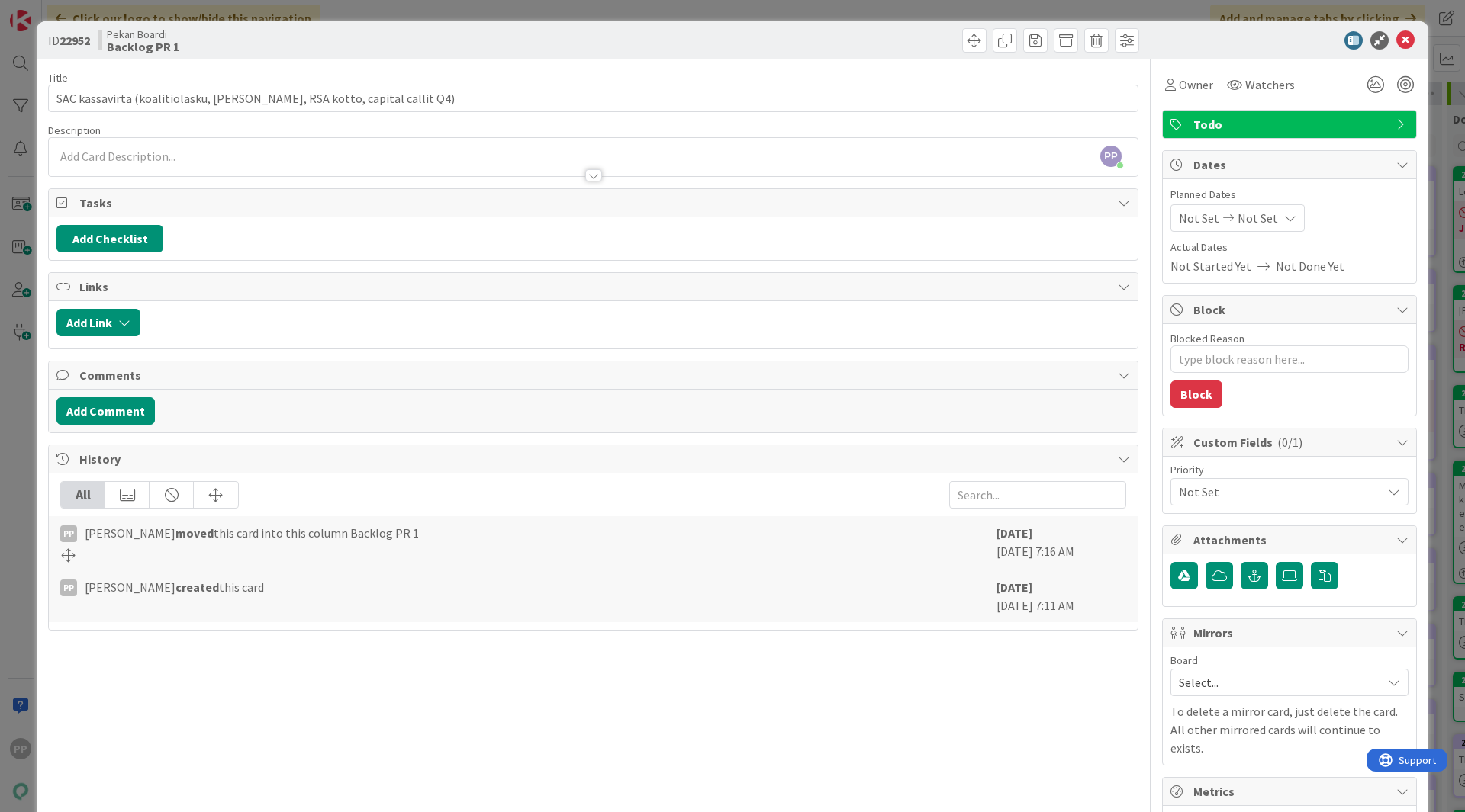
click at [467, 48] on div "Pekan Boardi Backlog PR 1" at bounding box center [343, 40] width 492 height 25
click at [458, 15] on div "ID 22952 Pekan Boardi Backlog PR 1 Title 72 / 128 SAC kassavirta (koalitiolasku…" at bounding box center [732, 406] width 1465 height 812
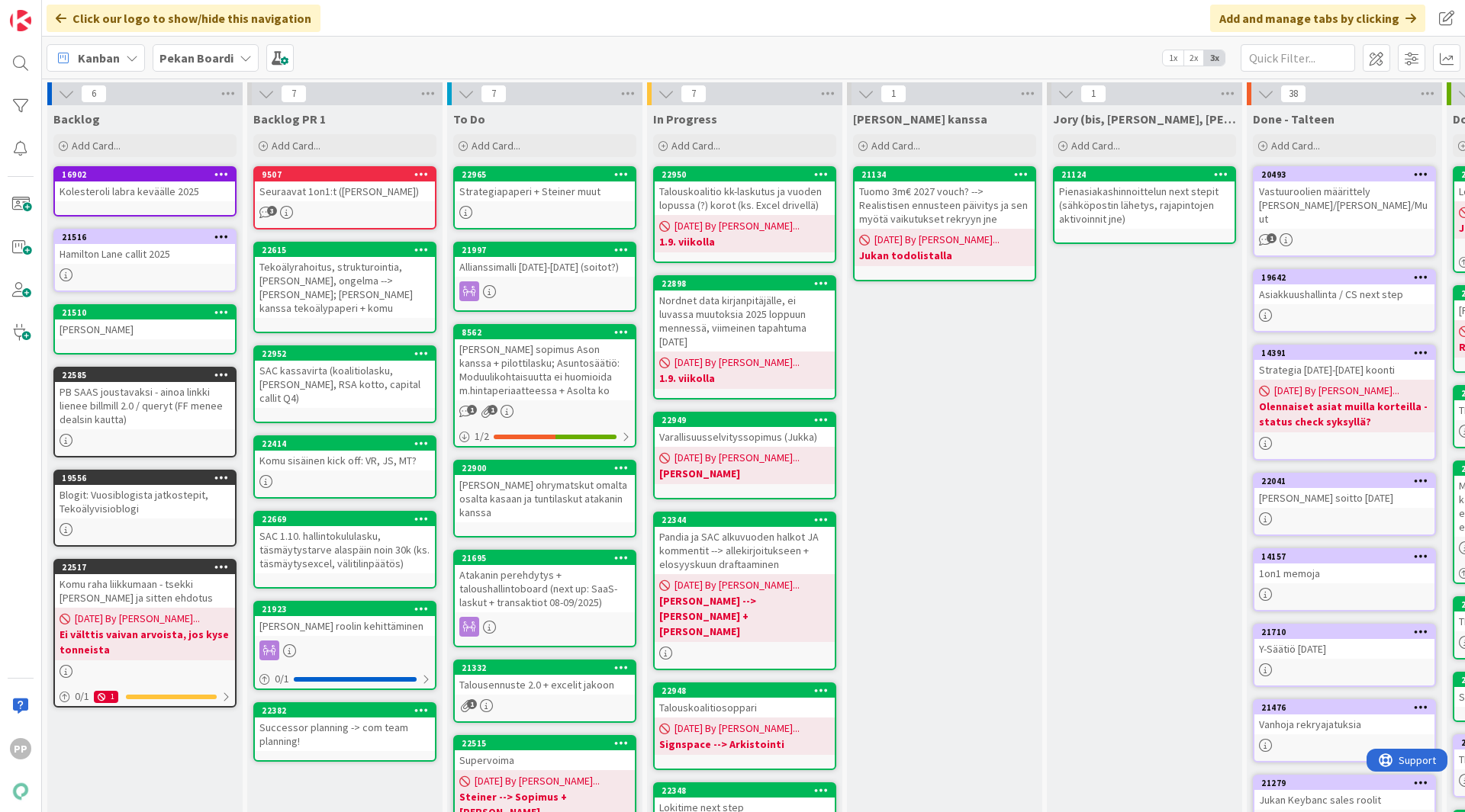
click at [382, 372] on div "SAC kassavirta (koalitiolasku, [PERSON_NAME], RSA kotto, capital callit Q4)" at bounding box center [345, 385] width 181 height 48
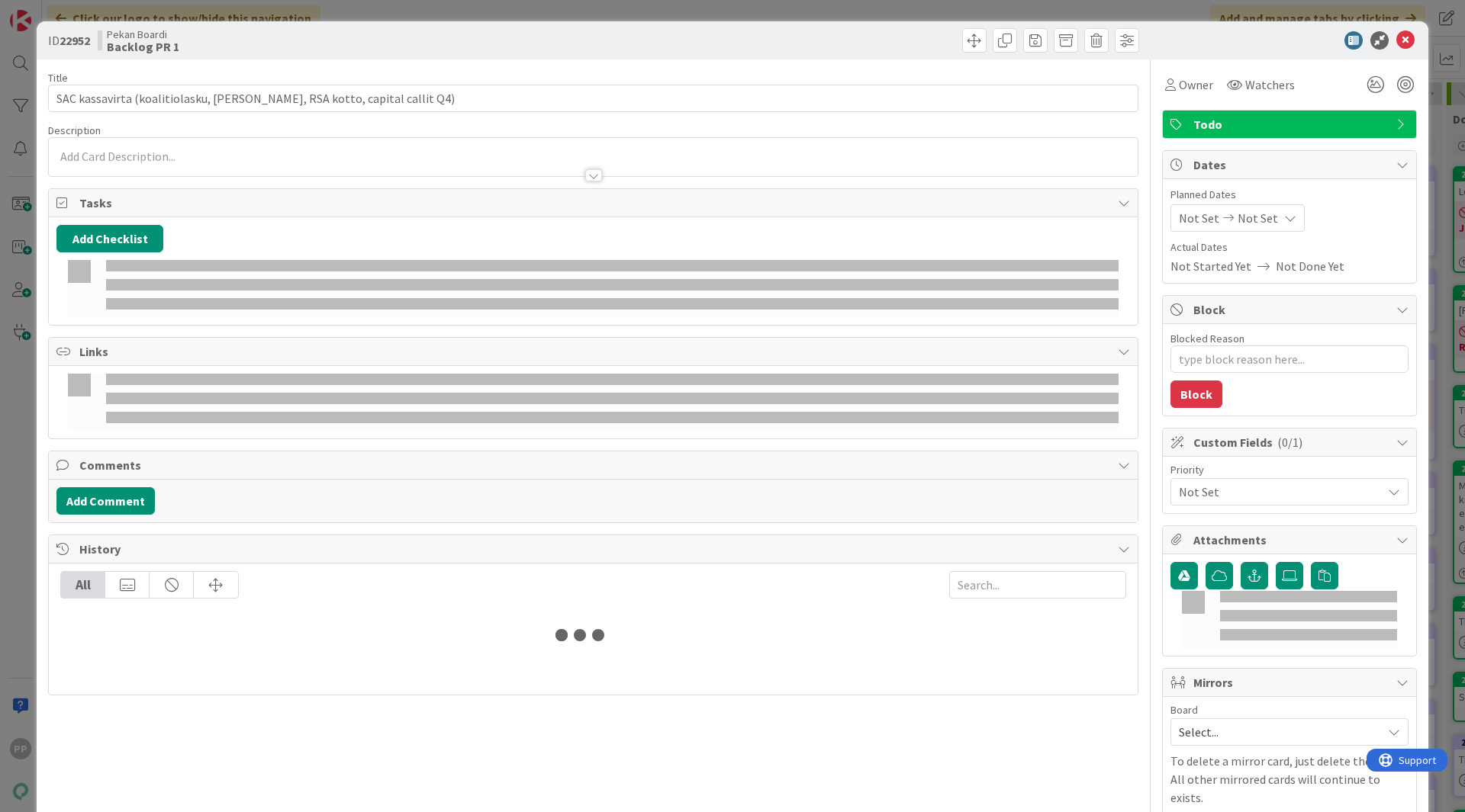
type textarea "x"
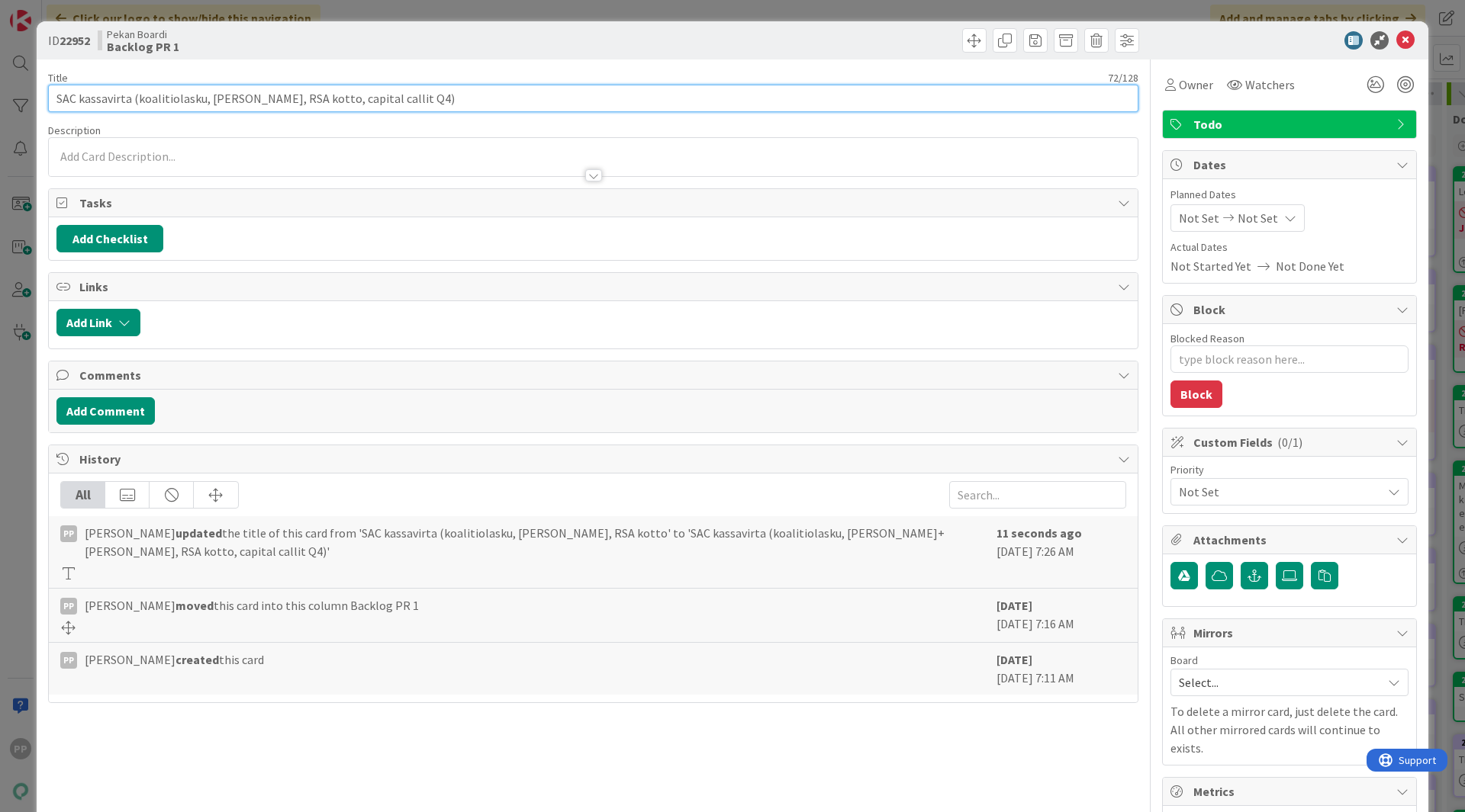
drag, startPoint x: 292, startPoint y: 103, endPoint x: 316, endPoint y: 124, distance: 31.9
click at [316, 124] on div "Title 72 / 128 SAC kassavirta (koalitiolasku, [PERSON_NAME]+[PERSON_NAME], RSA …" at bounding box center [592, 562] width 1090 height 1006
type input "SAC kassavirta (koalitiolasku, jukka+[PERSON_NAME], RSA, capital callit Q4)"
type textarea "x"
type input "SAC kassavirta (koalitiolasku, jukka+[PERSON_NAME], RSA, capital callit Q4)"
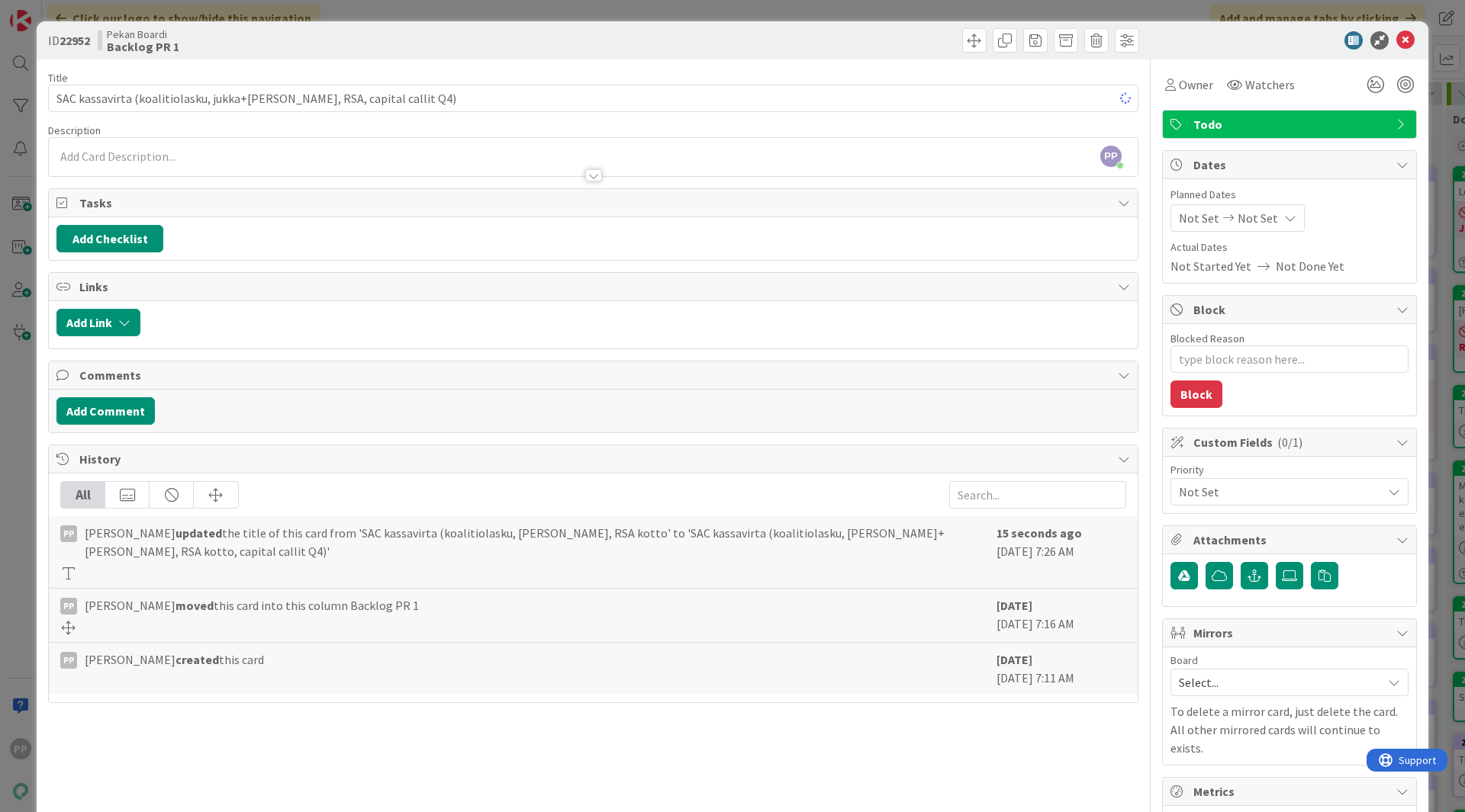
click at [460, 58] on div "ID 22952 Pekan Boardi Backlog PR 1" at bounding box center [732, 41] width 1392 height 38
click at [470, 16] on div "ID 22952 Pekan Boardi Backlog PR 1 Title 66 / 128 SAC kassavirta (koalitiolasku…" at bounding box center [732, 406] width 1465 height 812
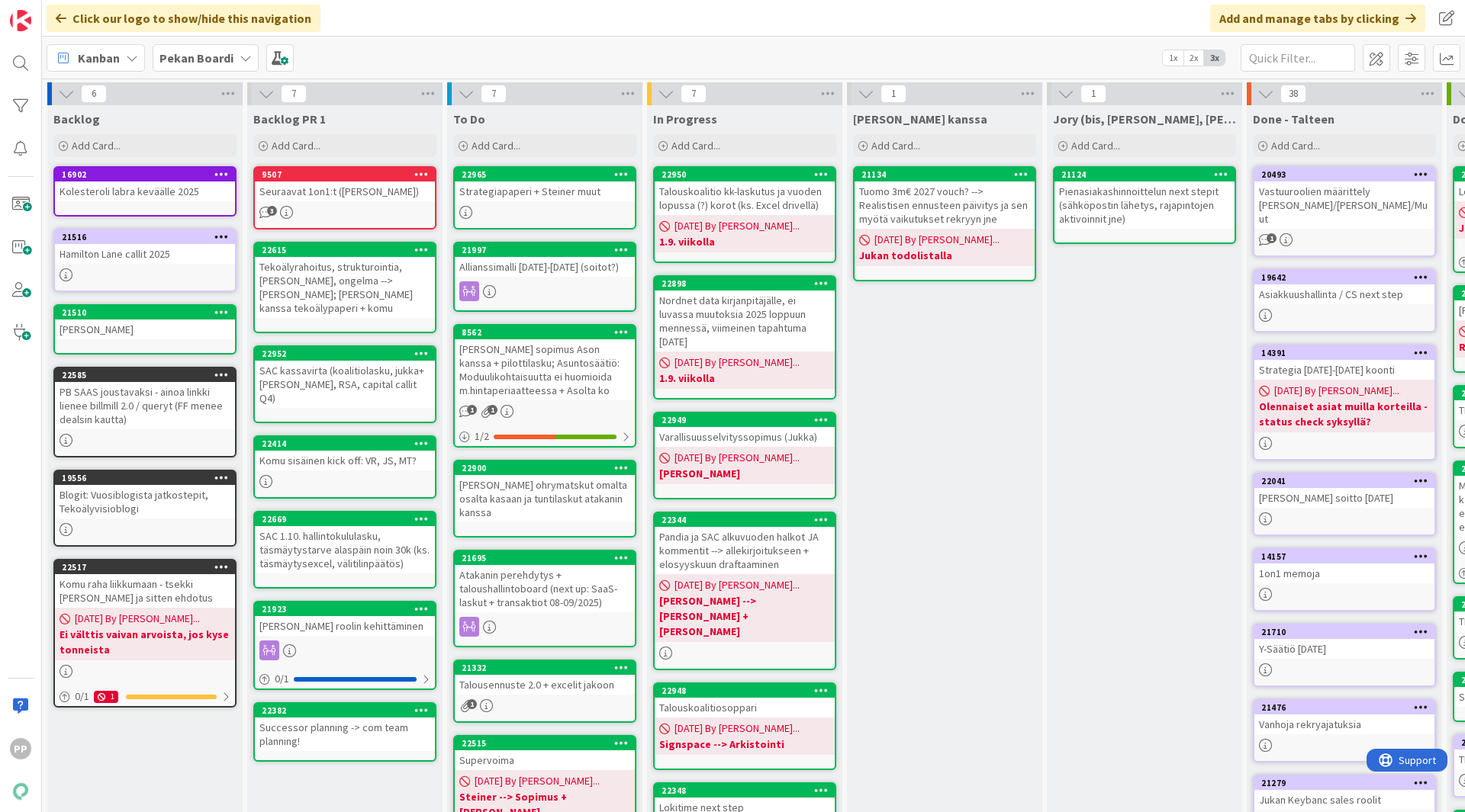
click at [488, 45] on div "Kanban Pekan Boardi 1x 2x 3x" at bounding box center [753, 58] width 1423 height 42
click at [911, 354] on div "[PERSON_NAME] kanssa Add Card... 21134 Tuomo 3m€ 2027 vouch? --> Realistisen en…" at bounding box center [944, 586] width 195 height 962
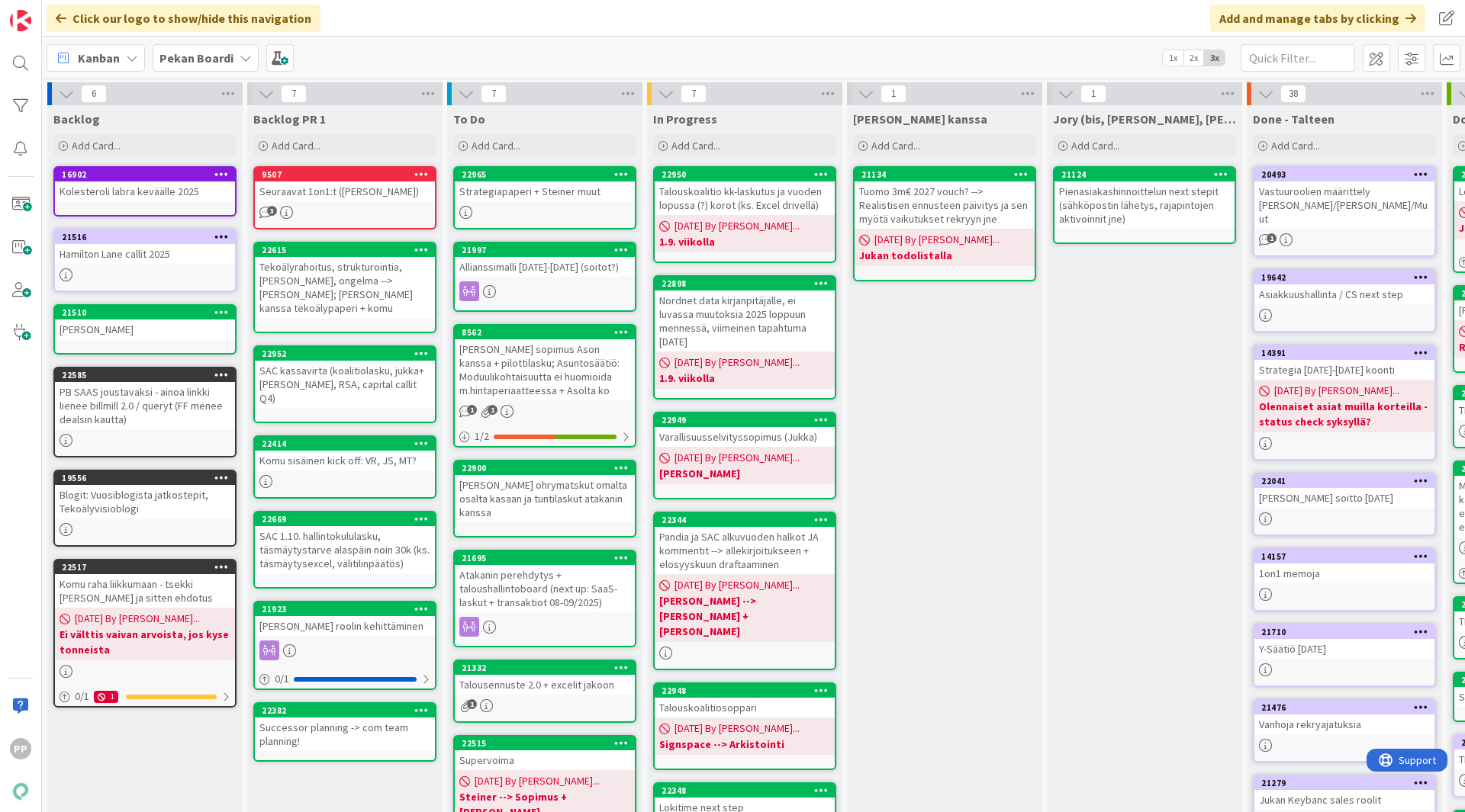
click at [911, 354] on div "[PERSON_NAME] kanssa Add Card... 21134 Tuomo 3m€ 2027 vouch? --> Realistisen en…" at bounding box center [944, 586] width 195 height 962
click at [383, 58] on div "Kanban Pekan Boardi 1x 2x 3x" at bounding box center [753, 58] width 1423 height 42
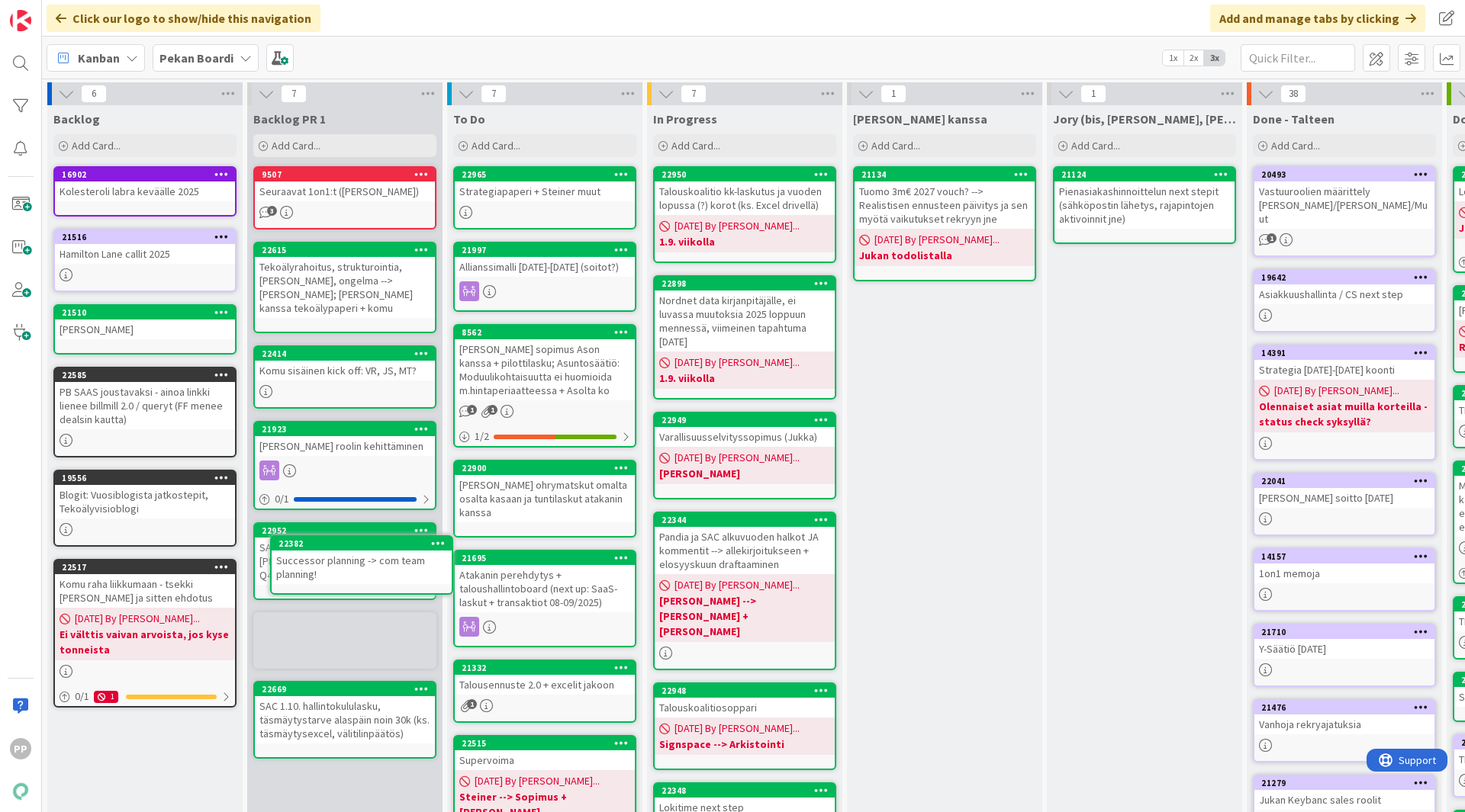
scroll to position [34, 0]
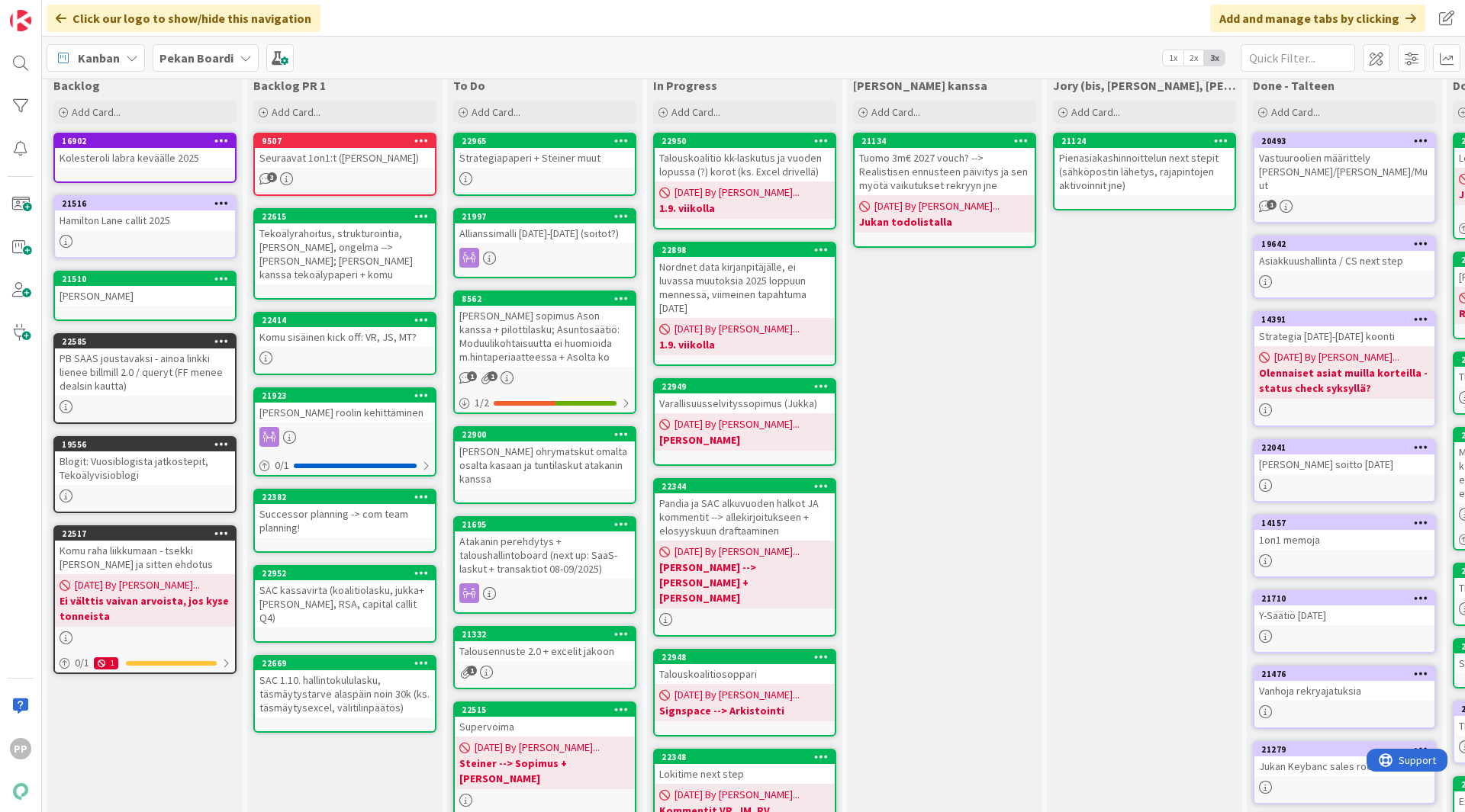
click at [412, 504] on div "Successor planning -> com team planning!" at bounding box center [345, 521] width 181 height 34
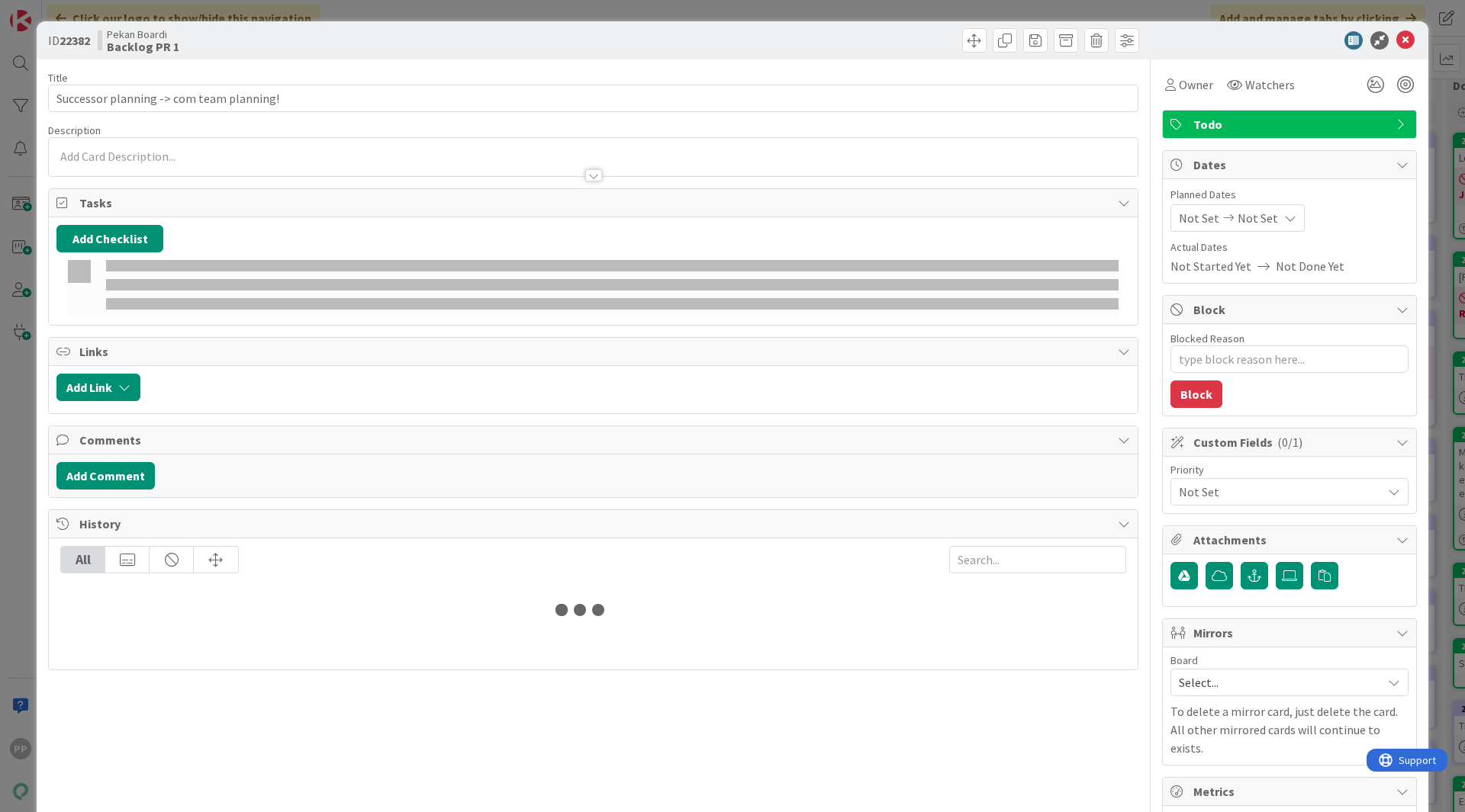
type textarea "x"
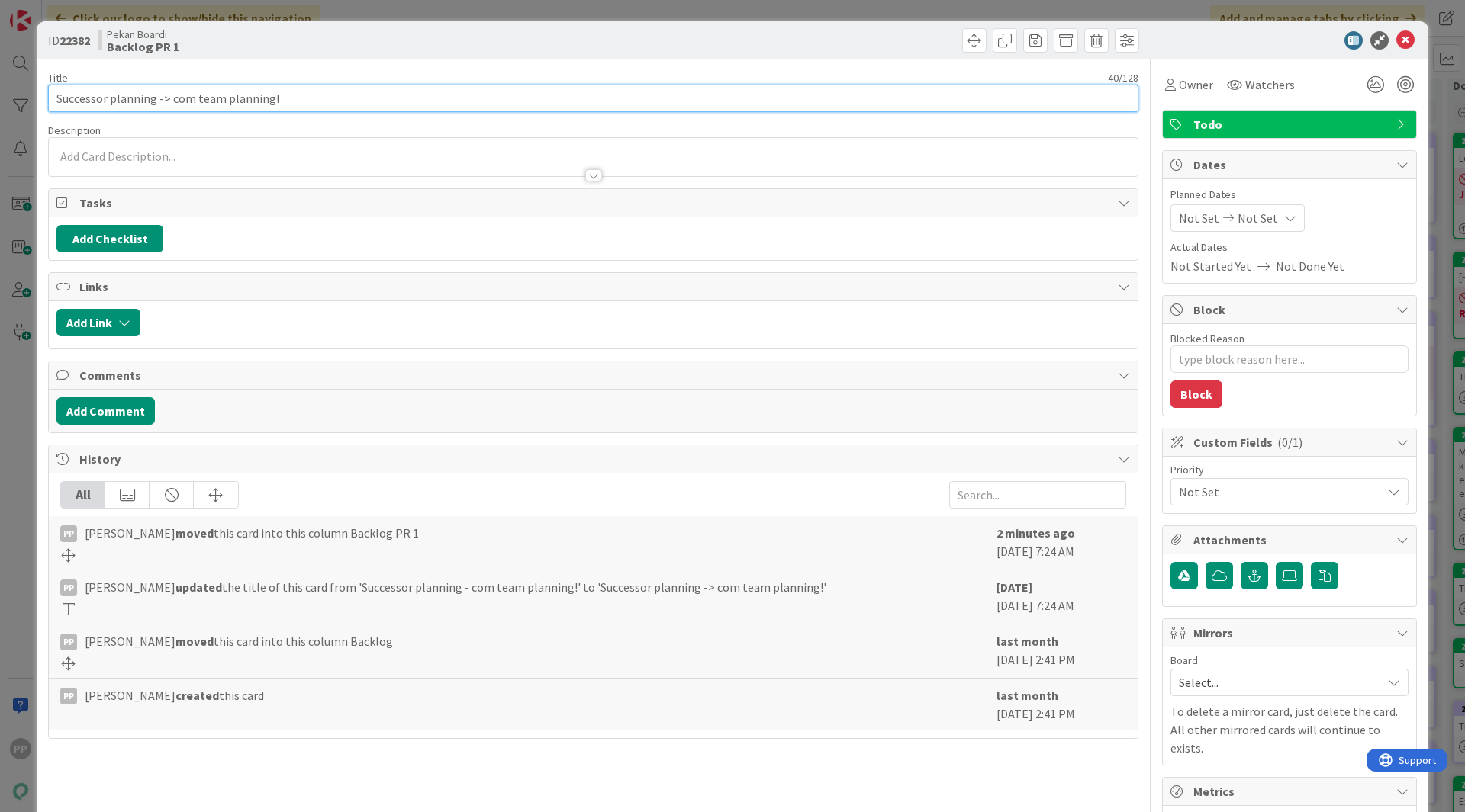
drag, startPoint x: 223, startPoint y: 98, endPoint x: 1109, endPoint y: 200, distance: 891.9
click at [1001, 177] on div "Title 40 / 128 Successor planning -> com team planning! Description Owner Watch…" at bounding box center [592, 562] width 1090 height 1006
type input "Successor planning -> com team"
type textarea "x"
type input "Successor planning -> com team!"
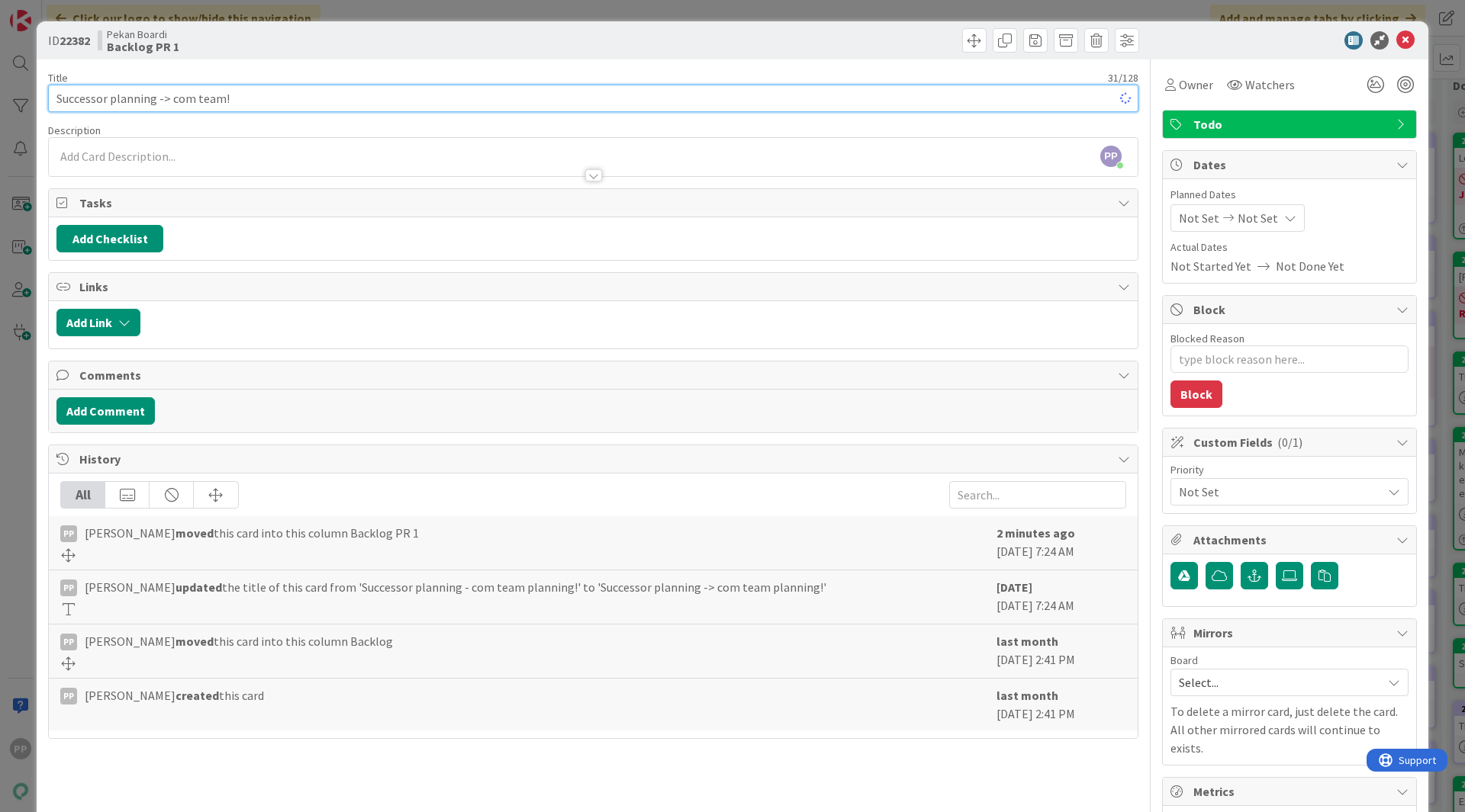
type textarea "x"
type input "Successor planning -> com team!"
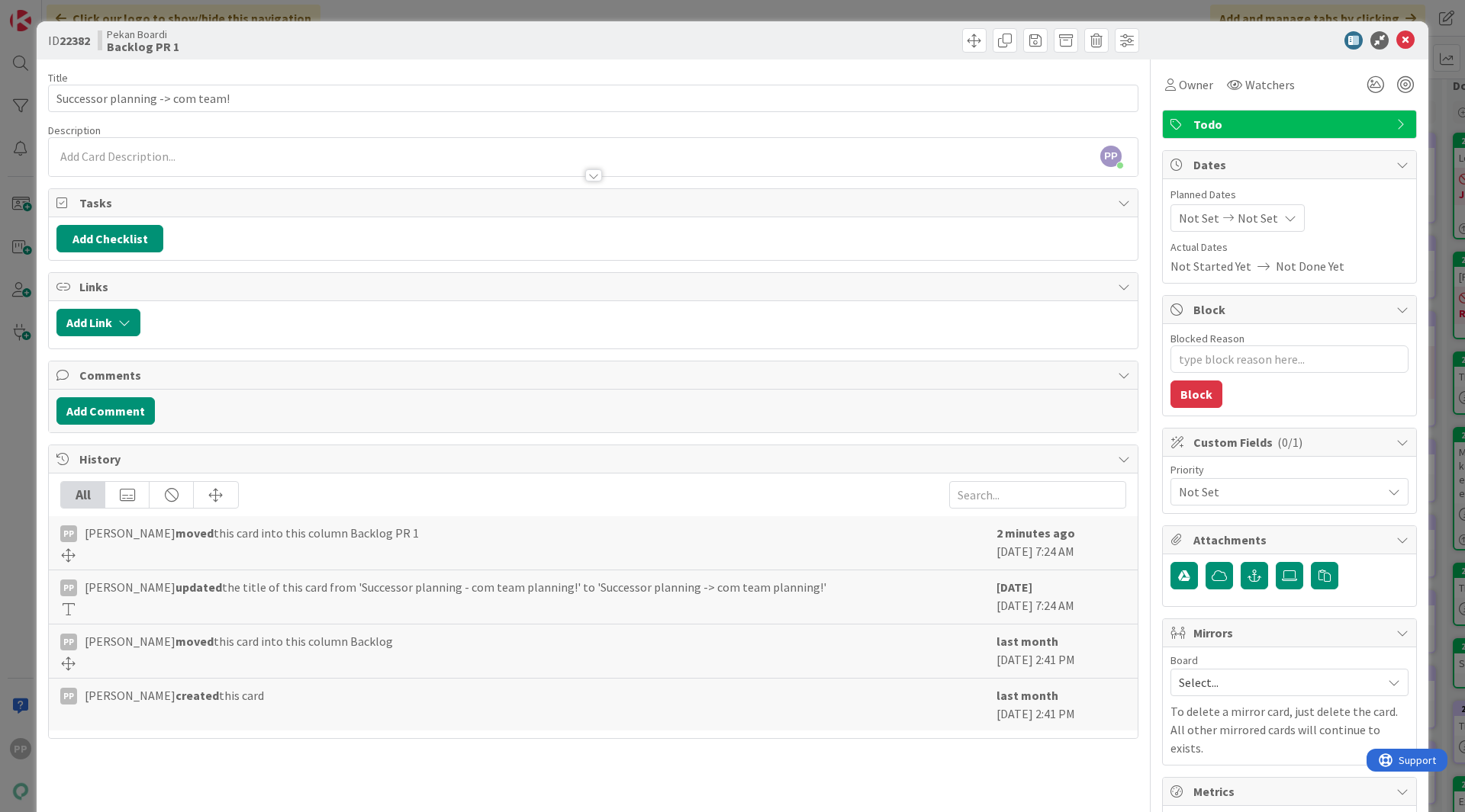
click at [924, 126] on div "Description" at bounding box center [592, 131] width 1090 height 14
click at [893, 64] on div "Title 31 / 128 Successor planning -> com team! Description PP [PERSON_NAME] jus…" at bounding box center [592, 562] width 1090 height 1006
click at [888, 16] on div "ID 22382 Pekan Boardi Backlog PR 1 Title 31 / 128 Successor planning -> com tea…" at bounding box center [732, 406] width 1465 height 812
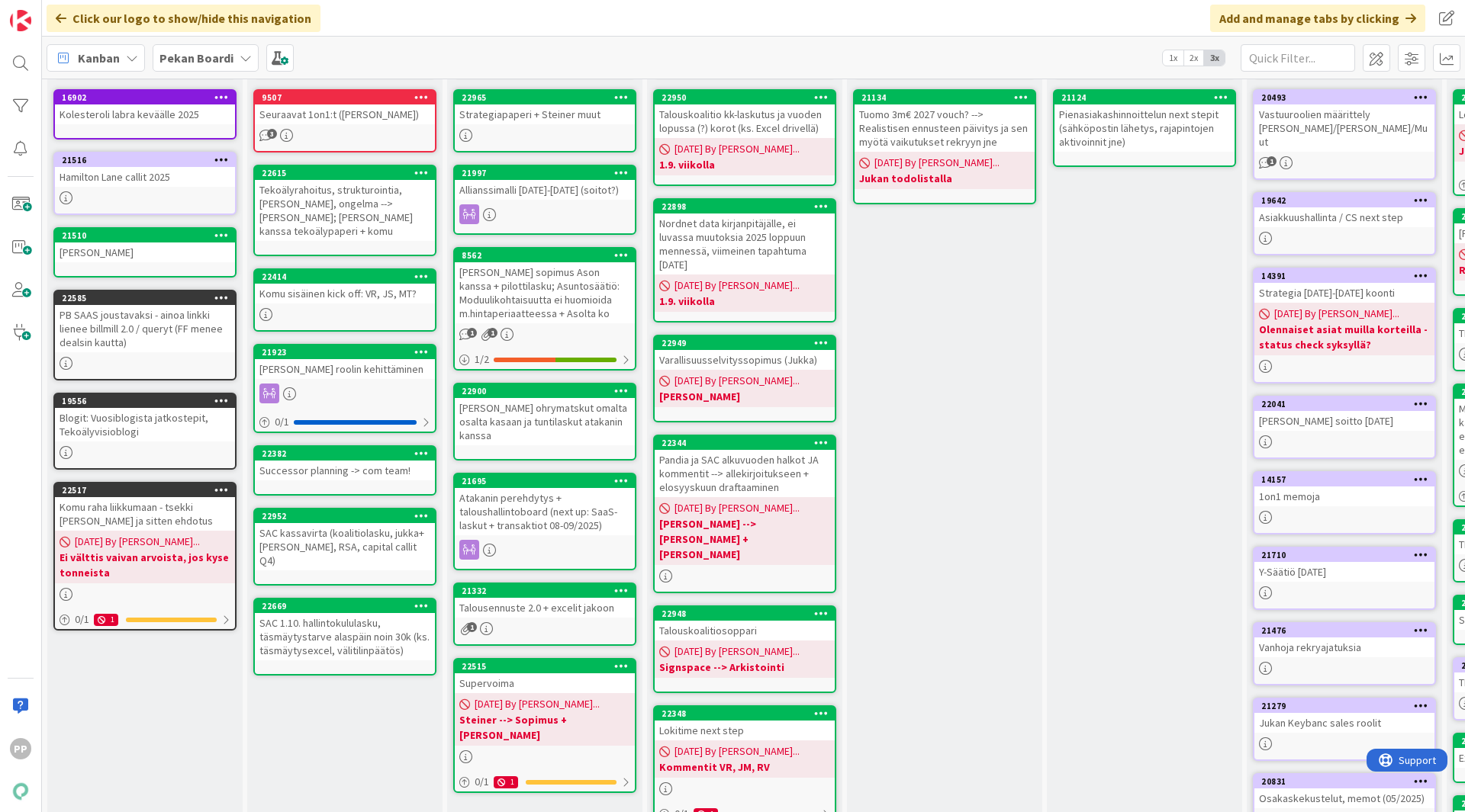
scroll to position [76, 0]
